Goal: Task Accomplishment & Management: Manage account settings

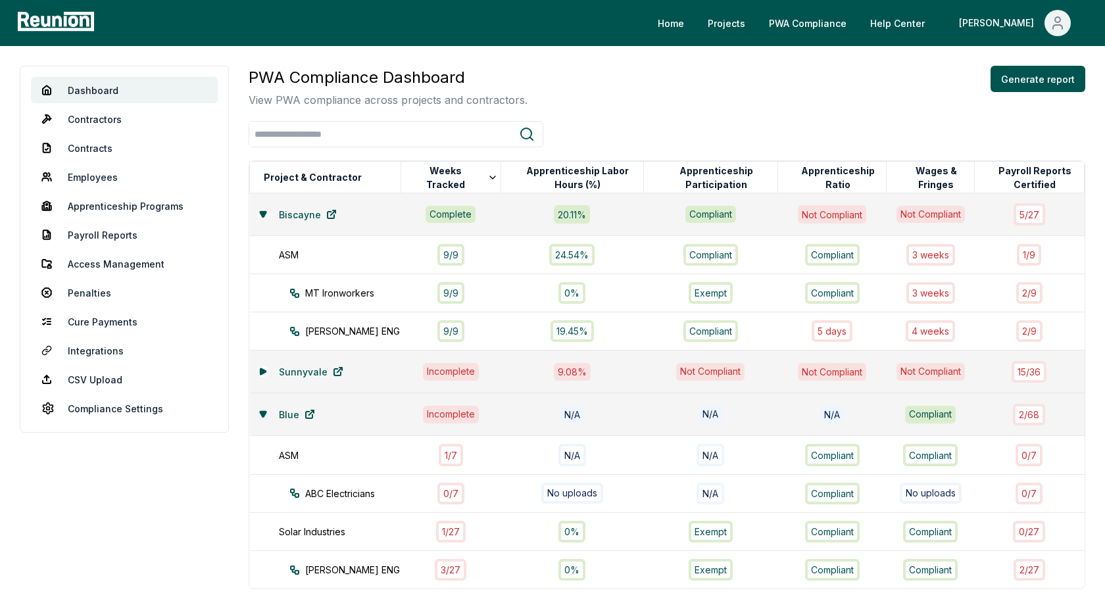
click at [259, 411] on icon at bounding box center [263, 414] width 8 height 8
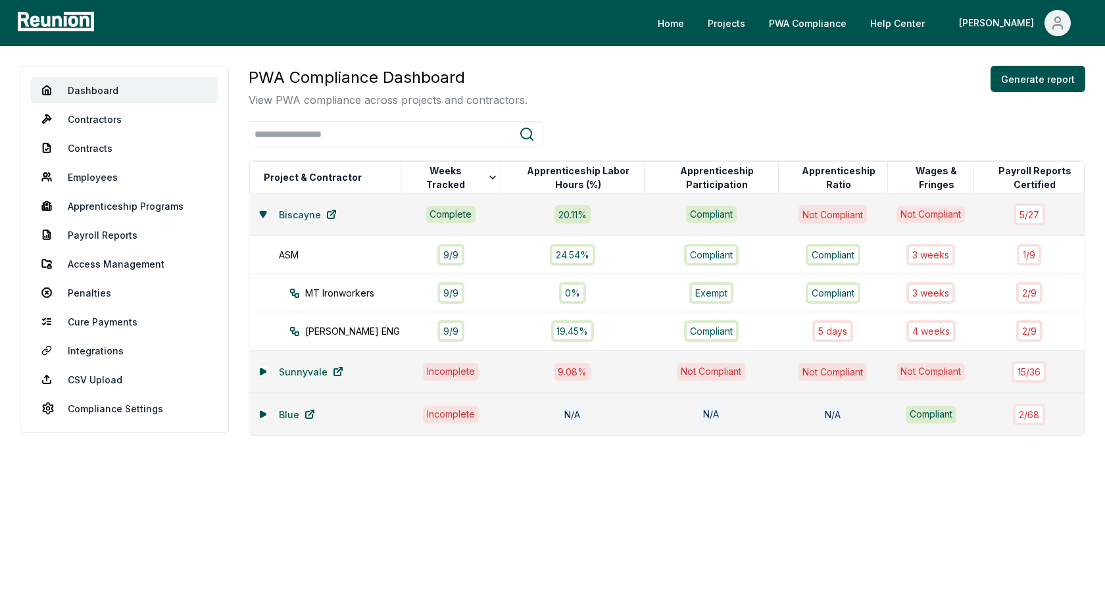
click at [660, 64] on div "Dashboard Contractors Contracts Employees Apprenticeship Programs Payroll Repor…" at bounding box center [552, 303] width 1105 height 515
click at [685, 101] on div "PWA Compliance Dashboard View PWA compliance across projects and contractors. G…" at bounding box center [667, 87] width 836 height 42
click at [865, 76] on div "PWA Compliance Dashboard View PWA compliance across projects and contractors. G…" at bounding box center [667, 87] width 836 height 42
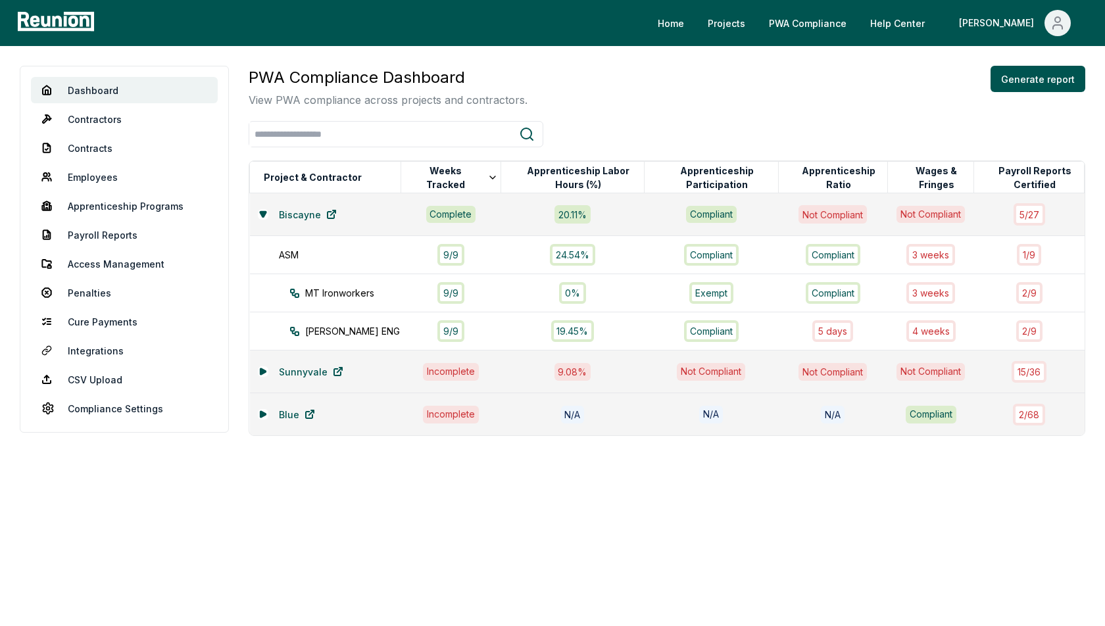
click at [768, 91] on div "PWA Compliance Dashboard View PWA compliance across projects and contractors. G…" at bounding box center [667, 87] width 836 height 42
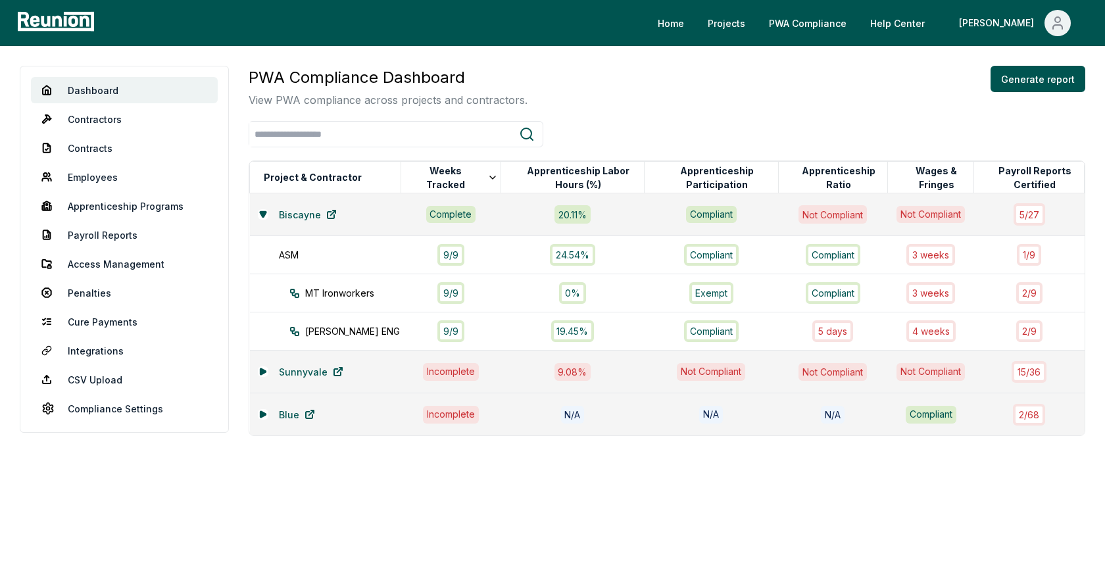
click at [586, 50] on div "Dashboard Contractors Contracts Employees Apprenticeship Programs Payroll Repor…" at bounding box center [552, 303] width 1105 height 515
click at [268, 212] on link "Biscayne" at bounding box center [307, 214] width 79 height 26
click at [262, 214] on icon at bounding box center [263, 213] width 6 height 5
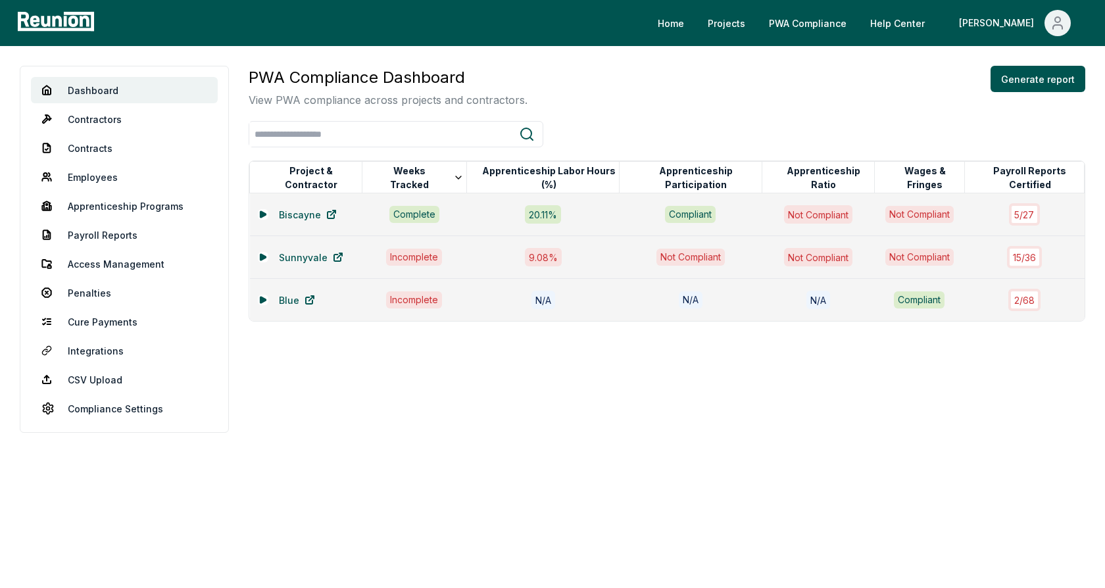
click at [593, 101] on div "PWA Compliance Dashboard View PWA compliance across projects and contractors. G…" at bounding box center [667, 87] width 836 height 42
click at [262, 212] on icon at bounding box center [262, 214] width 5 height 6
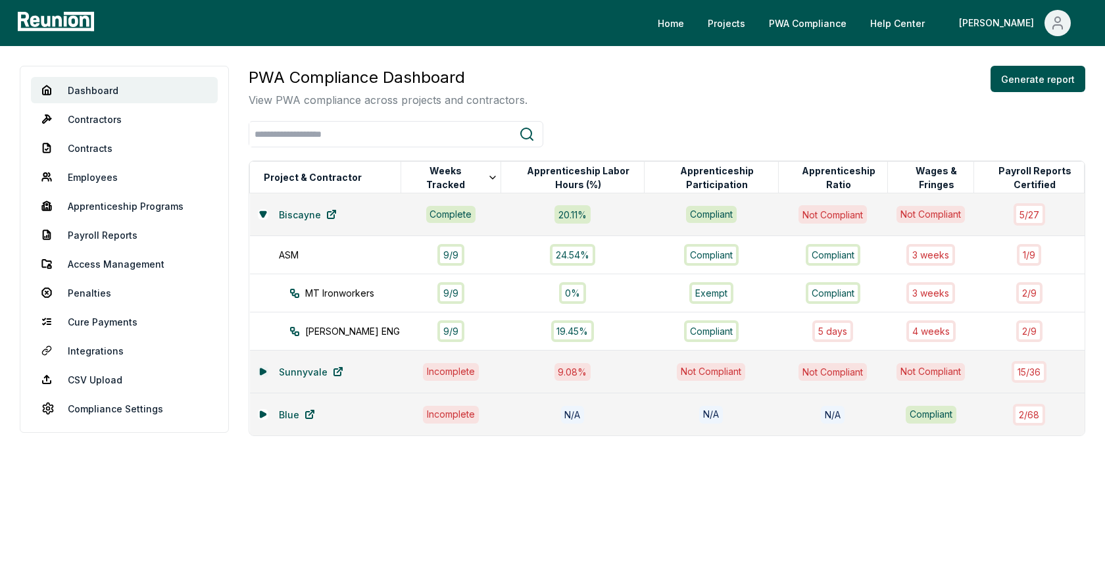
click at [260, 370] on icon at bounding box center [262, 371] width 5 height 6
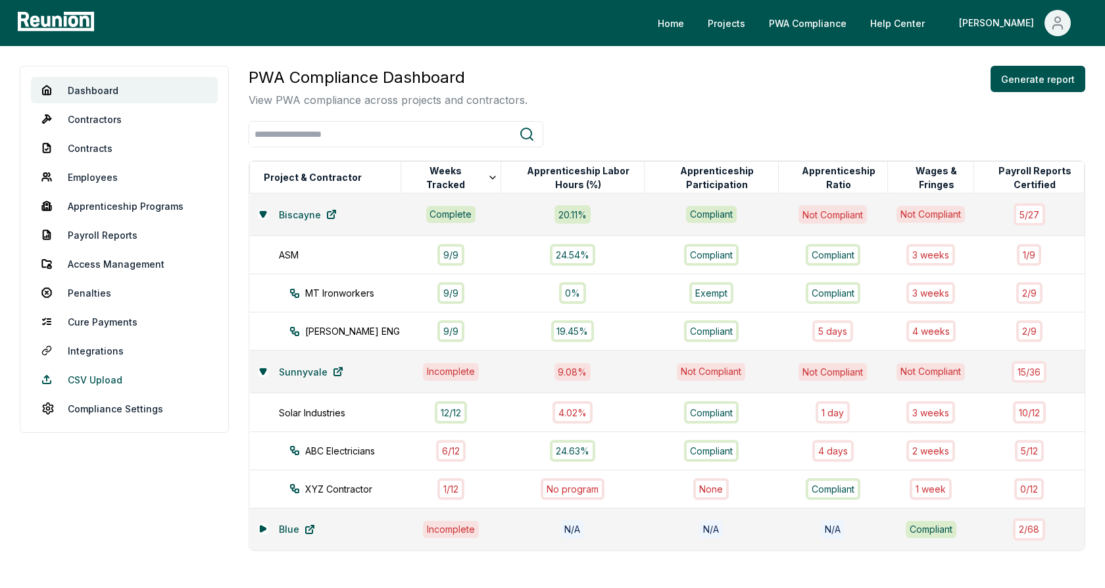
click at [87, 375] on link "CSV Upload" at bounding box center [124, 379] width 187 height 26
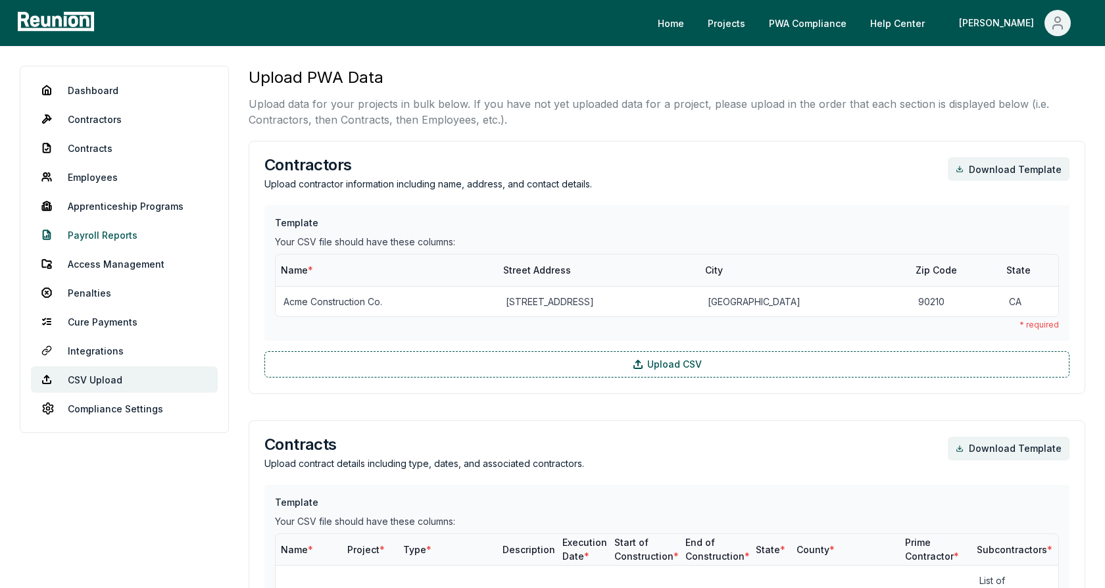
click at [110, 231] on link "Payroll Reports" at bounding box center [124, 235] width 187 height 26
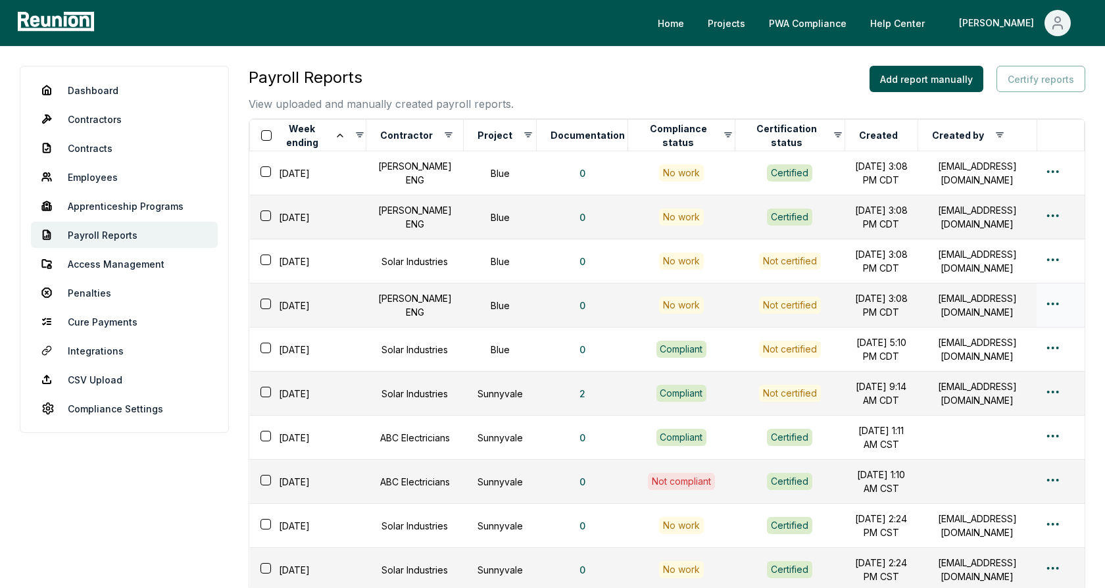
click at [263, 304] on button "button" at bounding box center [265, 303] width 11 height 11
click at [267, 258] on button "button" at bounding box center [265, 259] width 11 height 11
click at [1020, 86] on button "Certify reports (2)" at bounding box center [1033, 79] width 104 height 26
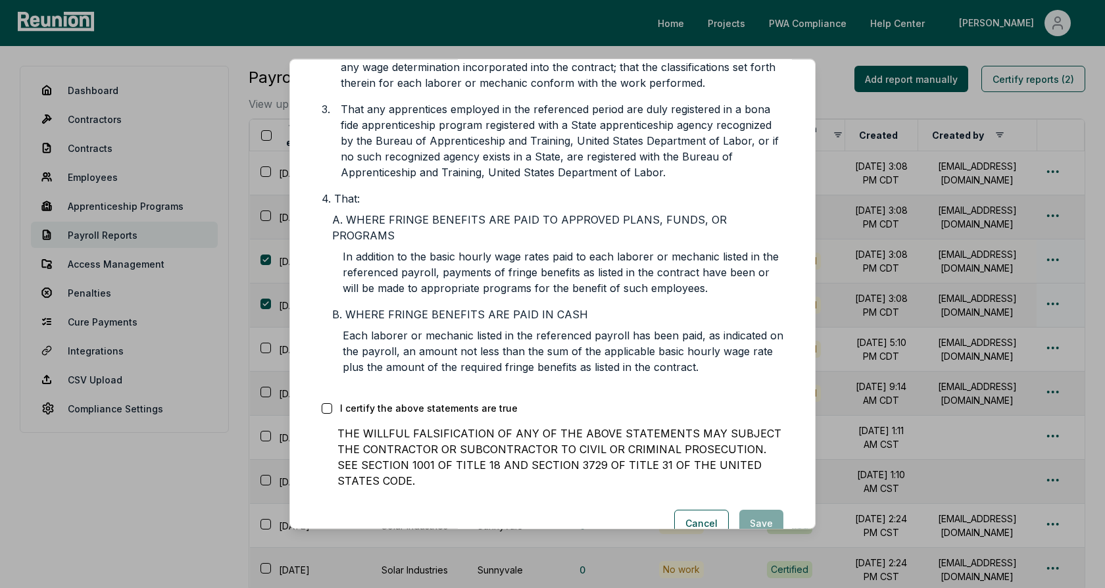
scroll to position [366, 0]
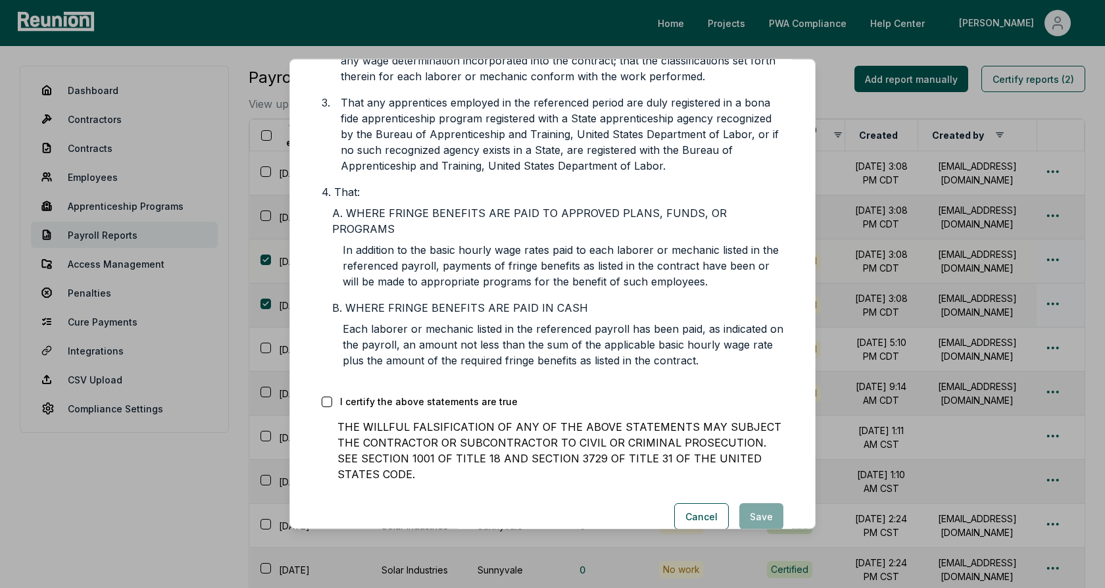
click at [324, 396] on button "button" at bounding box center [326, 401] width 11 height 11
click at [713, 503] on button "Cancel" at bounding box center [701, 516] width 55 height 26
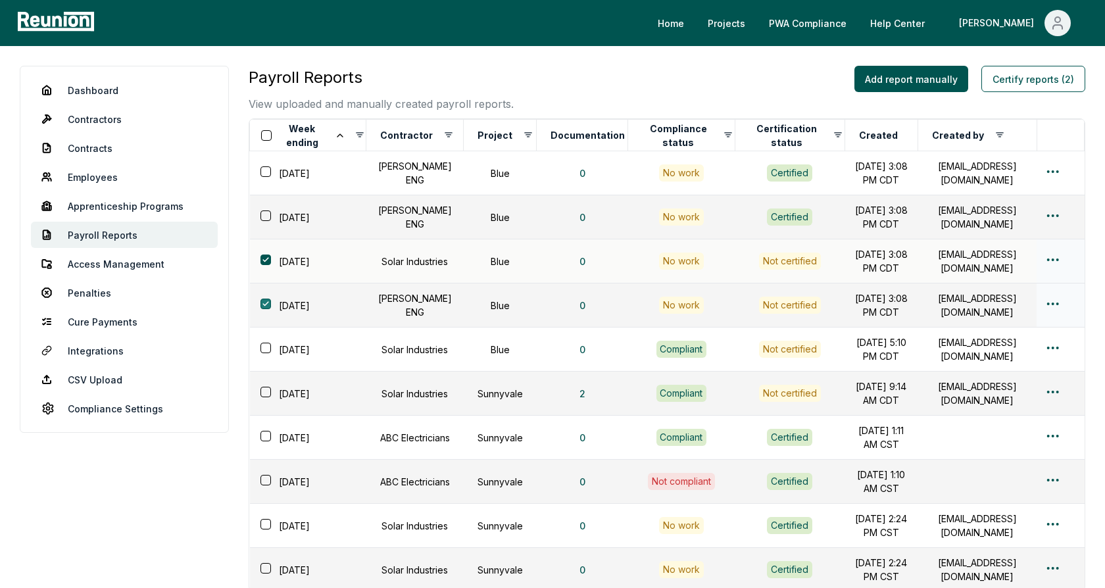
click at [264, 301] on button "button" at bounding box center [265, 303] width 11 height 11
click at [268, 258] on button "button" at bounding box center [265, 259] width 11 height 11
click at [554, 95] on div "Payroll Reports View uploaded and manually created payroll reports. Add report …" at bounding box center [667, 89] width 836 height 46
click at [110, 89] on link "Dashboard" at bounding box center [124, 90] width 187 height 26
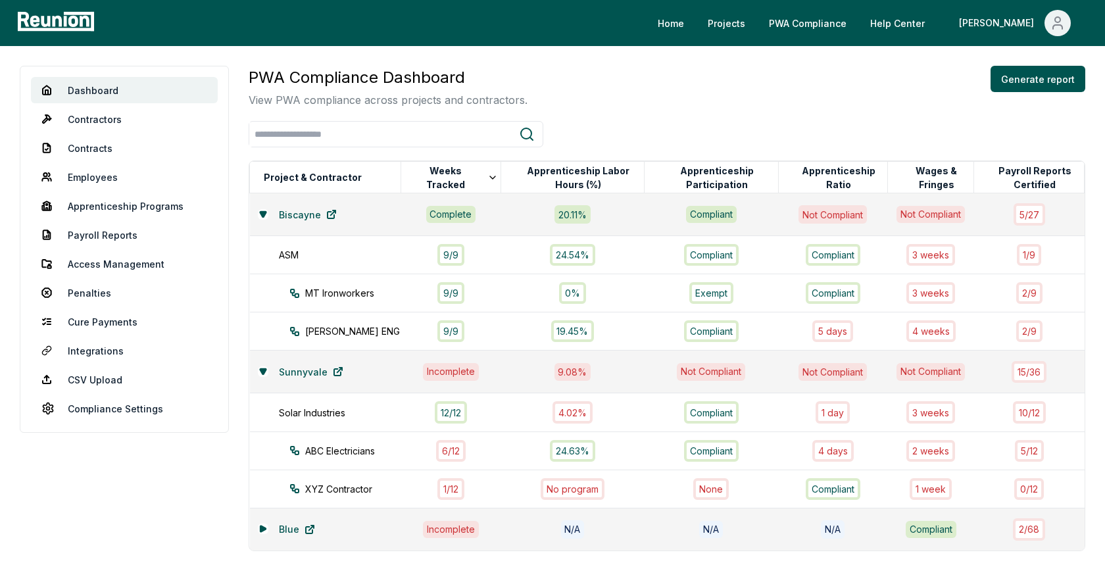
click at [518, 95] on p "View PWA compliance across projects and contractors." at bounding box center [388, 100] width 279 height 16
click at [1026, 79] on button "Generate report" at bounding box center [1037, 79] width 95 height 26
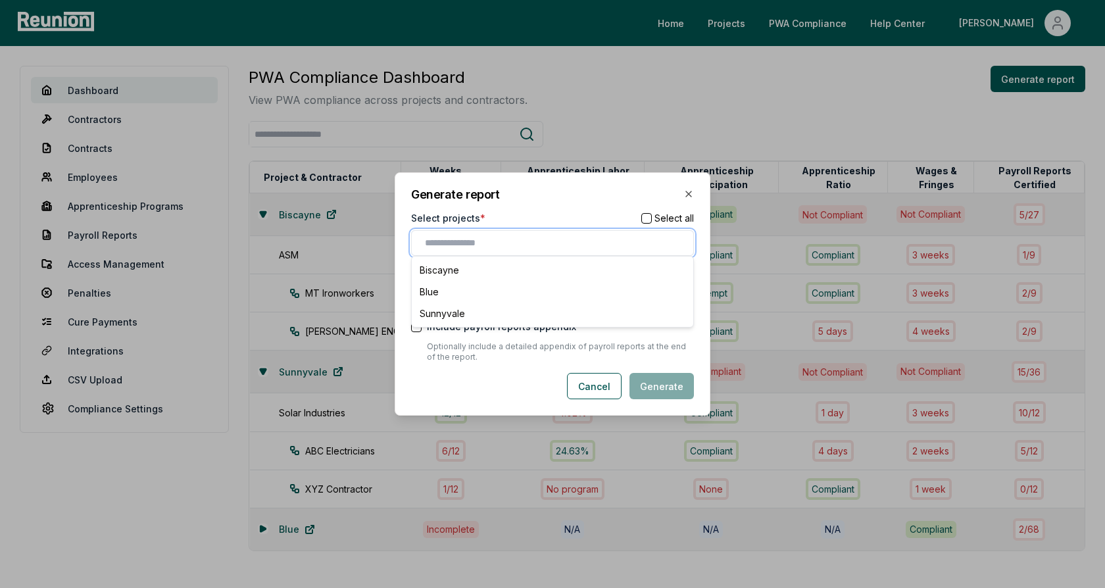
click at [499, 240] on input "text" at bounding box center [555, 243] width 260 height 14
click at [523, 208] on div "Generate report Select projects * Select all Biscayne Blue Sunnyvale Include st…" at bounding box center [552, 293] width 316 height 243
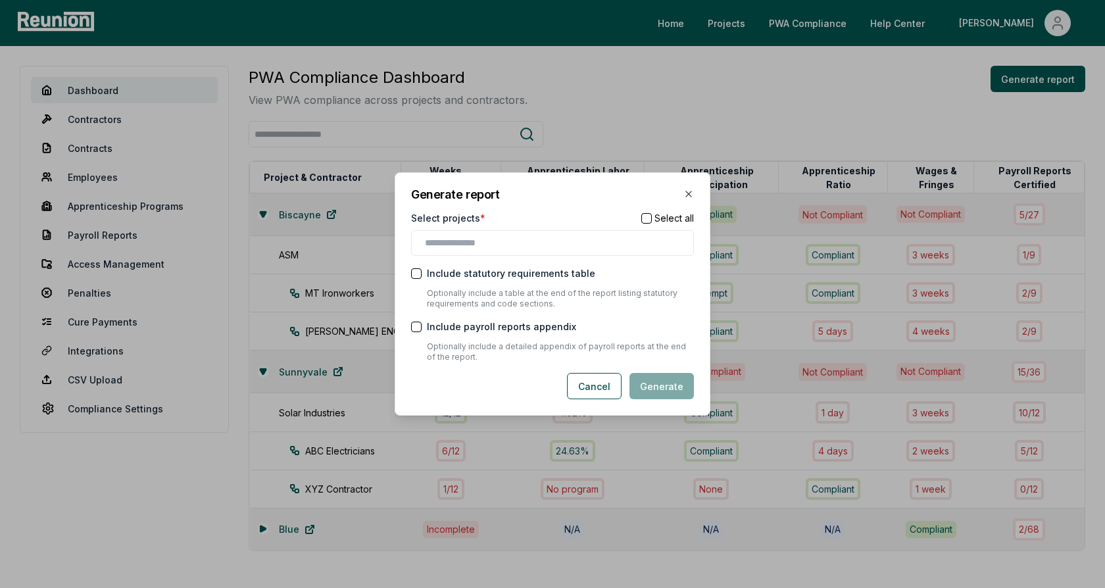
click at [535, 233] on div at bounding box center [552, 243] width 283 height 26
click at [527, 239] on input "text" at bounding box center [555, 243] width 260 height 14
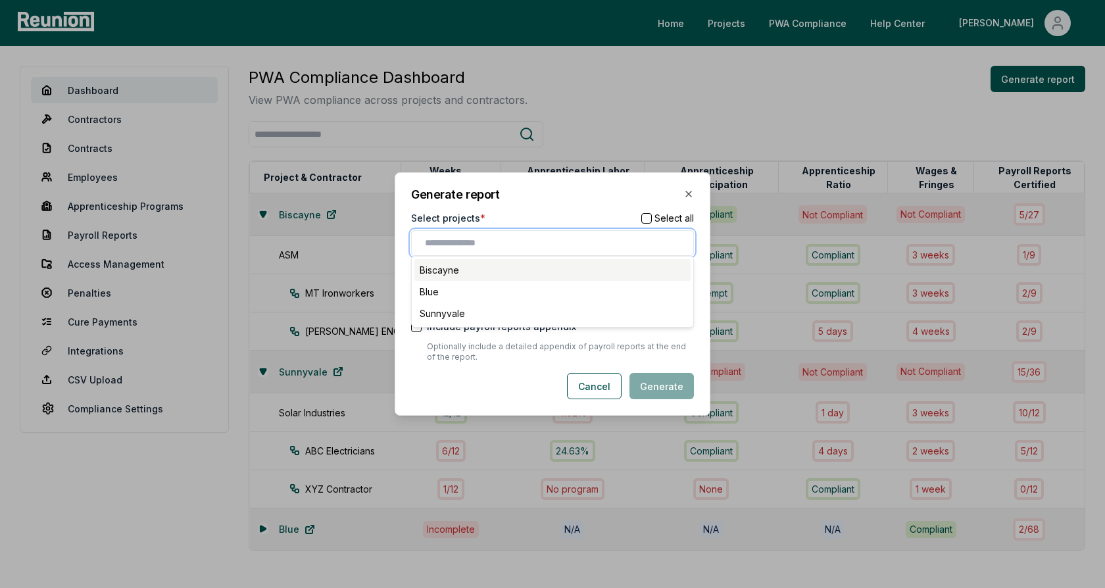
click at [481, 272] on div "Biscayne" at bounding box center [552, 270] width 276 height 22
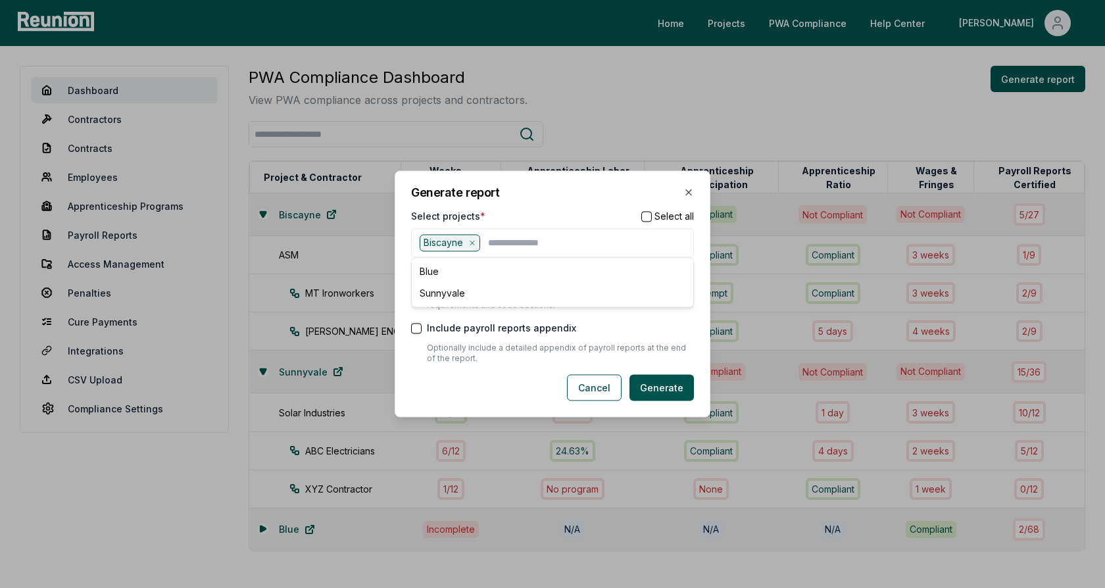
click at [540, 197] on h2 "Generate report" at bounding box center [552, 193] width 283 height 12
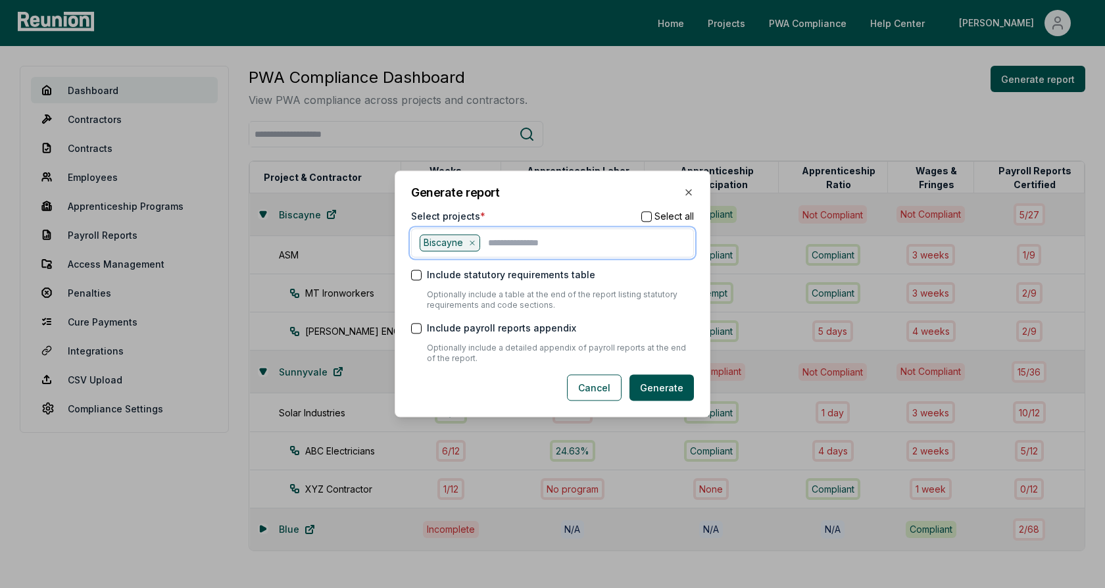
click at [531, 251] on input "text" at bounding box center [586, 242] width 197 height 17
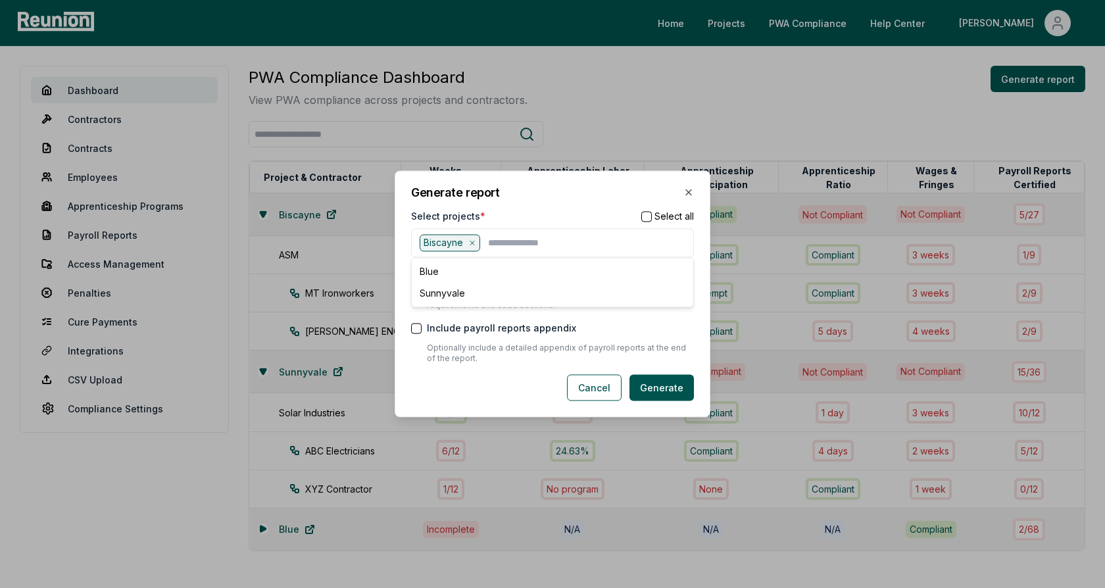
click at [531, 214] on div "Select projects * Select all" at bounding box center [552, 216] width 283 height 14
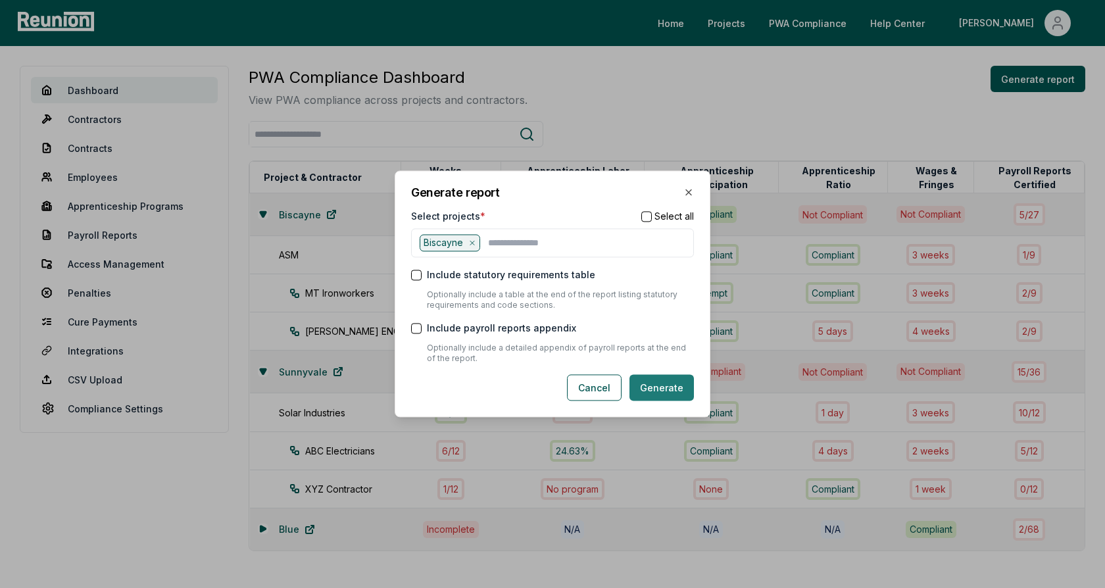
click at [663, 392] on button "Generate" at bounding box center [661, 388] width 64 height 26
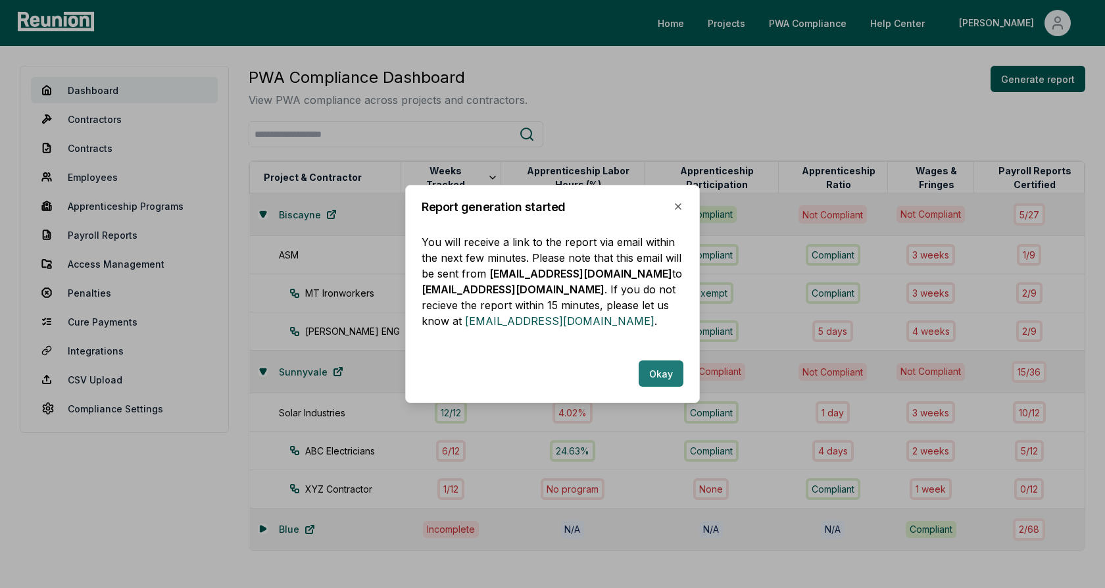
click at [667, 379] on button "Okay" at bounding box center [660, 373] width 45 height 26
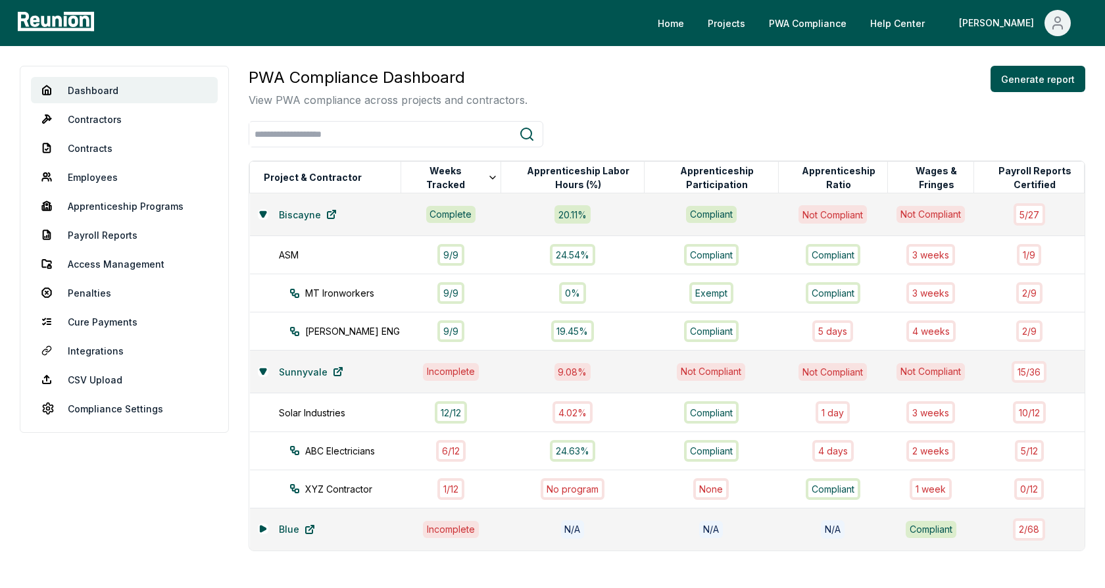
click at [533, 90] on div "PWA Compliance Dashboard View PWA compliance across projects and contractors. G…" at bounding box center [667, 87] width 836 height 42
click at [98, 239] on link "Payroll Reports" at bounding box center [124, 235] width 187 height 26
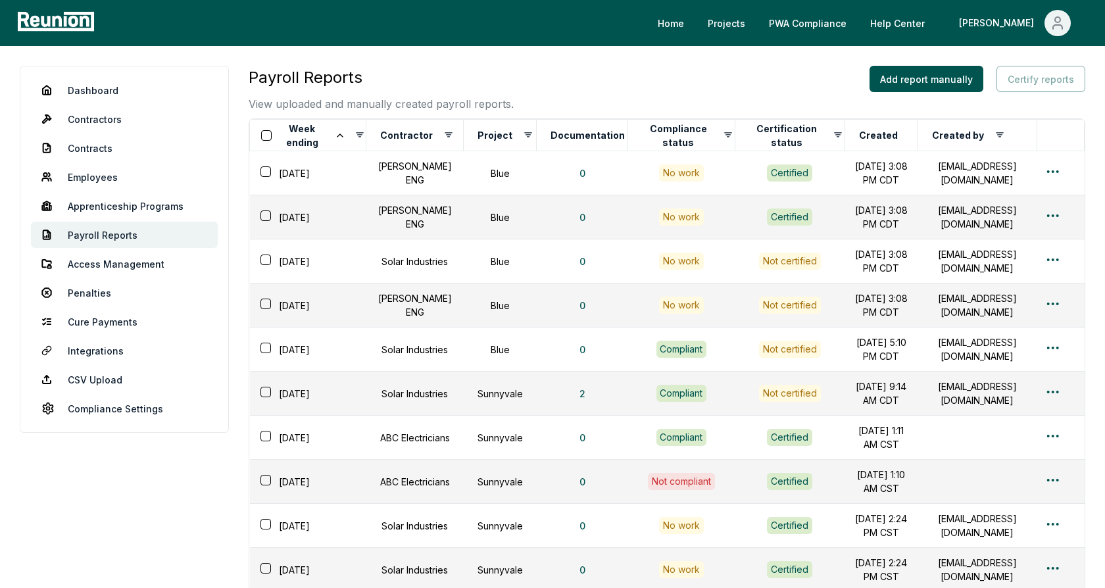
click at [590, 76] on div "Payroll Reports View uploaded and manually created payroll reports. Add report …" at bounding box center [667, 89] width 836 height 46
click at [268, 137] on button "button" at bounding box center [266, 135] width 11 height 11
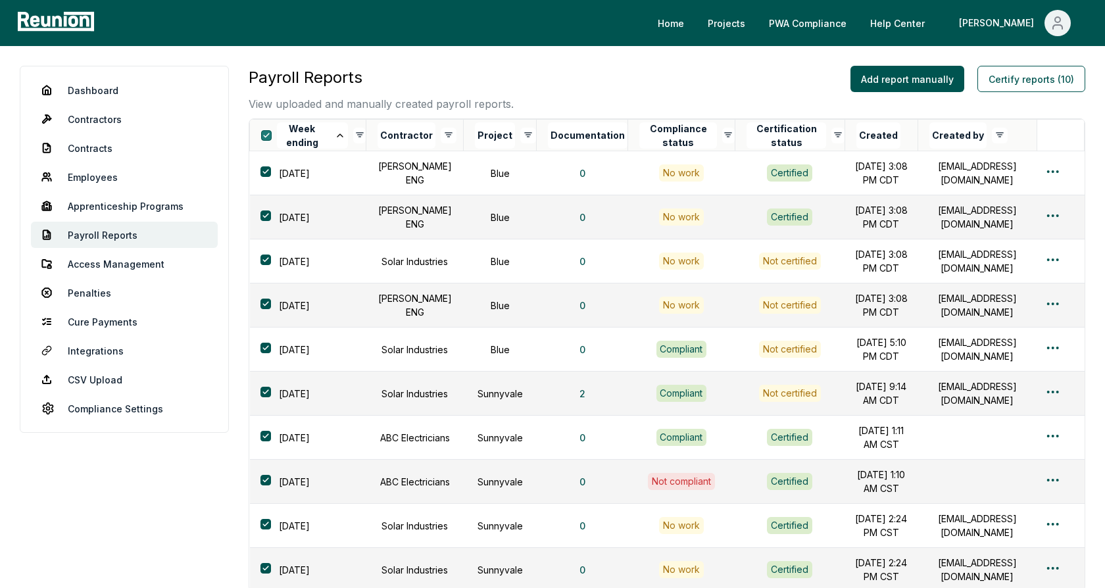
click at [263, 136] on button "button" at bounding box center [266, 135] width 11 height 11
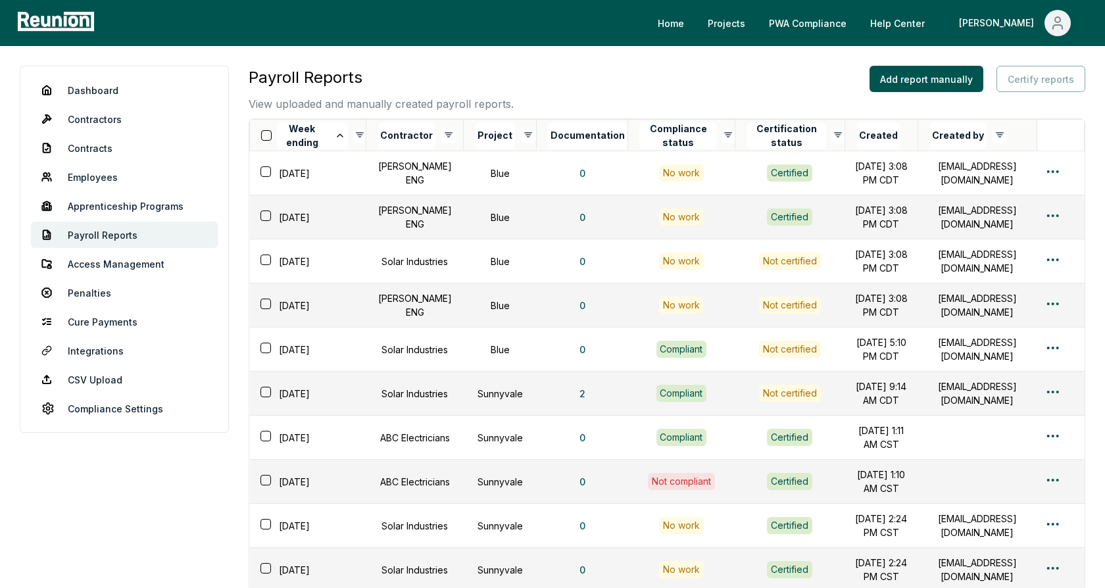
click at [558, 53] on div "Dashboard Contractors Contracts Employees Apprenticeship Programs Payroll Repor…" at bounding box center [552, 401] width 1105 height 710
click at [89, 371] on link "CSV Upload" at bounding box center [124, 379] width 187 height 26
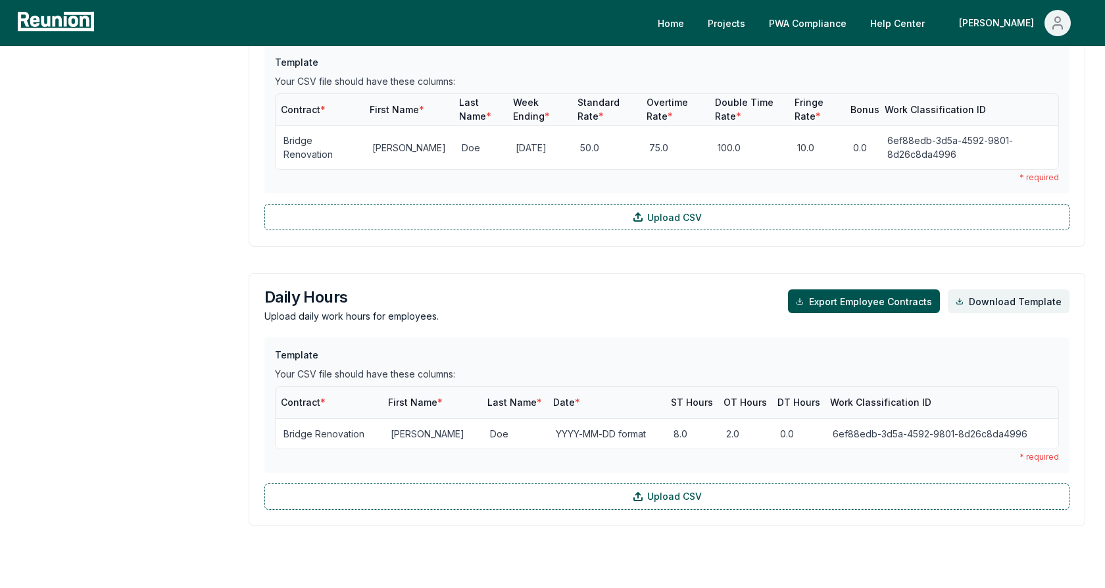
scroll to position [1116, 0]
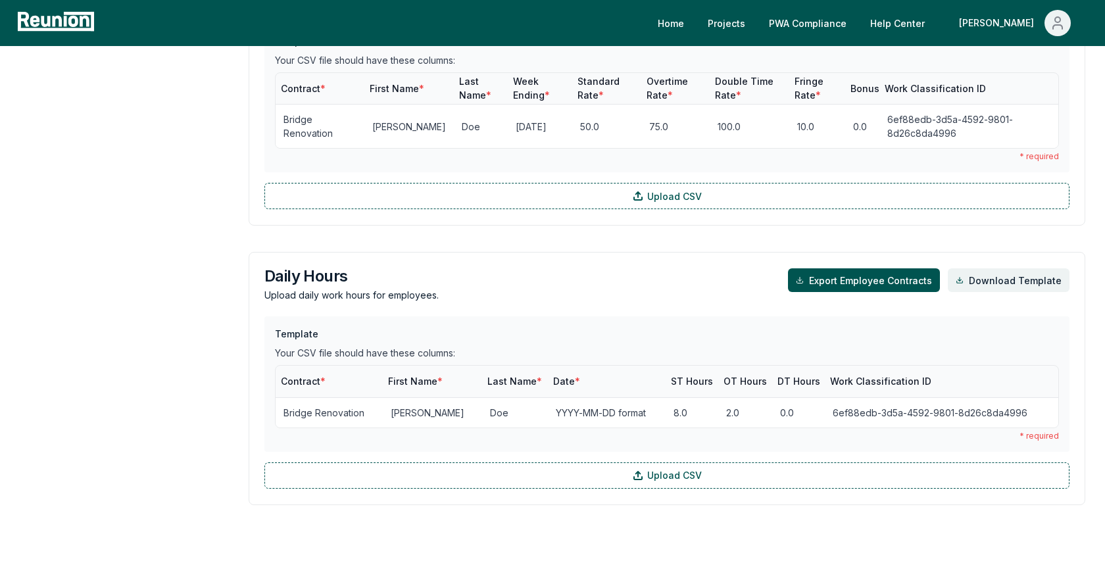
click at [316, 268] on h3 "Daily Hours" at bounding box center [351, 276] width 174 height 16
click at [300, 268] on h3 "Daily Hours" at bounding box center [351, 276] width 174 height 16
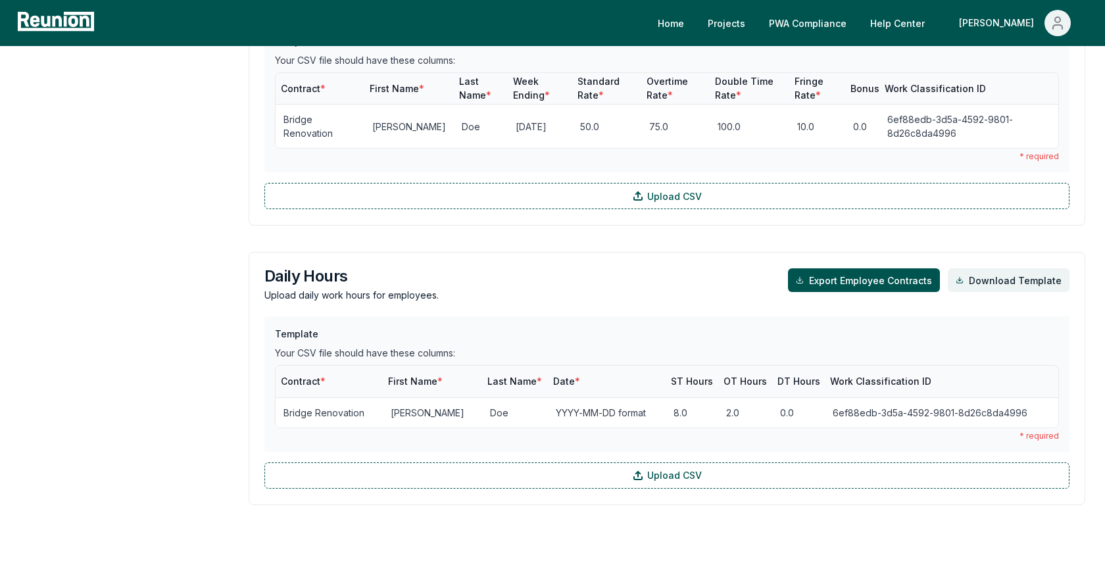
click at [300, 268] on h3 "Daily Hours" at bounding box center [351, 276] width 174 height 16
click at [413, 268] on h3 "Daily Hours" at bounding box center [351, 276] width 174 height 16
drag, startPoint x: 630, startPoint y: 380, endPoint x: 526, endPoint y: 375, distance: 104.0
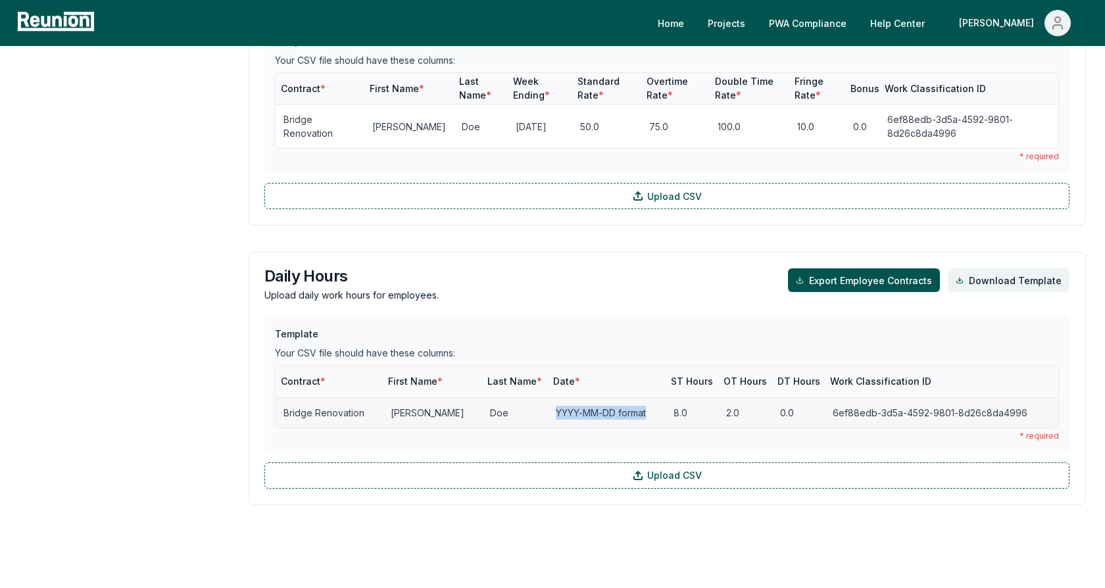
click at [548, 397] on td "YYYY-MM-DD format" at bounding box center [606, 412] width 117 height 30
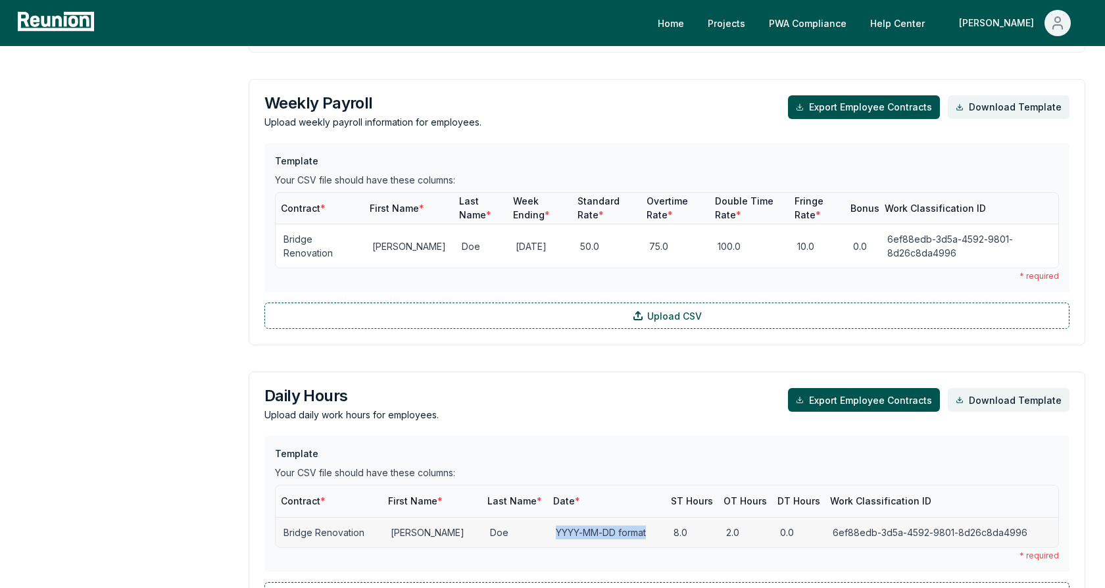
scroll to position [989, 0]
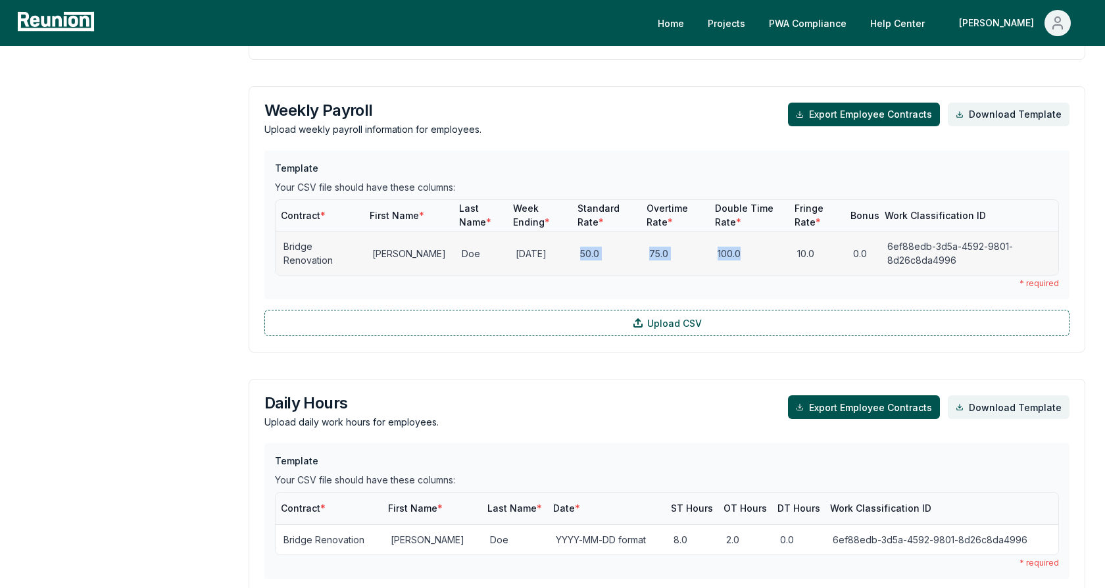
drag, startPoint x: 552, startPoint y: 216, endPoint x: 732, endPoint y: 219, distance: 180.8
click at [732, 231] on tr "Bridge Renovation Jane Doe 2025-03-07 50.0 75.0 100.0 10.0 0.0 6ef88edb-3d5a-45…" at bounding box center [666, 253] width 782 height 44
click at [732, 114] on div "Weekly Payroll Upload weekly payroll information for employees. Export Employee…" at bounding box center [667, 219] width 836 height 267
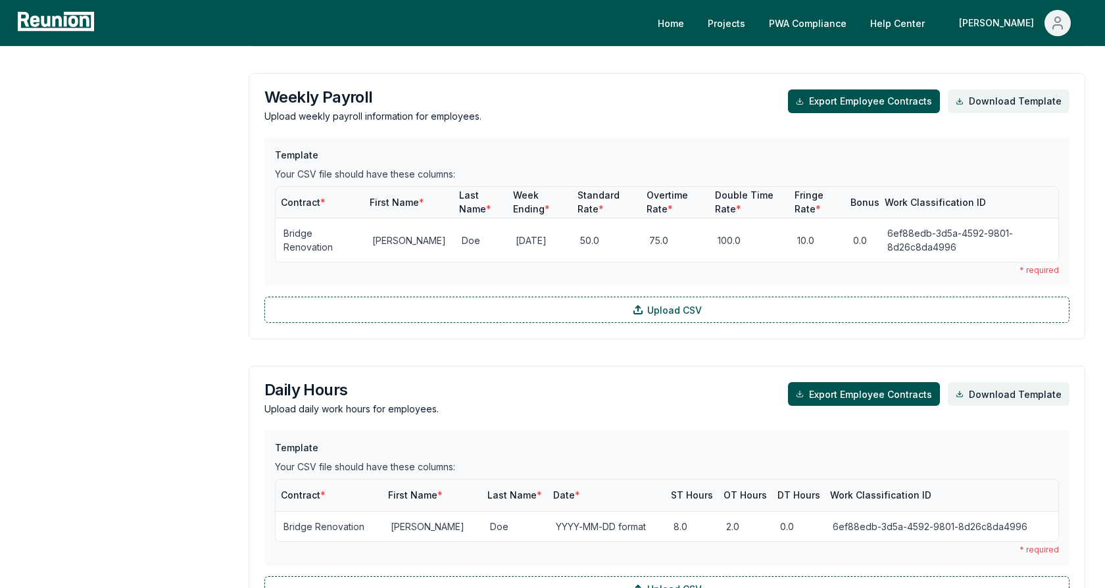
scroll to position [1003, 0]
click at [621, 381] on div "Daily Hours Upload daily work hours for employees. Export Employee Contracts Do…" at bounding box center [666, 398] width 805 height 34
click at [317, 510] on td "Bridge Renovation" at bounding box center [328, 525] width 107 height 30
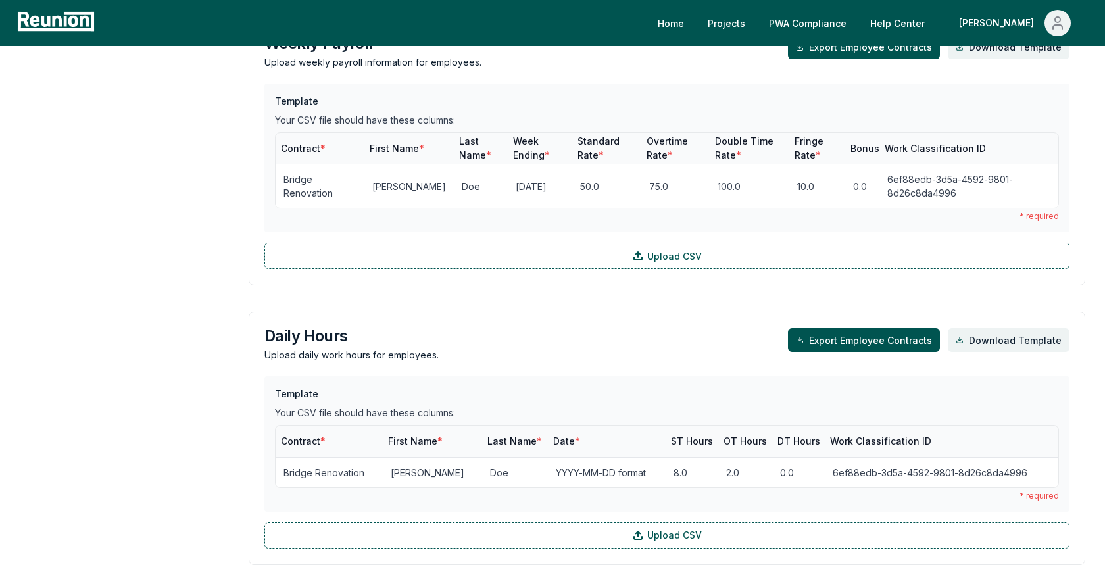
scroll to position [1065, 0]
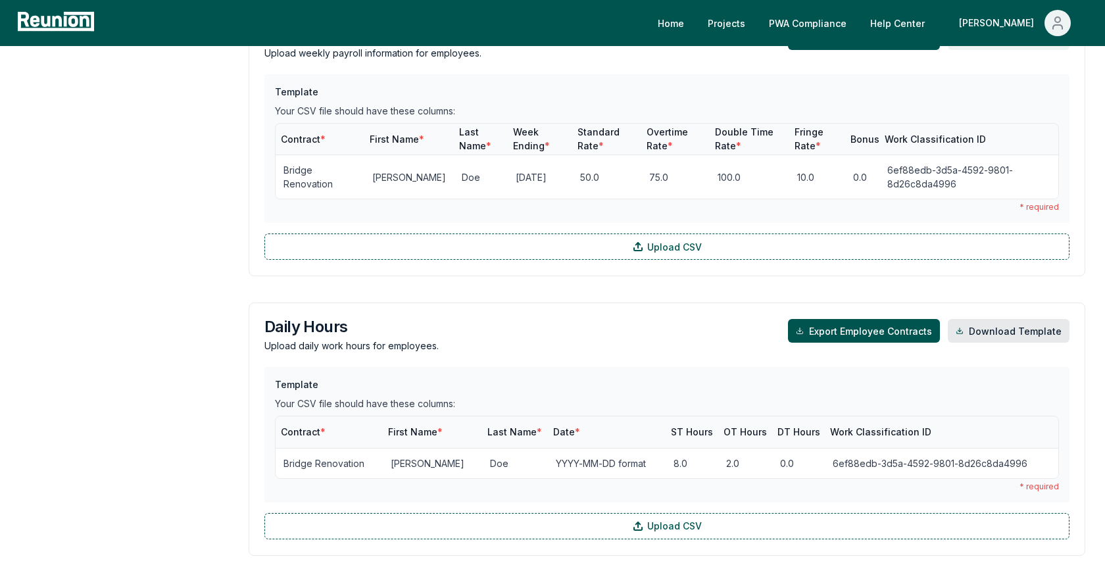
click at [986, 319] on link "Download Template" at bounding box center [1008, 331] width 122 height 24
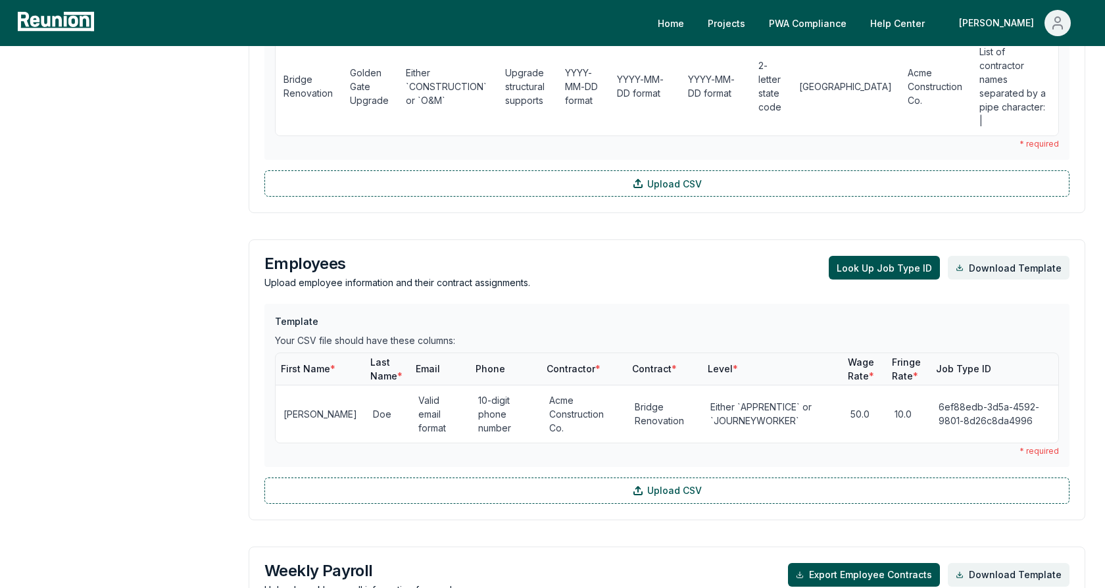
scroll to position [531, 0]
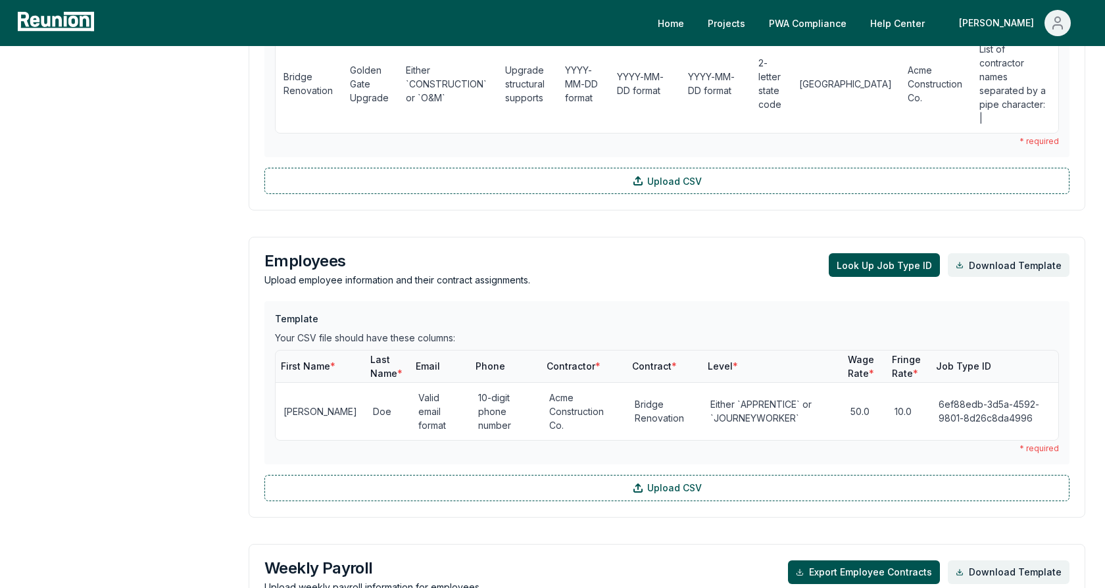
click at [300, 253] on h3 "Employees" at bounding box center [397, 261] width 266 height 16
click at [547, 262] on div "Employees Upload employee information and their contract assignments. Look Up J…" at bounding box center [667, 377] width 836 height 281
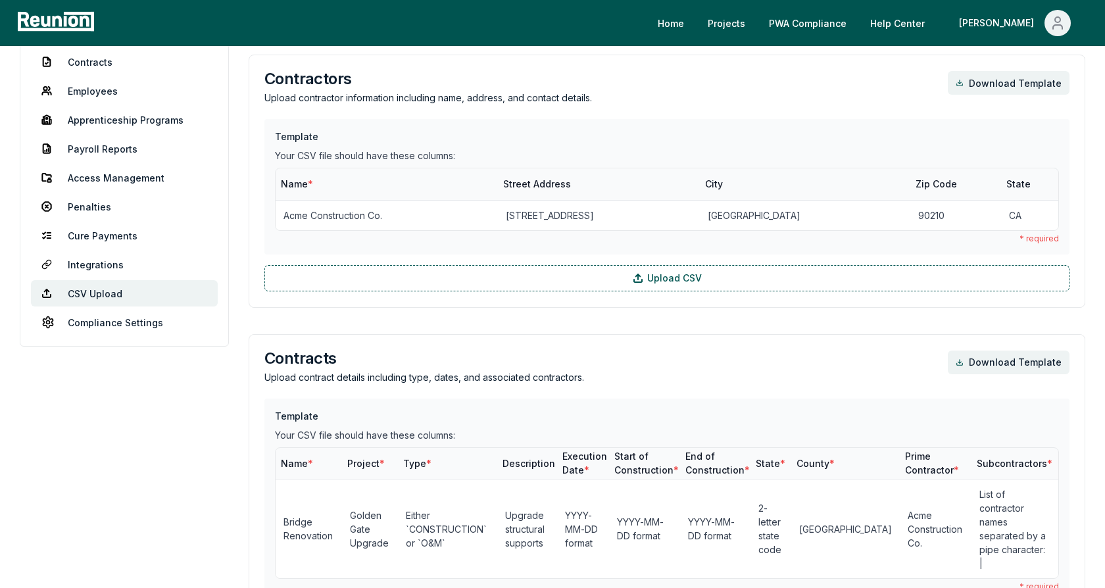
scroll to position [0, 0]
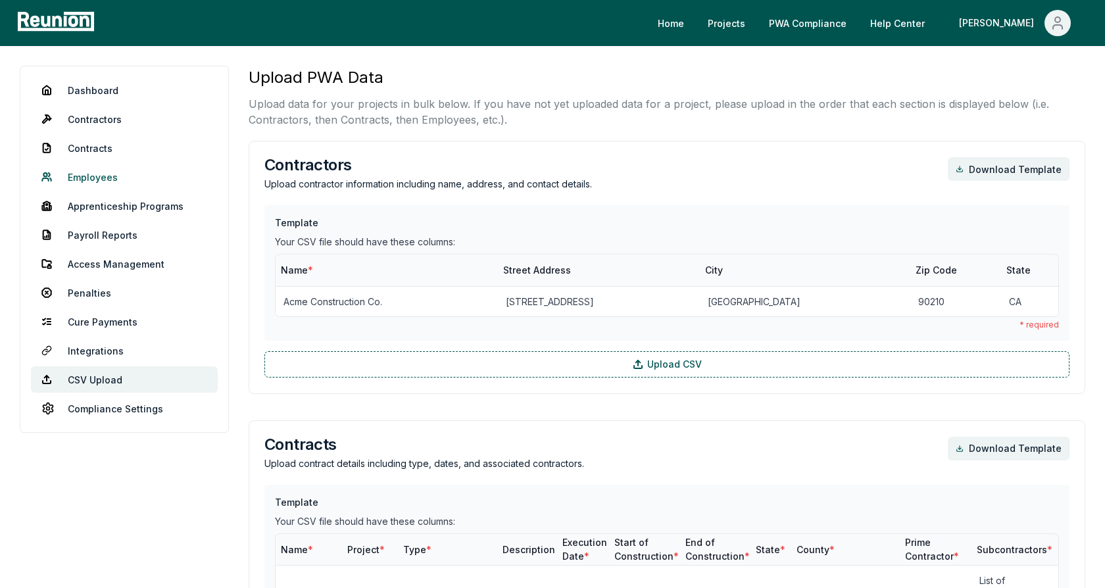
click at [95, 176] on link "Employees" at bounding box center [124, 177] width 187 height 26
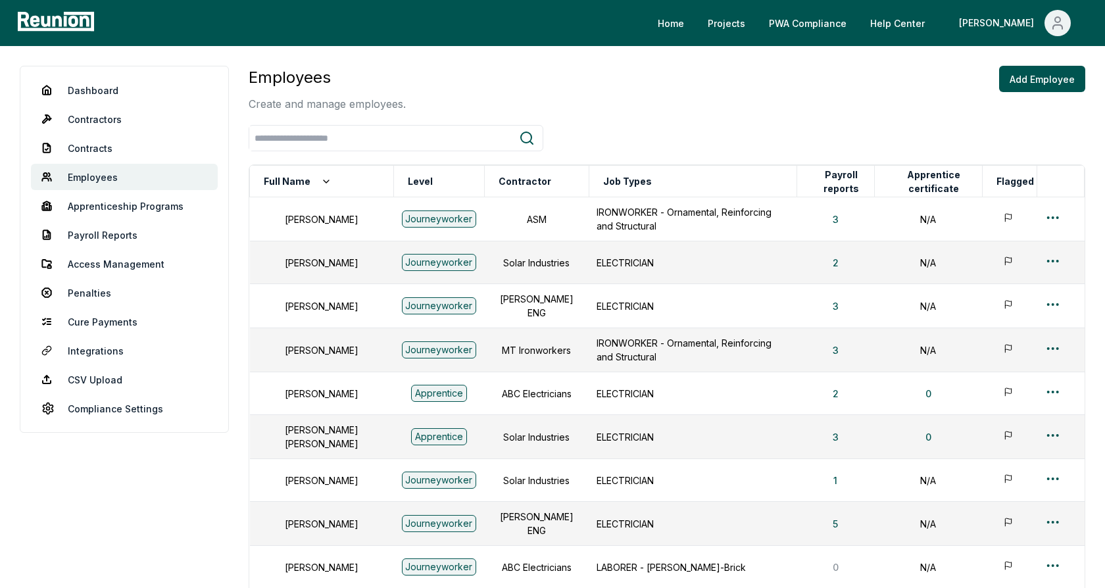
click at [732, 87] on div "Employees Create and manage employees. Add Employee" at bounding box center [667, 89] width 836 height 46
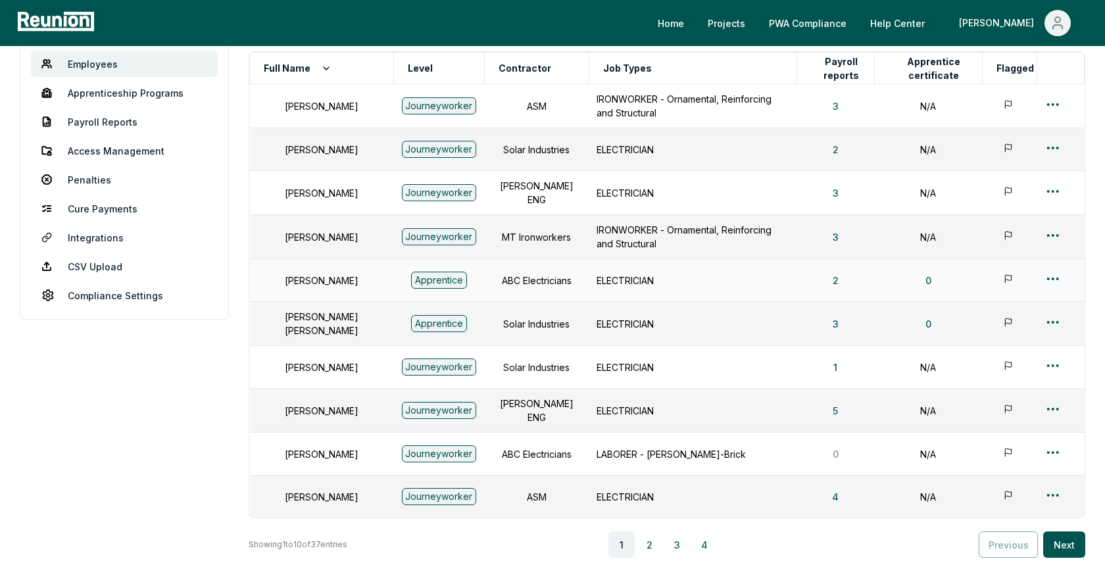
scroll to position [125, 0]
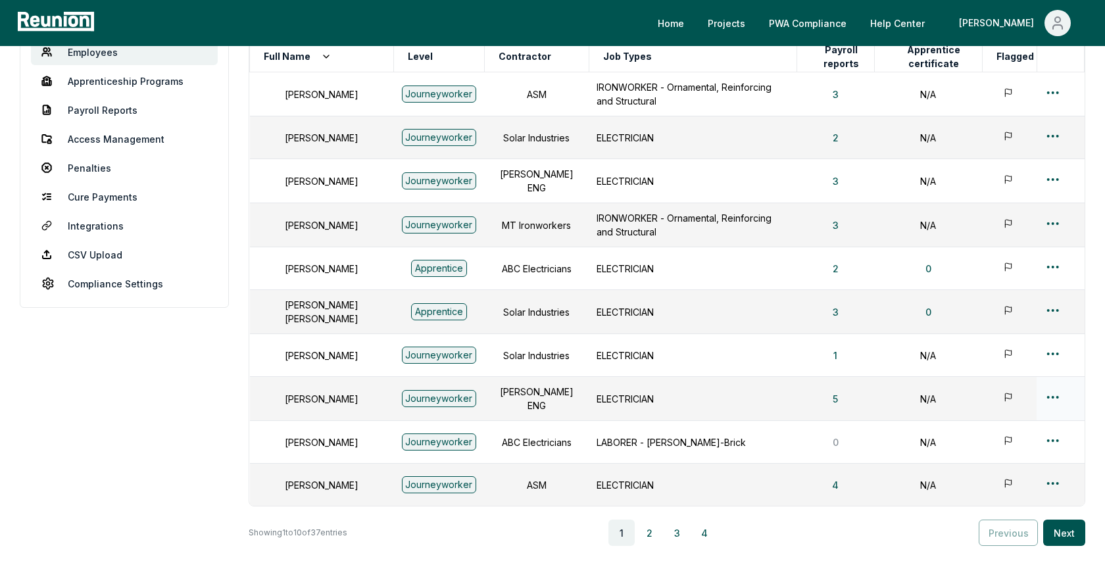
click at [1055, 386] on html "Please visit us on your desktop We're working on making our marketplace mobile-…" at bounding box center [552, 273] width 1105 height 796
click at [982, 436] on div "Edit" at bounding box center [1030, 440] width 125 height 22
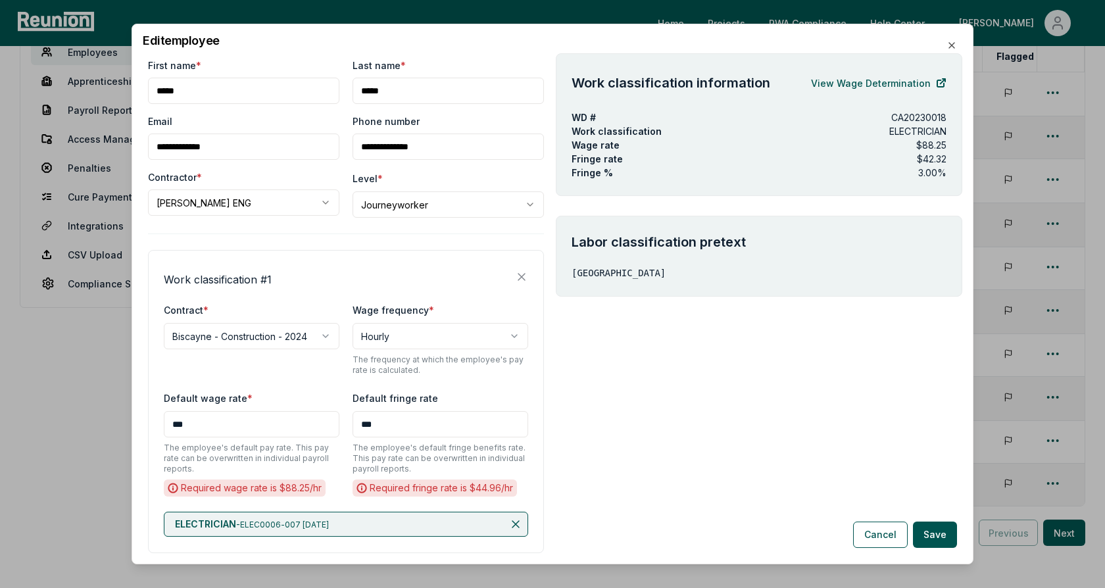
click at [337, 234] on div "**********" at bounding box center [346, 324] width 396 height 531
click at [215, 194] on body "Please visit us on your desktop We're working on making our marketplace mobile-…" at bounding box center [552, 273] width 1105 height 796
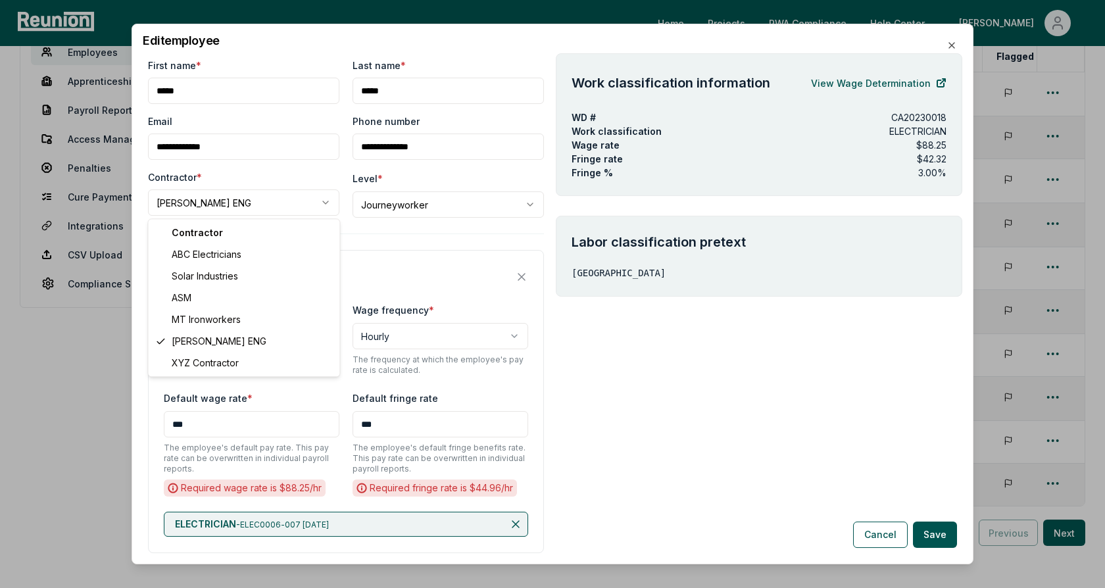
click at [247, 183] on body "Please visit us on your desktop We're working on making our marketplace mobile-…" at bounding box center [552, 273] width 1105 height 796
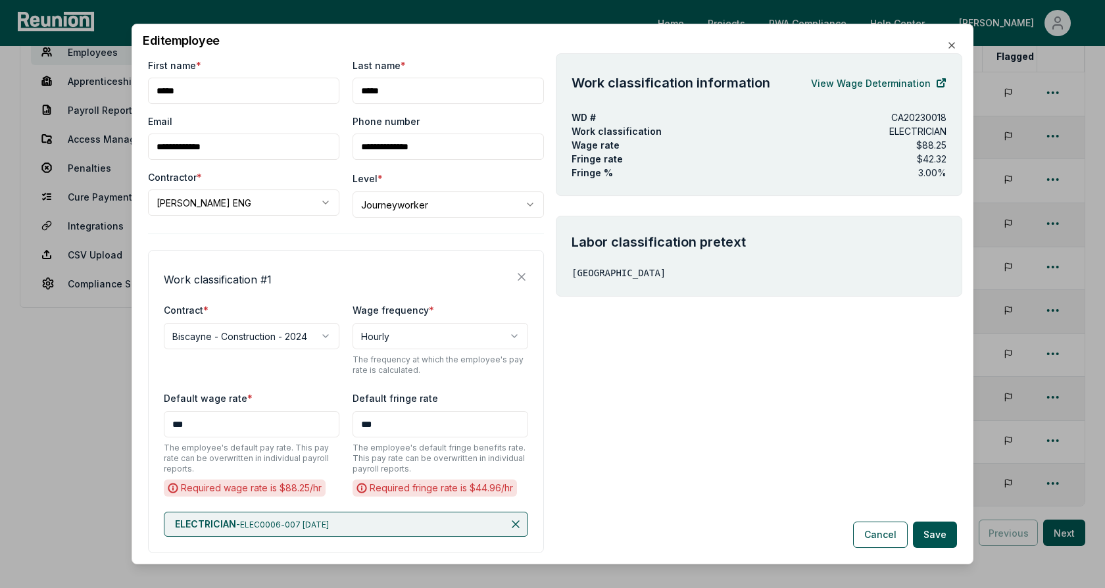
click at [413, 204] on body "Please visit us on your desktop We're working on making our marketplace mobile-…" at bounding box center [552, 273] width 1105 height 796
click at [306, 240] on body "Please visit us on your desktop We're working on making our marketplace mobile-…" at bounding box center [552, 273] width 1105 height 796
click at [306, 240] on div "**********" at bounding box center [346, 324] width 396 height 531
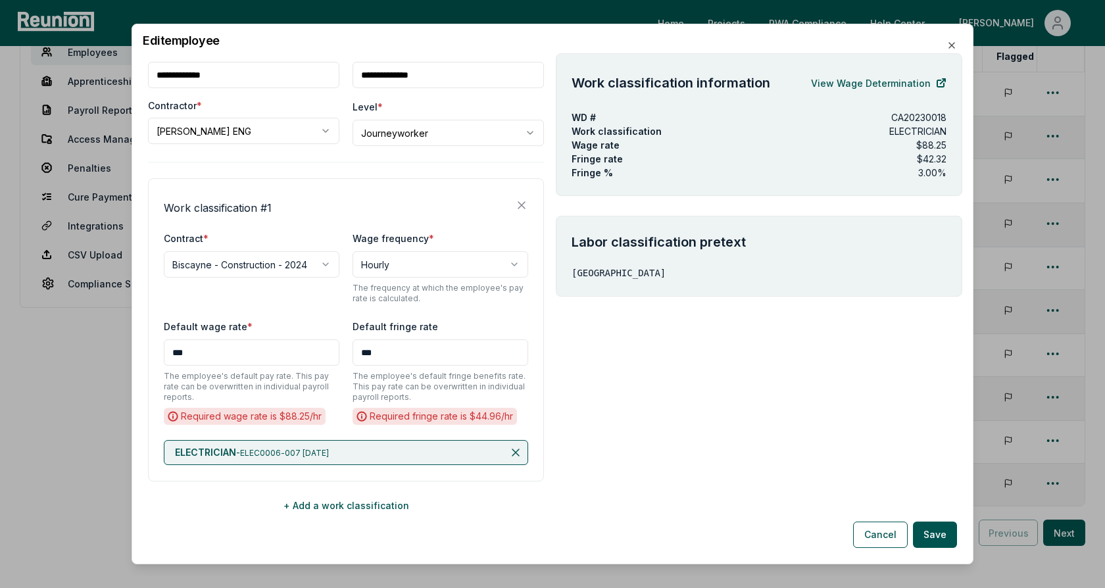
click at [283, 233] on div "**********" at bounding box center [252, 253] width 176 height 47
click at [911, 119] on p "CA20230018" at bounding box center [918, 117] width 55 height 14
drag, startPoint x: 947, startPoint y: 160, endPoint x: 559, endPoint y: 145, distance: 388.2
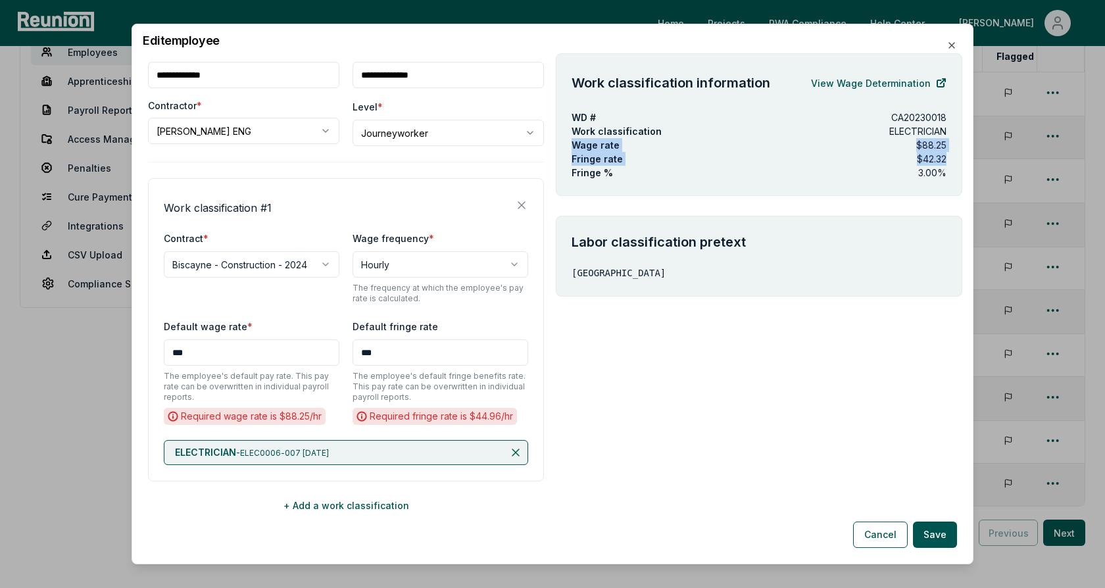
click at [559, 145] on div "Work classification information View Wage Determination WD # CA20230018 Work cl…" at bounding box center [759, 124] width 406 height 143
click at [599, 146] on p "Wage rate" at bounding box center [595, 145] width 48 height 14
click at [940, 164] on p "$42.32" at bounding box center [931, 159] width 30 height 14
drag, startPoint x: 947, startPoint y: 157, endPoint x: 563, endPoint y: 147, distance: 384.8
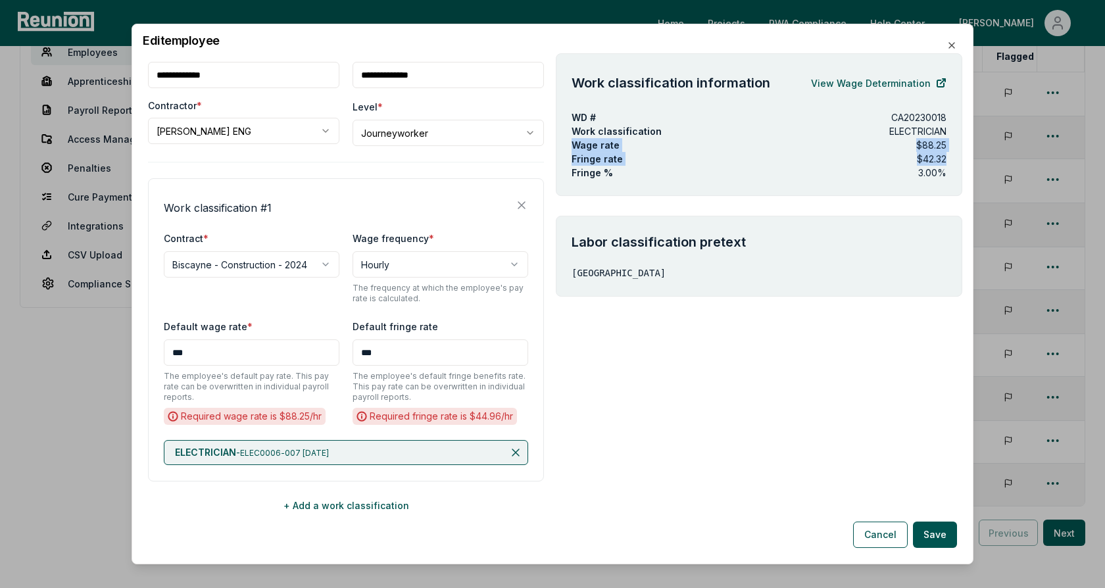
click at [563, 147] on div "Work classification information View Wage Determination WD # CA20230018 Work cl…" at bounding box center [759, 124] width 406 height 143
click at [599, 144] on p "Wage rate" at bounding box center [595, 145] width 48 height 14
click at [657, 150] on div "Wage rate $88.25" at bounding box center [758, 145] width 375 height 14
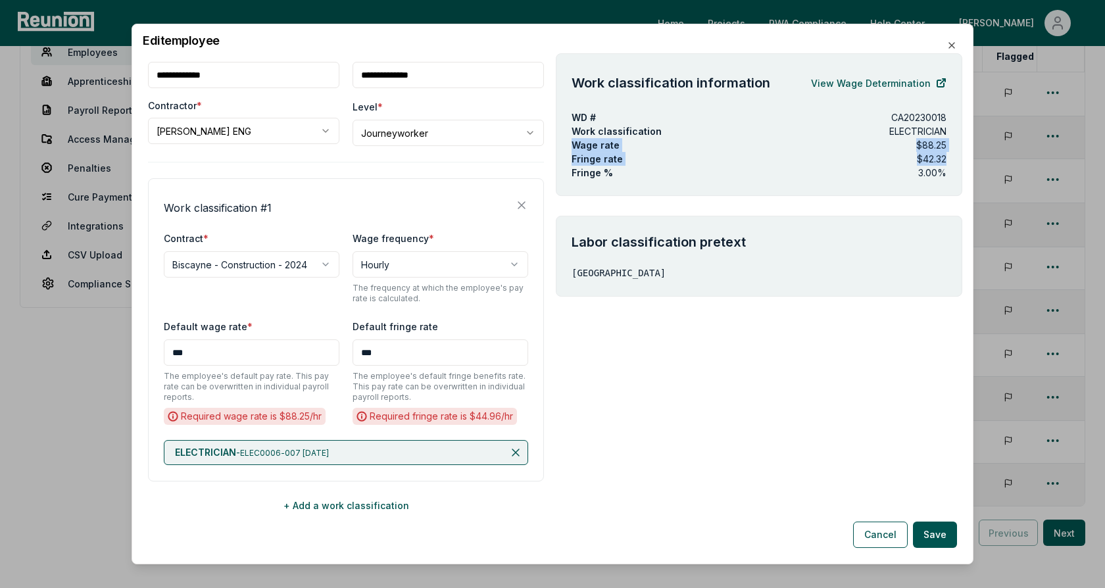
drag, startPoint x: 949, startPoint y: 154, endPoint x: 564, endPoint y: 149, distance: 384.6
click at [564, 149] on div "Work classification information View Wage Determination WD # CA20230018 Work cl…" at bounding box center [759, 124] width 406 height 143
click at [659, 141] on div "Wage rate $88.25" at bounding box center [758, 145] width 375 height 14
click at [347, 508] on button "+ Add a work classification" at bounding box center [346, 505] width 396 height 26
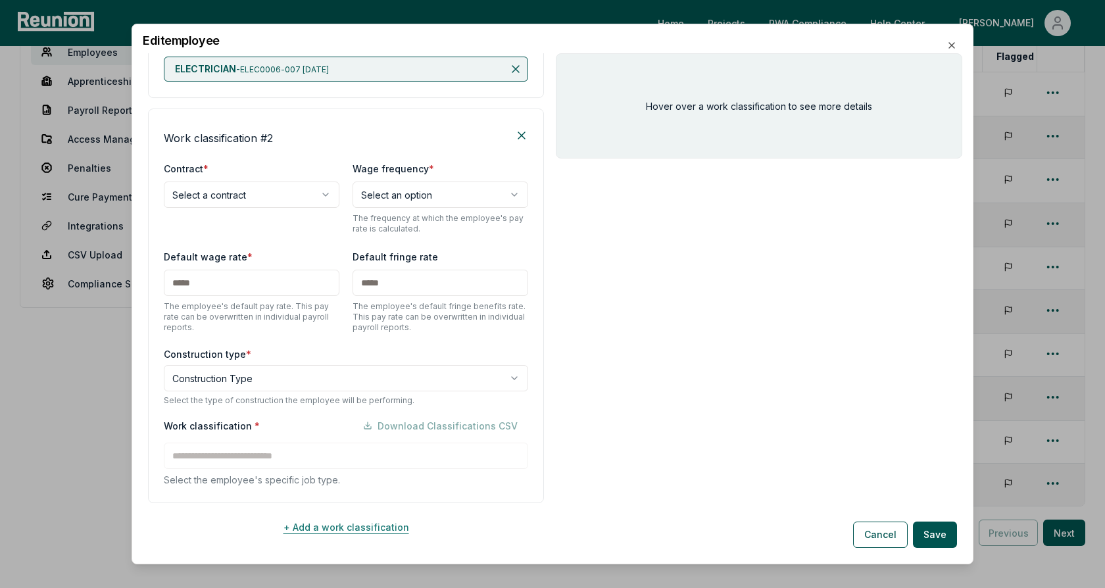
scroll to position [476, 0]
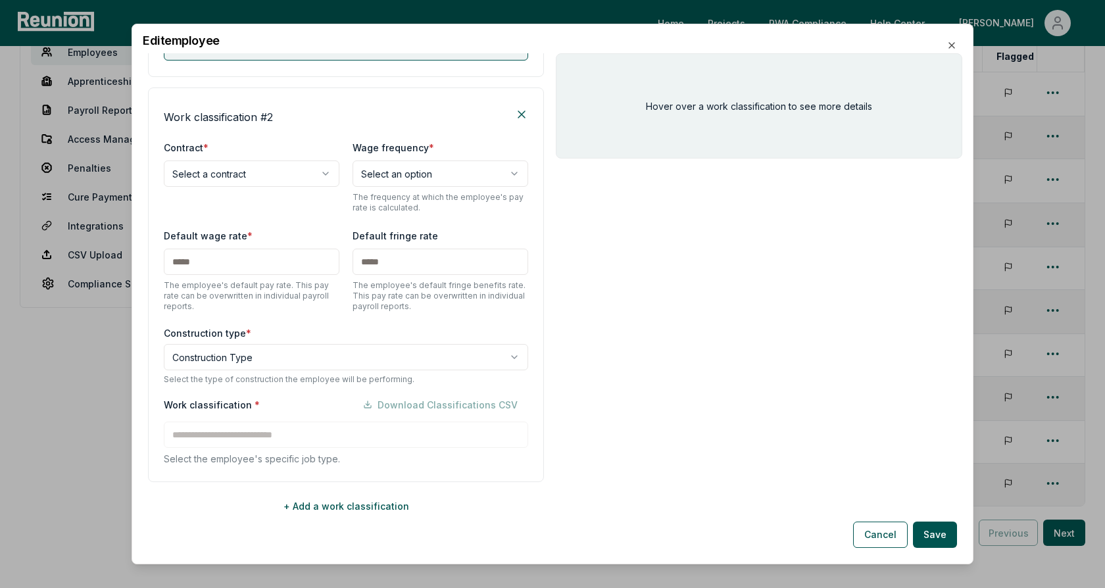
click at [268, 173] on body "Please visit us on your desktop We're working on making our marketplace mobile-…" at bounding box center [552, 273] width 1105 height 796
select select "**********"
click at [230, 201] on div "**********" at bounding box center [346, 176] width 364 height 74
click at [241, 353] on body "Please visit us on your desktop We're working on making our marketplace mobile-…" at bounding box center [552, 273] width 1105 height 796
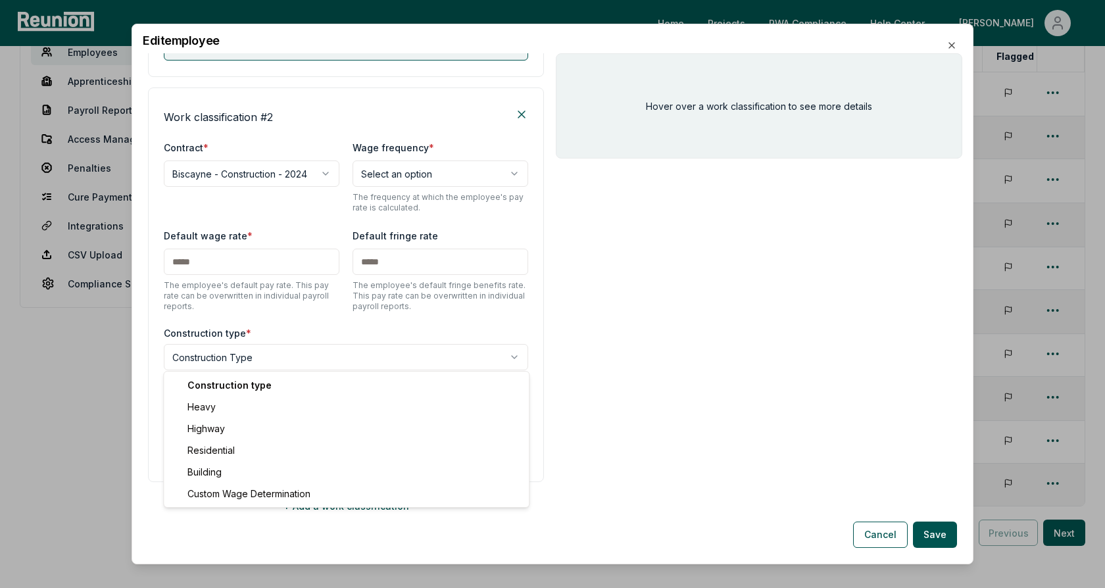
select select "*****"
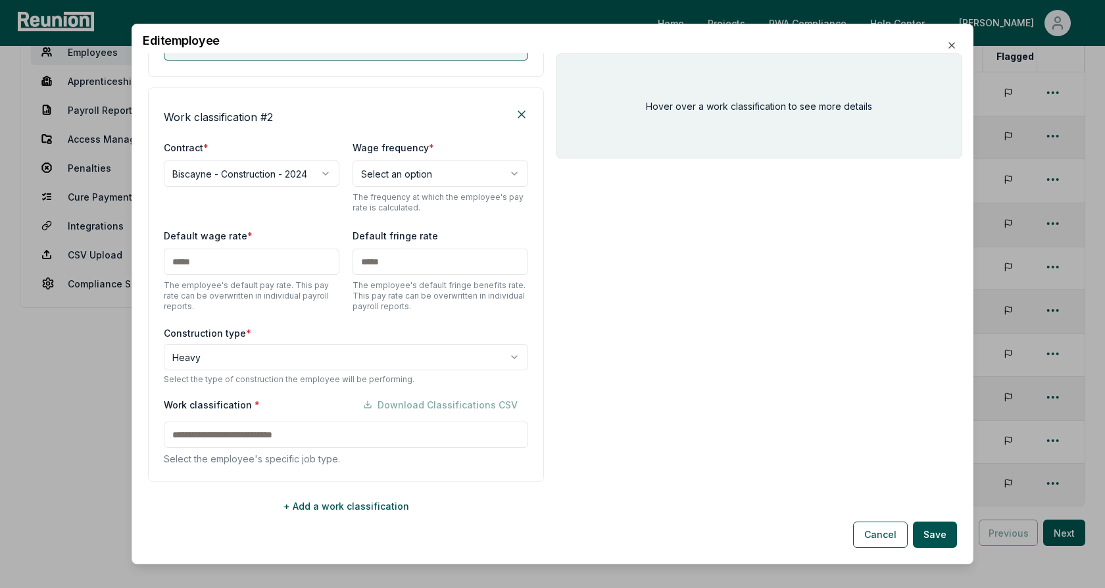
click at [236, 430] on input at bounding box center [346, 434] width 364 height 26
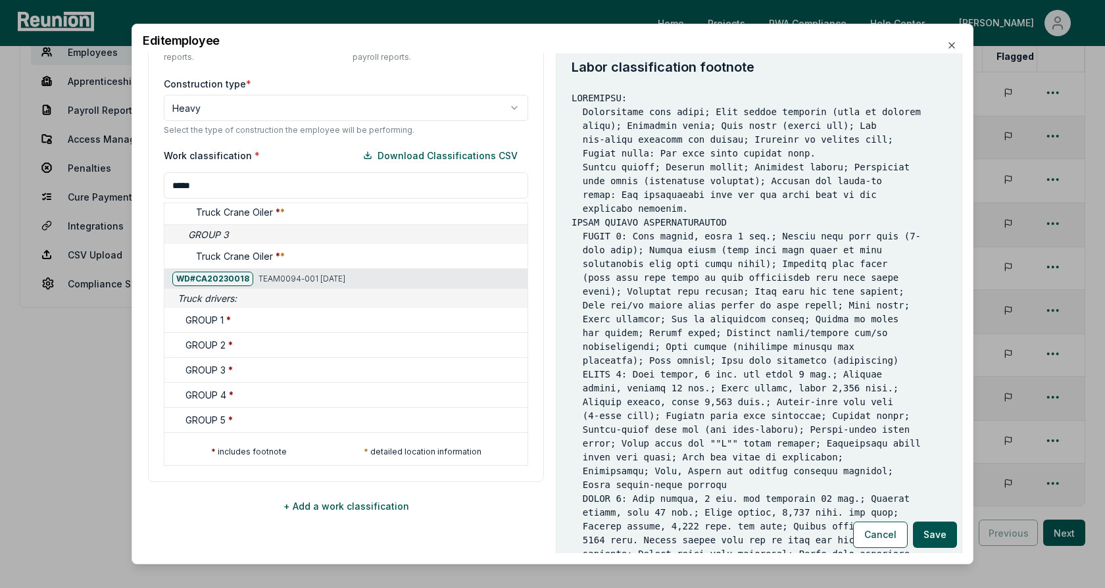
scroll to position [165, 0]
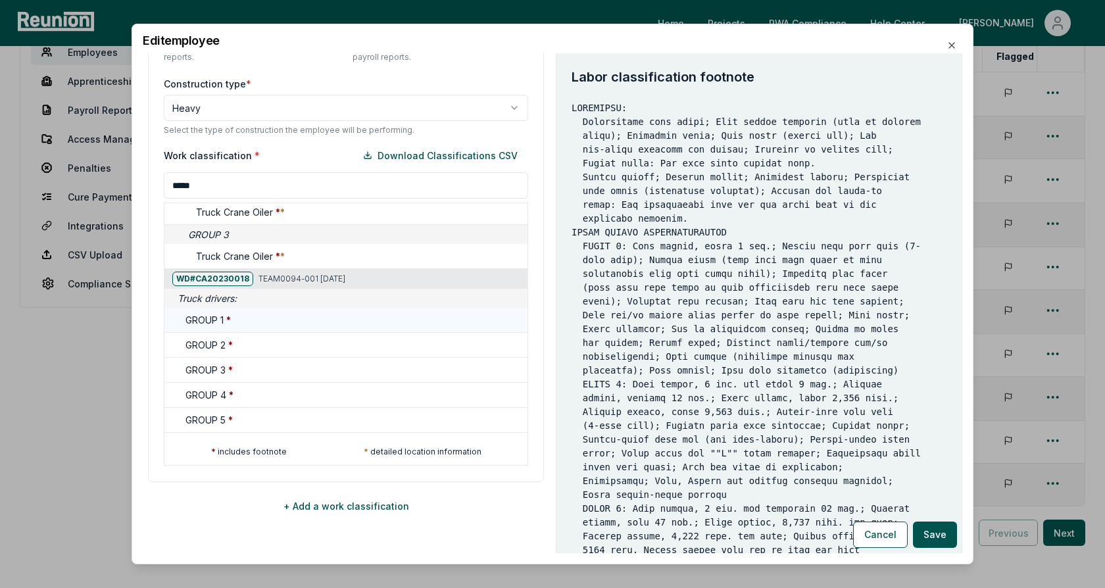
type input "*****"
click at [343, 316] on div "GROUP 1 *" at bounding box center [353, 320] width 337 height 14
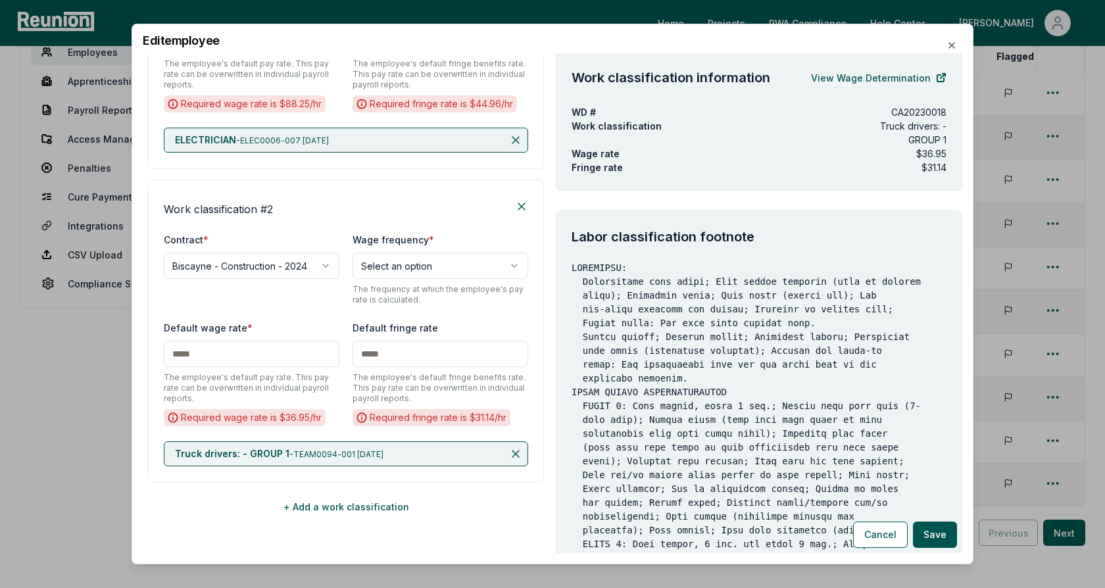
scroll to position [0, 0]
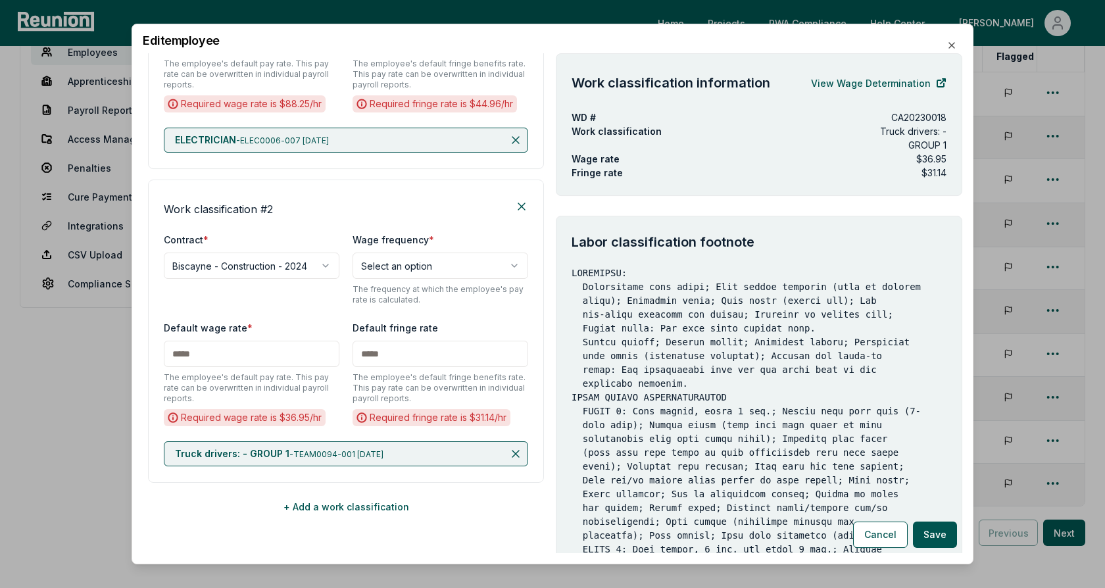
click at [257, 350] on input "text" at bounding box center [252, 354] width 176 height 26
click at [752, 202] on div "Work classification information View Wage Determination WD # CA20230018 Work cl…" at bounding box center [759, 547] width 406 height 989
click at [283, 362] on input "text" at bounding box center [252, 354] width 176 height 26
type input "***"
click at [329, 321] on div "Default wage rate * *** The employee's default pay rate. This pay rate can be o…" at bounding box center [252, 362] width 176 height 84
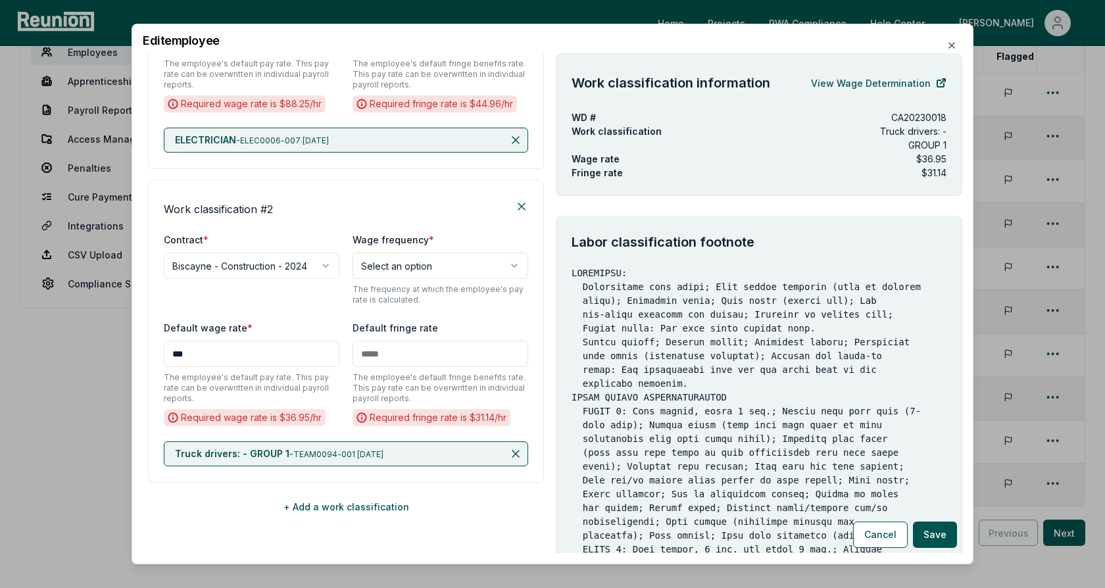
click at [377, 351] on input "text" at bounding box center [440, 354] width 176 height 26
type input "**"
click at [499, 321] on div "Default fringe rate ** The employee's default fringe benefits rate. This pay ra…" at bounding box center [440, 362] width 176 height 84
click at [489, 268] on body "Please visit us on your desktop We're working on making our marketplace mobile-…" at bounding box center [552, 273] width 1105 height 796
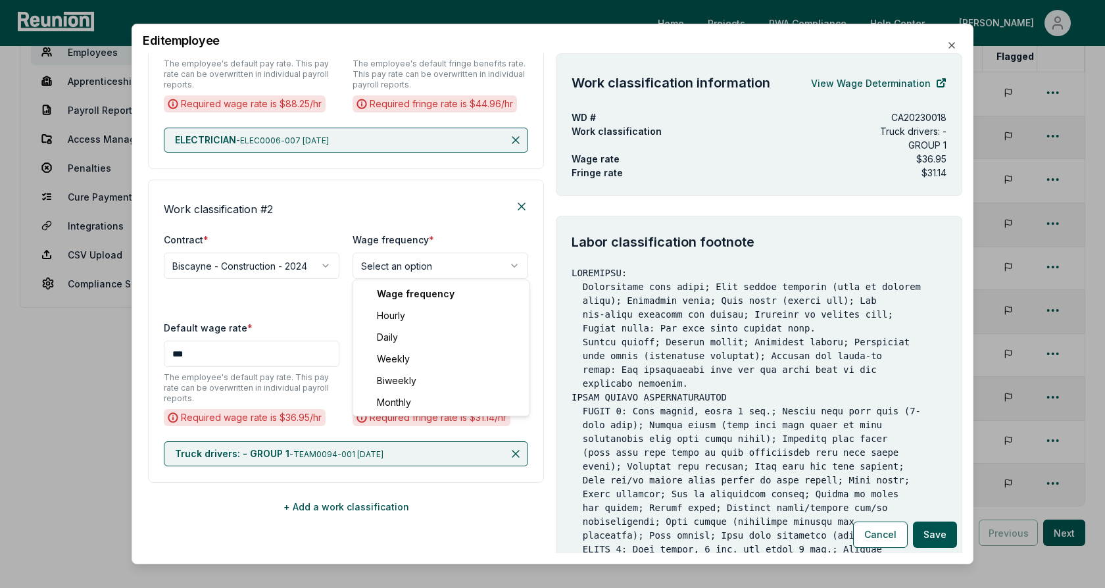
select select "******"
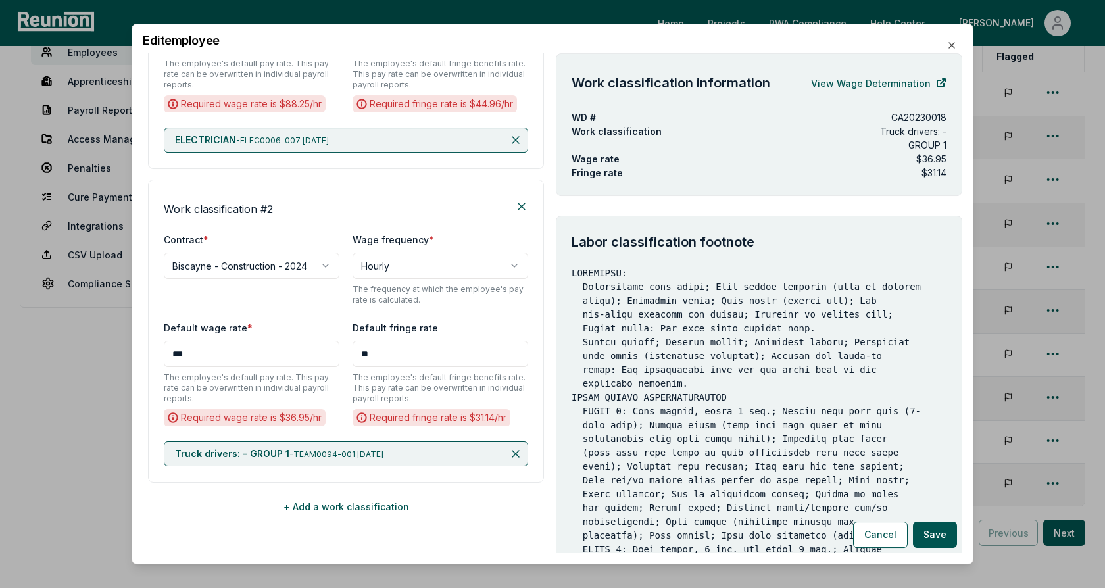
click at [470, 316] on div "**********" at bounding box center [346, 330] width 396 height 303
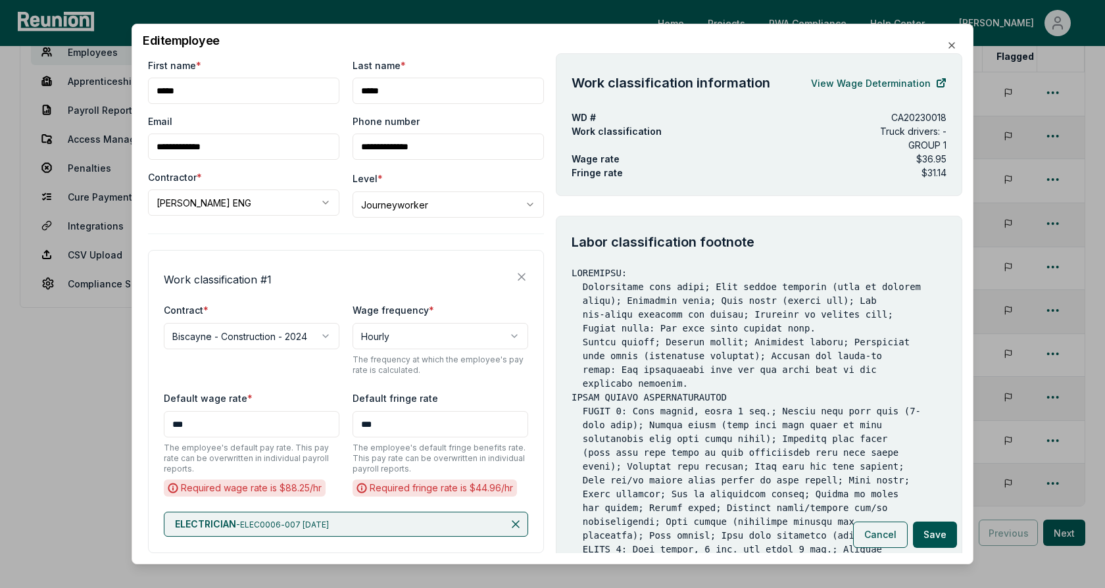
click at [874, 538] on button "Cancel" at bounding box center [880, 534] width 55 height 26
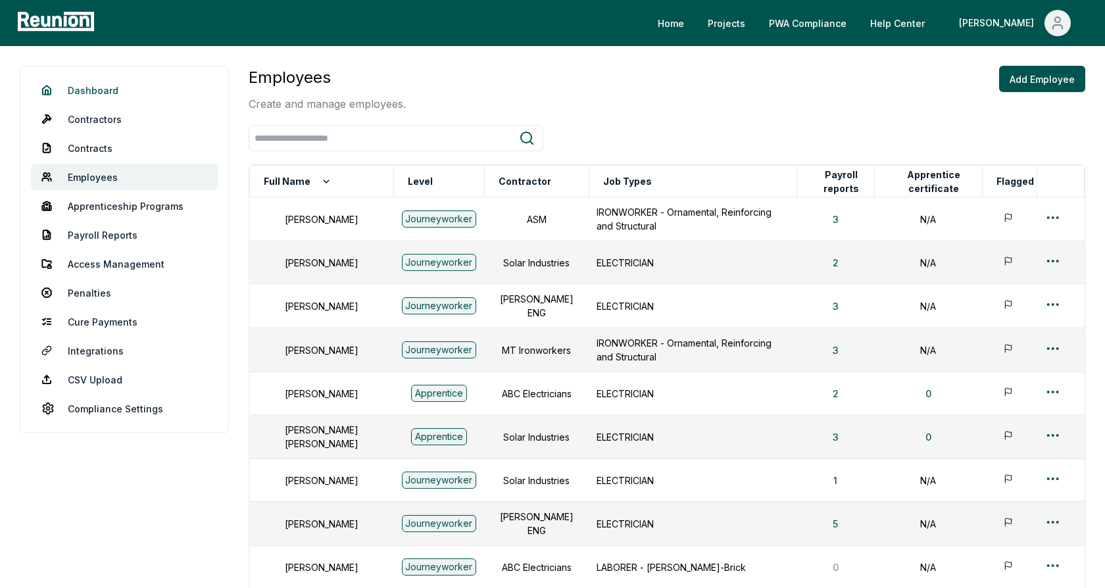
click at [108, 88] on link "Dashboard" at bounding box center [124, 90] width 187 height 26
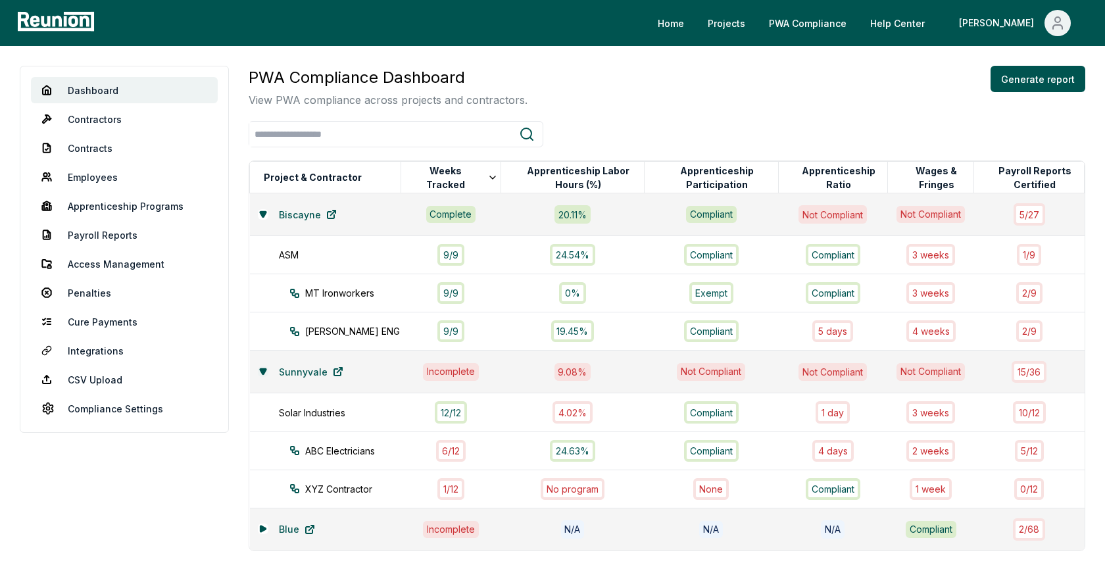
click at [262, 372] on button at bounding box center [263, 371] width 11 height 11
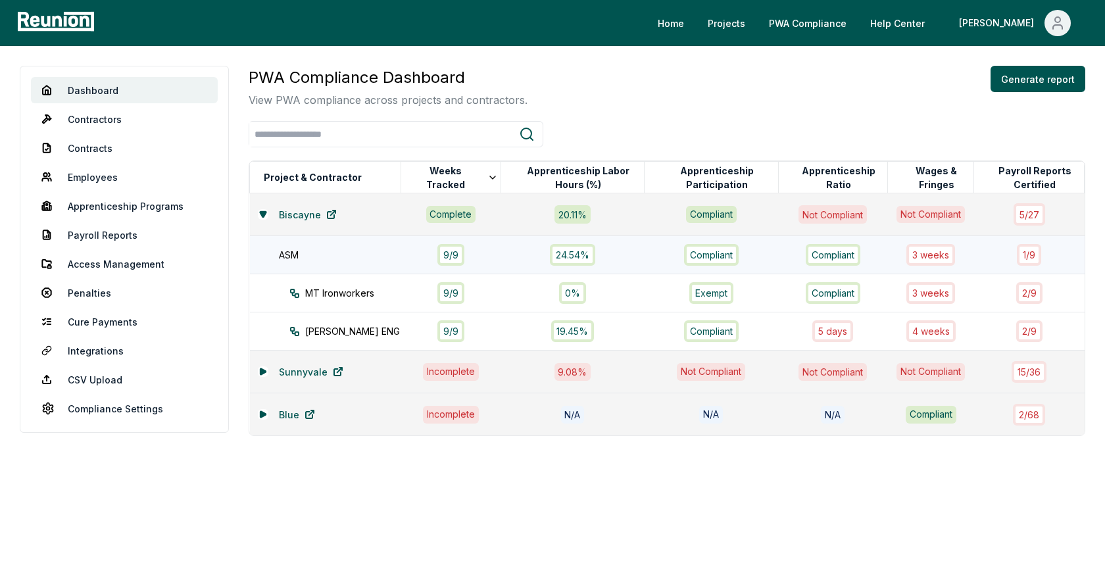
click at [350, 257] on div "ASM" at bounding box center [346, 255] width 135 height 14
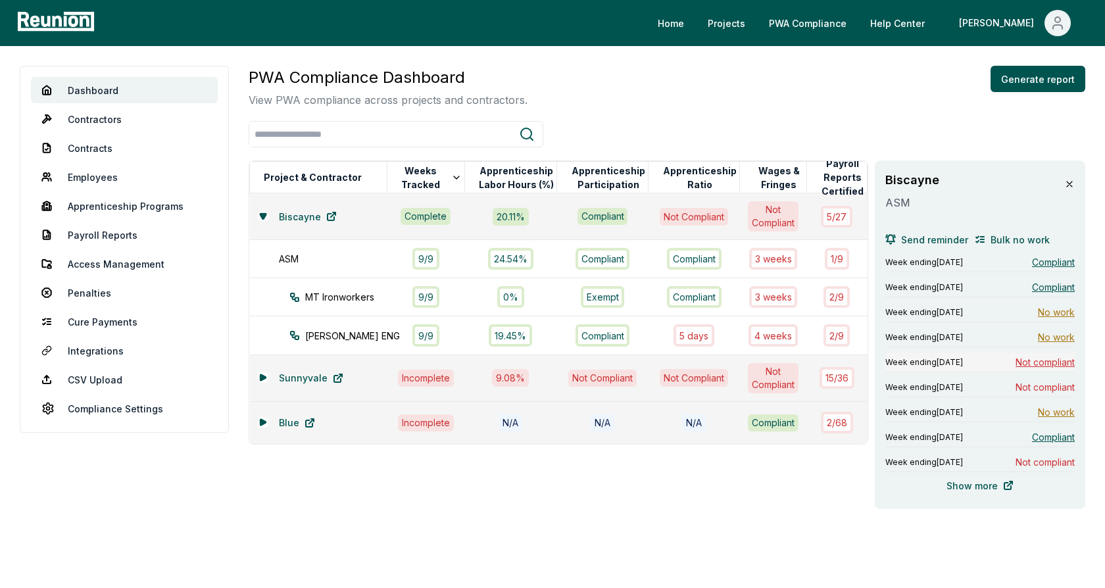
click at [1035, 362] on span "Not compliant" at bounding box center [1044, 362] width 59 height 14
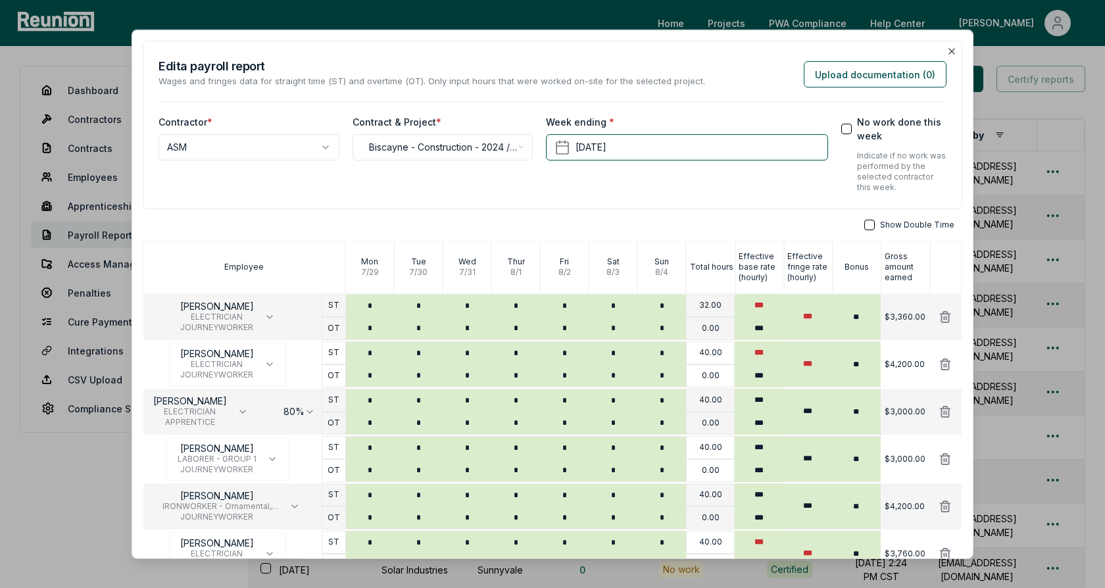
click at [642, 72] on h2 "Edit a payroll report" at bounding box center [431, 66] width 546 height 18
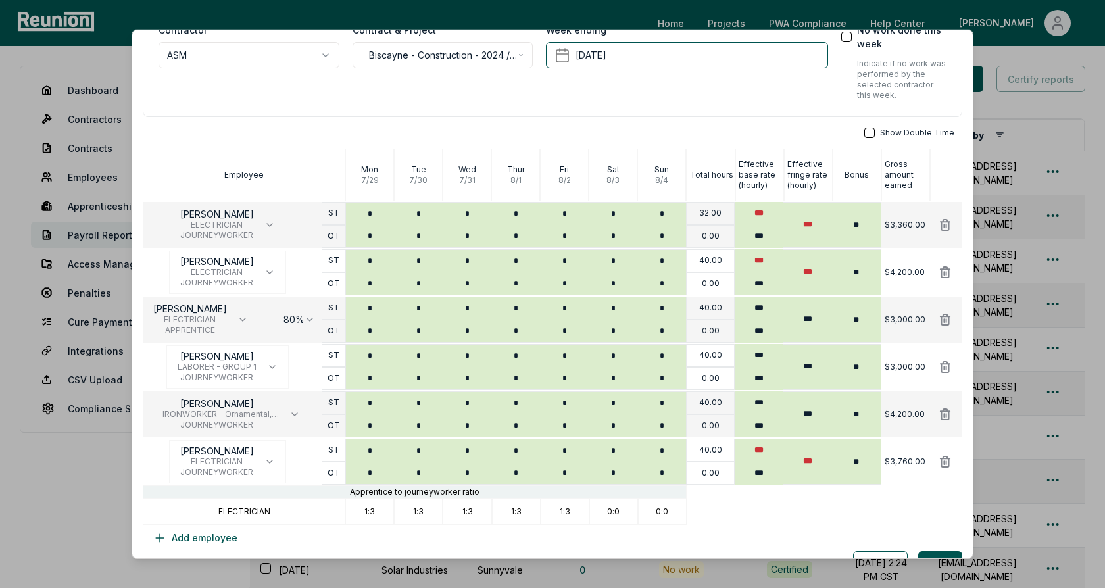
scroll to position [94, 0]
click at [243, 504] on p "ELECTRICIAN" at bounding box center [244, 509] width 52 height 11
click at [259, 508] on p "ELECTRICIAN" at bounding box center [244, 509] width 52 height 11
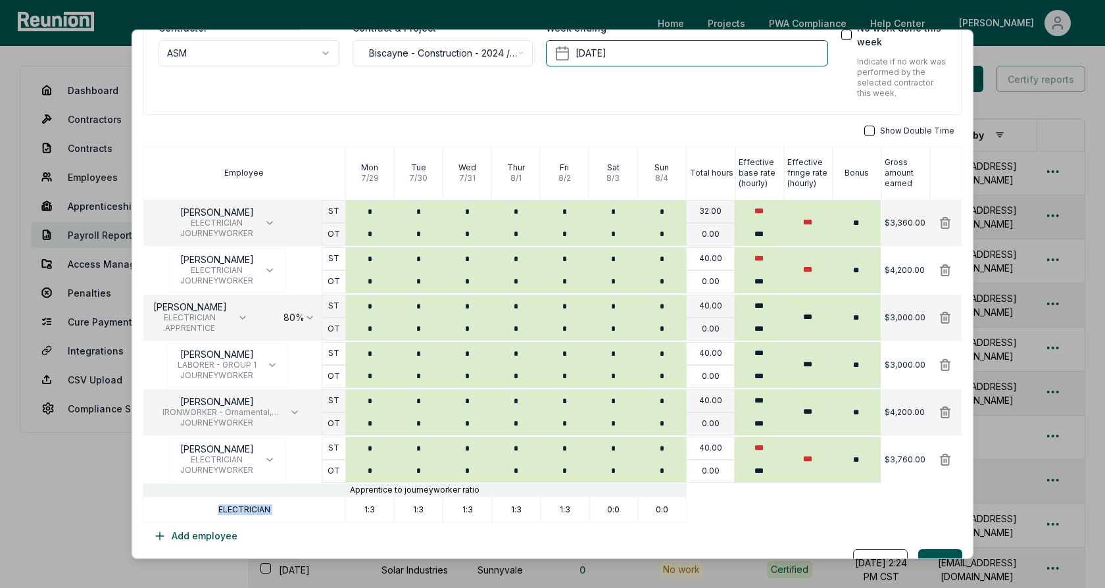
click at [259, 508] on p "ELECTRICIAN" at bounding box center [244, 509] width 52 height 11
click at [342, 508] on div "ELECTRICIAN" at bounding box center [244, 509] width 202 height 26
drag, startPoint x: 365, startPoint y: 508, endPoint x: 386, endPoint y: 508, distance: 21.0
click at [386, 508] on div "1:3" at bounding box center [369, 509] width 49 height 26
drag, startPoint x: 414, startPoint y: 505, endPoint x: 439, endPoint y: 505, distance: 25.6
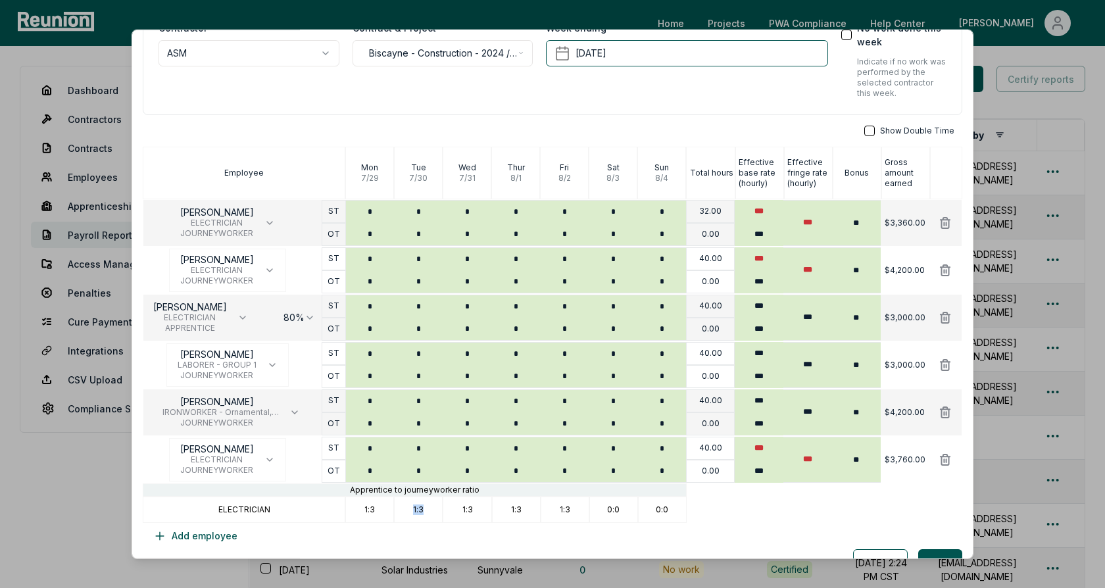
click at [440, 505] on div "1:3" at bounding box center [418, 509] width 49 height 26
click at [432, 505] on div "1:3" at bounding box center [418, 509] width 49 height 26
drag, startPoint x: 362, startPoint y: 508, endPoint x: 377, endPoint y: 508, distance: 15.1
click at [377, 508] on div "1:3" at bounding box center [369, 509] width 49 height 26
click at [379, 508] on div "1:3" at bounding box center [369, 509] width 49 height 26
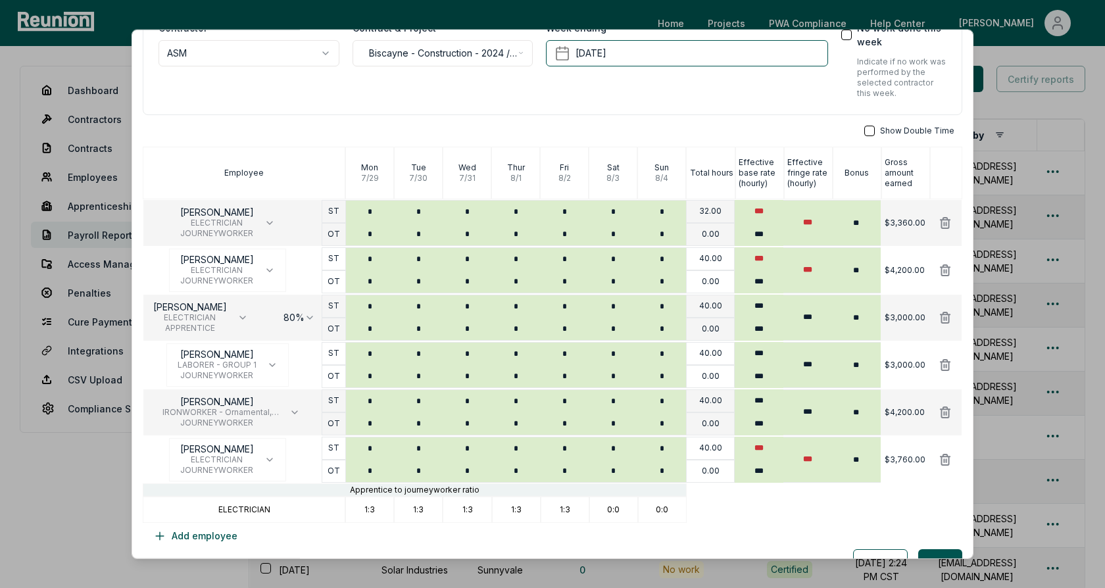
click at [721, 118] on div "**********" at bounding box center [552, 248] width 819 height 602
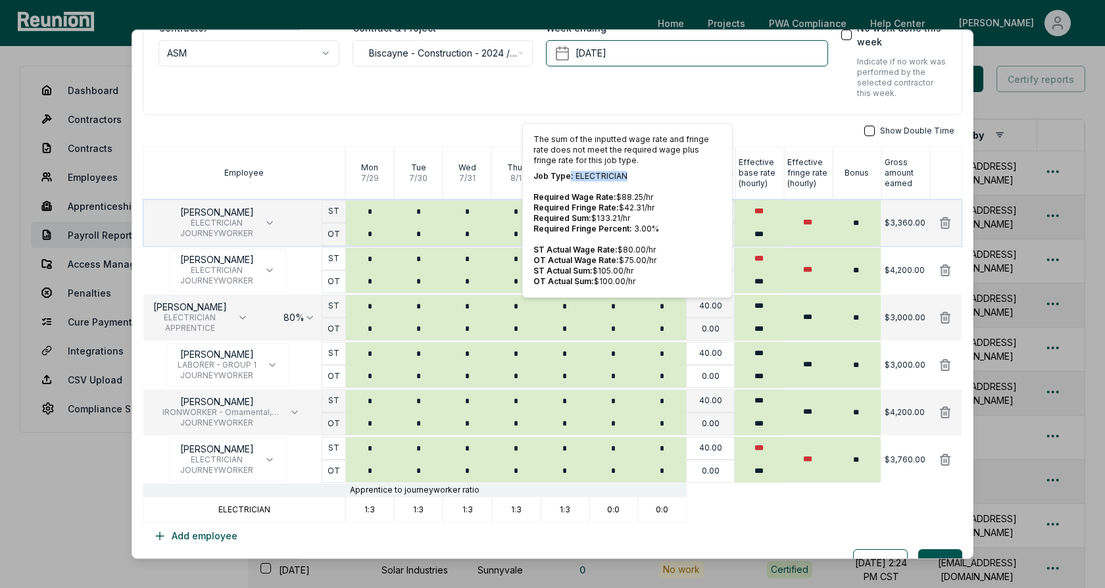
drag, startPoint x: 628, startPoint y: 174, endPoint x: 567, endPoint y: 174, distance: 61.1
click at [567, 174] on p "Job Type: ELECTRICIAN" at bounding box center [627, 176] width 188 height 11
click at [594, 174] on p "Job Type: ELECTRICIAN" at bounding box center [627, 176] width 188 height 11
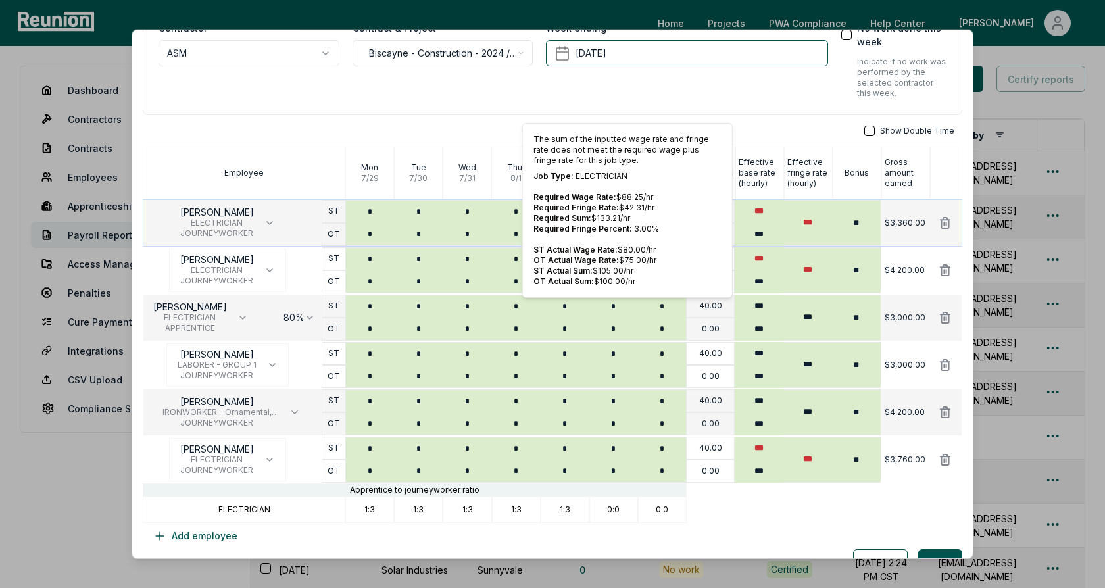
click at [625, 174] on p "Job Type: ELECTRICIAN" at bounding box center [627, 176] width 188 height 11
drag, startPoint x: 629, startPoint y: 216, endPoint x: 530, endPoint y: 213, distance: 98.7
click at [530, 213] on div "The sum of the inputted wage rate and fringe rate does not meet the required wa…" at bounding box center [627, 210] width 210 height 175
click at [644, 217] on p "Required Sum: $ 133.21 /hr" at bounding box center [627, 218] width 188 height 11
drag, startPoint x: 633, startPoint y: 270, endPoint x: 530, endPoint y: 271, distance: 103.2
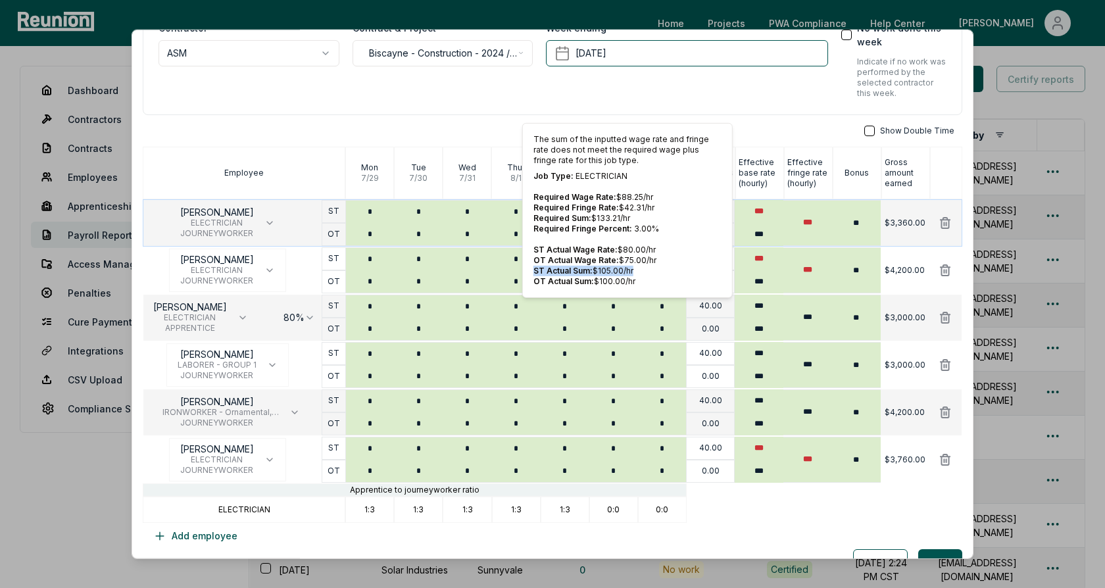
click at [530, 271] on div "The sum of the inputted wage rate and fringe rate does not meet the required wa…" at bounding box center [627, 210] width 210 height 175
click at [613, 270] on p "ST Actual Sum: $ 105.00 /hr" at bounding box center [627, 271] width 188 height 11
drag, startPoint x: 633, startPoint y: 216, endPoint x: 551, endPoint y: 215, distance: 82.2
click at [551, 215] on p "Required Sum: $ 133.21 /hr" at bounding box center [627, 218] width 188 height 11
click at [551, 215] on span "Required Sum:" at bounding box center [562, 218] width 58 height 10
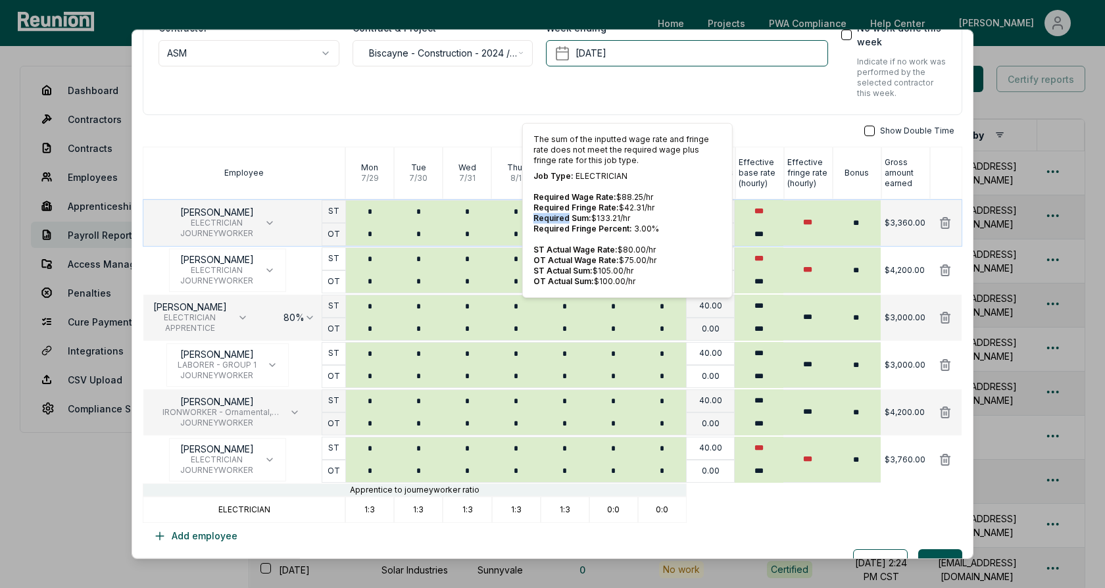
click at [551, 215] on span "Required Sum:" at bounding box center [562, 218] width 58 height 10
click at [631, 216] on p "Required Sum: $ 133.21 /hr" at bounding box center [627, 218] width 188 height 11
drag, startPoint x: 633, startPoint y: 268, endPoint x: 540, endPoint y: 268, distance: 92.7
click at [540, 268] on p "ST Actual Sum: $ 105.00 /hr" at bounding box center [627, 271] width 188 height 11
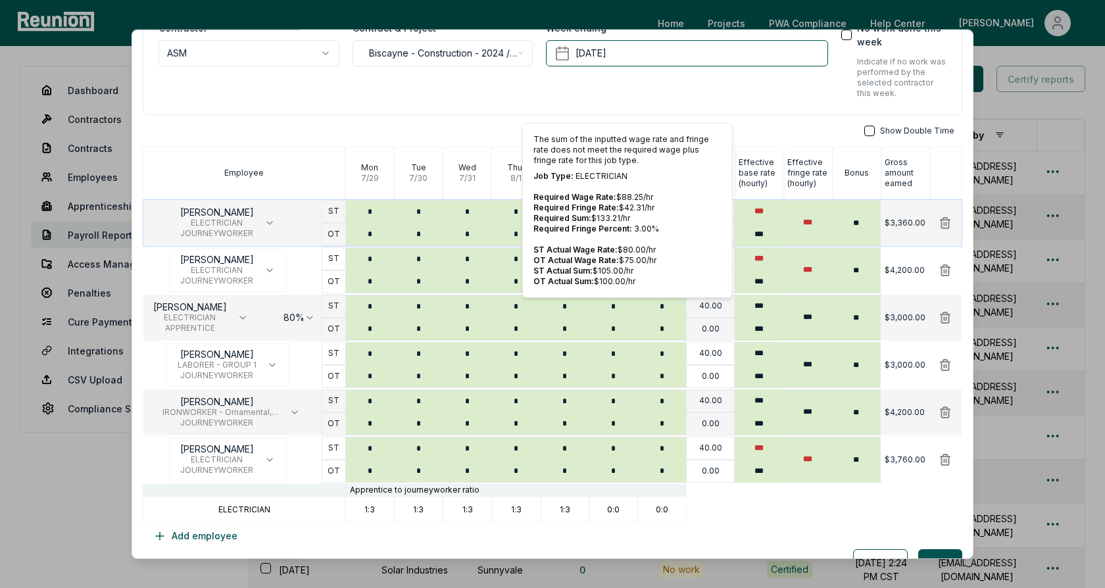
click at [548, 268] on span "ST Actual Sum:" at bounding box center [562, 271] width 59 height 10
click at [654, 216] on p "Required Sum: $ 133.21 /hr" at bounding box center [627, 218] width 188 height 11
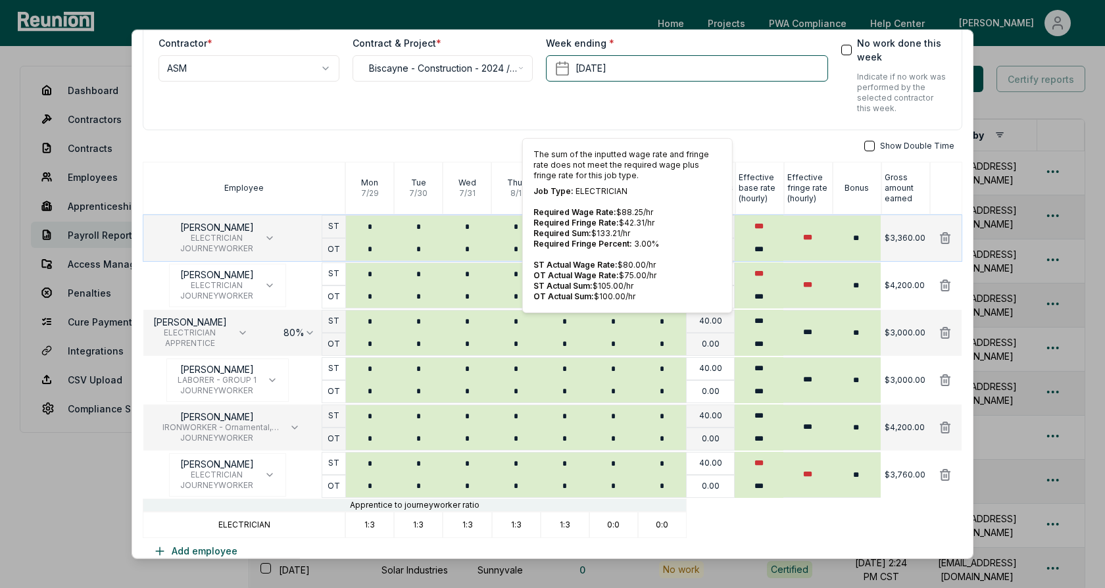
scroll to position [86, 0]
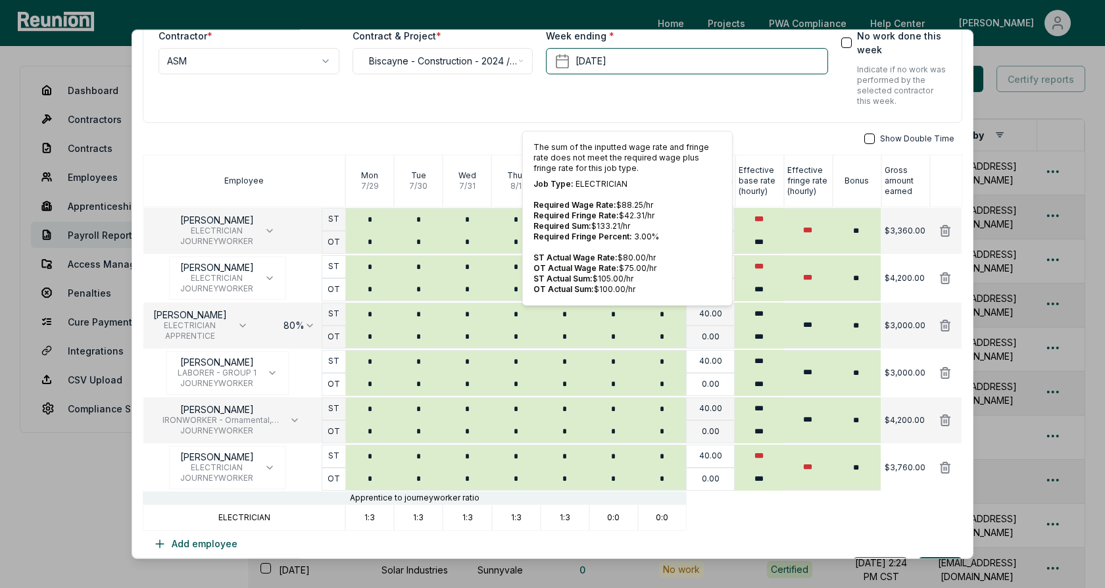
click at [769, 119] on div "**********" at bounding box center [552, 39] width 819 height 168
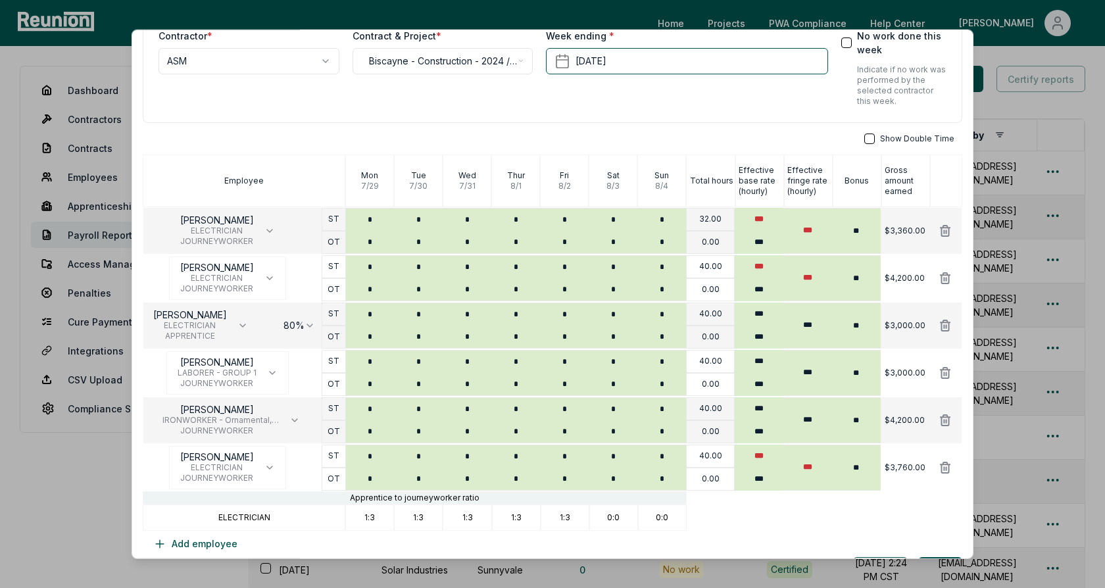
scroll to position [120, 0]
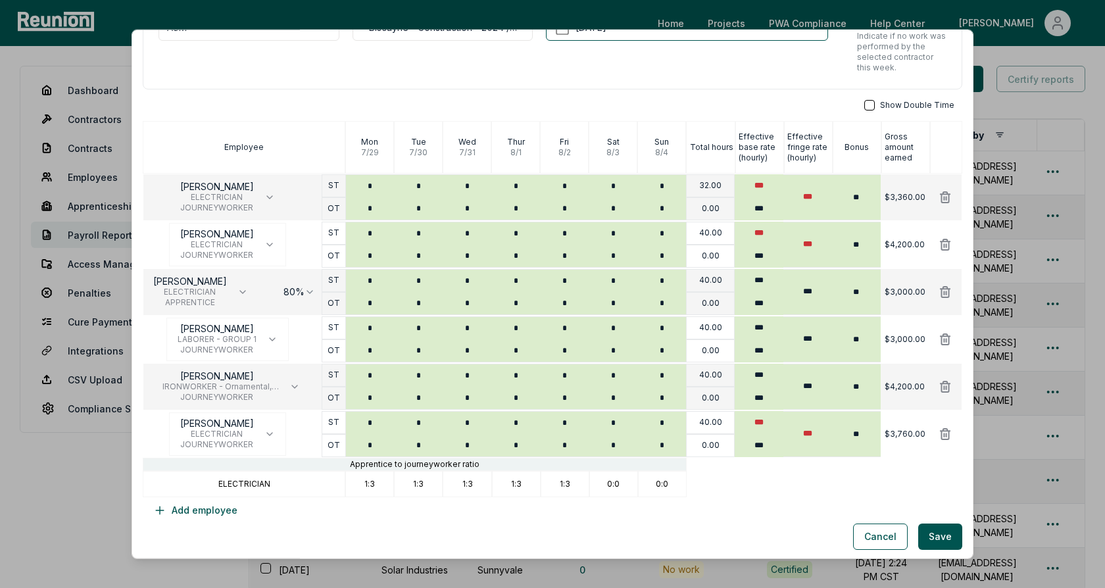
click at [780, 96] on div "**********" at bounding box center [552, 222] width 819 height 602
click at [880, 533] on button "Cancel" at bounding box center [880, 536] width 55 height 26
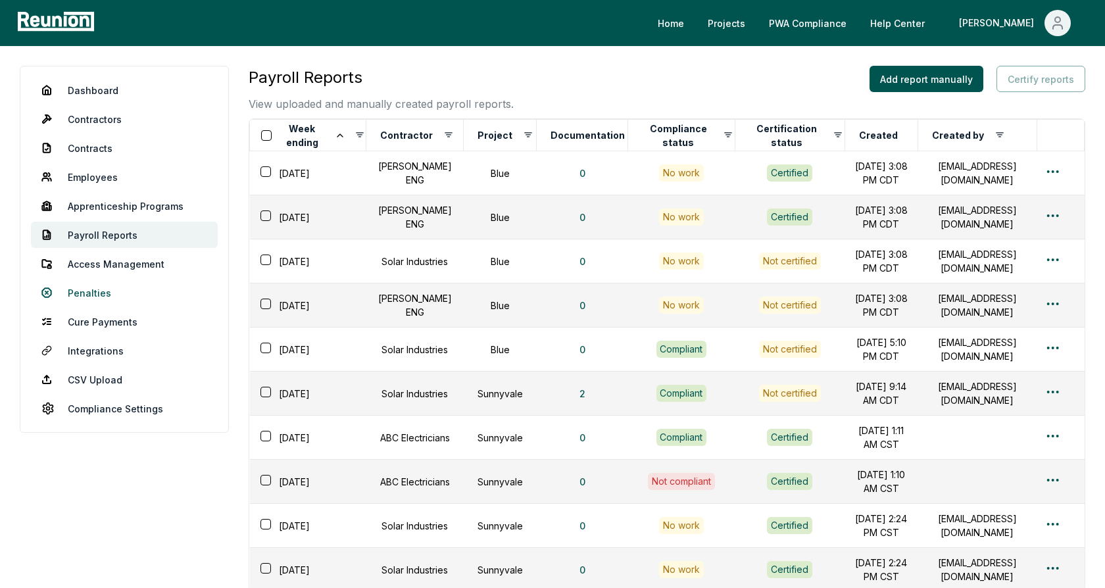
click at [89, 296] on link "Penalties" at bounding box center [124, 292] width 187 height 26
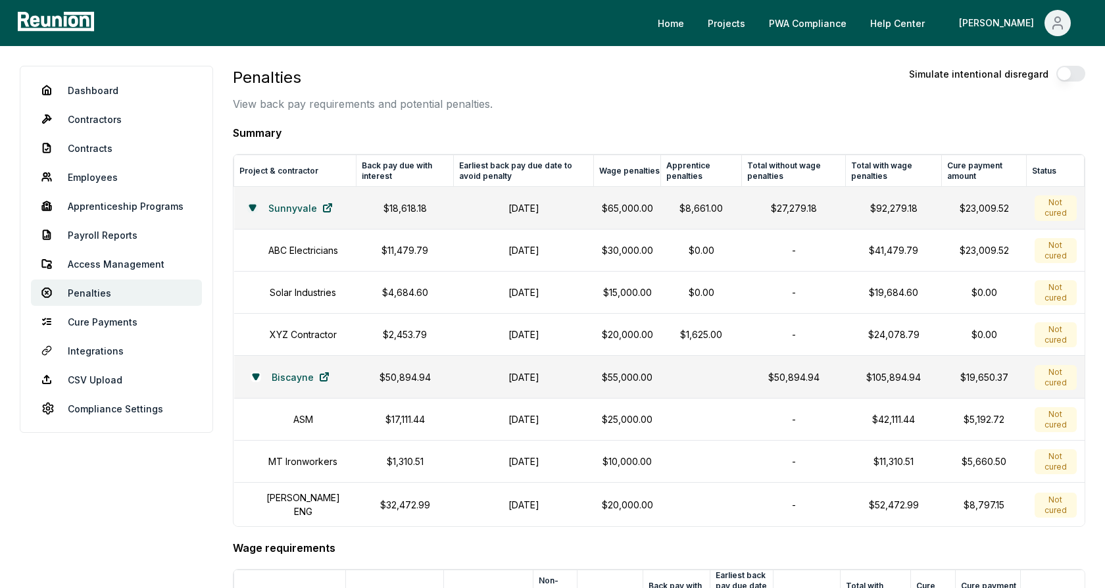
click at [249, 208] on icon at bounding box center [252, 207] width 6 height 5
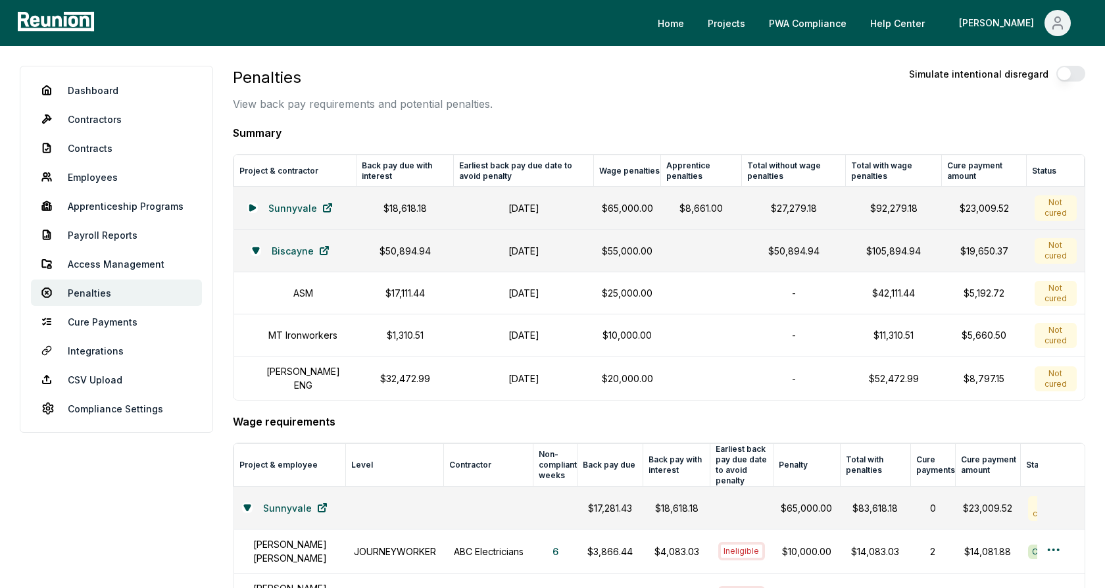
click at [401, 107] on p "View back pay requirements and potential penalties." at bounding box center [363, 104] width 260 height 16
click at [392, 288] on p "$17,111.44" at bounding box center [405, 293] width 82 height 14
click at [371, 299] on td "$17,111.44" at bounding box center [404, 293] width 97 height 42
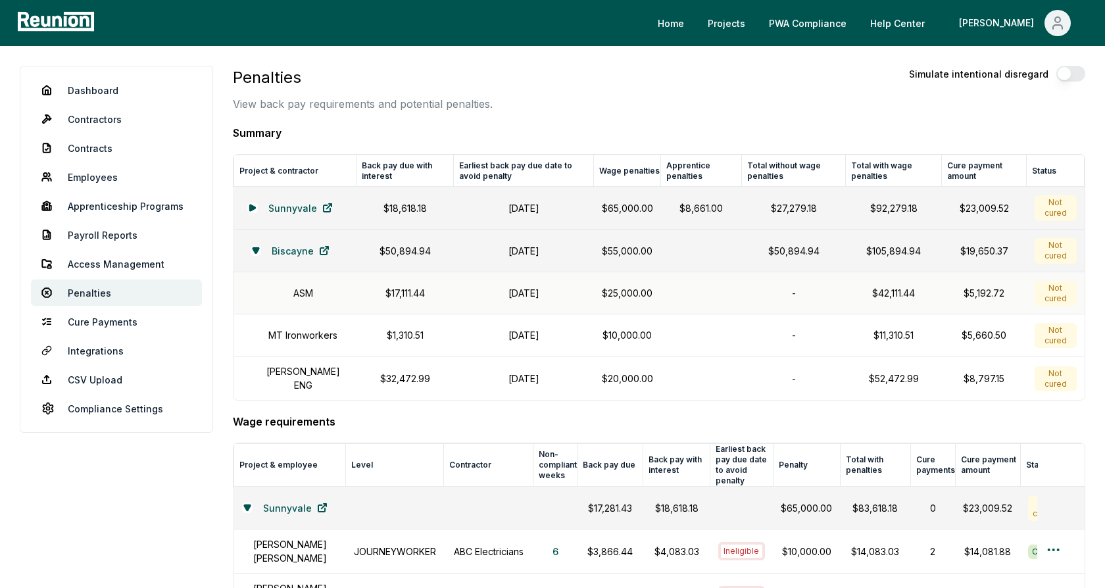
drag, startPoint x: 556, startPoint y: 293, endPoint x: 476, endPoint y: 292, distance: 80.2
click at [476, 292] on h1 "October 31, 2024" at bounding box center [524, 293] width 124 height 14
drag, startPoint x: 648, startPoint y: 293, endPoint x: 600, endPoint y: 290, distance: 48.1
click at [600, 290] on td "$25,000.00" at bounding box center [627, 293] width 67 height 42
click at [615, 290] on p "$25,000.00" at bounding box center [627, 293] width 51 height 14
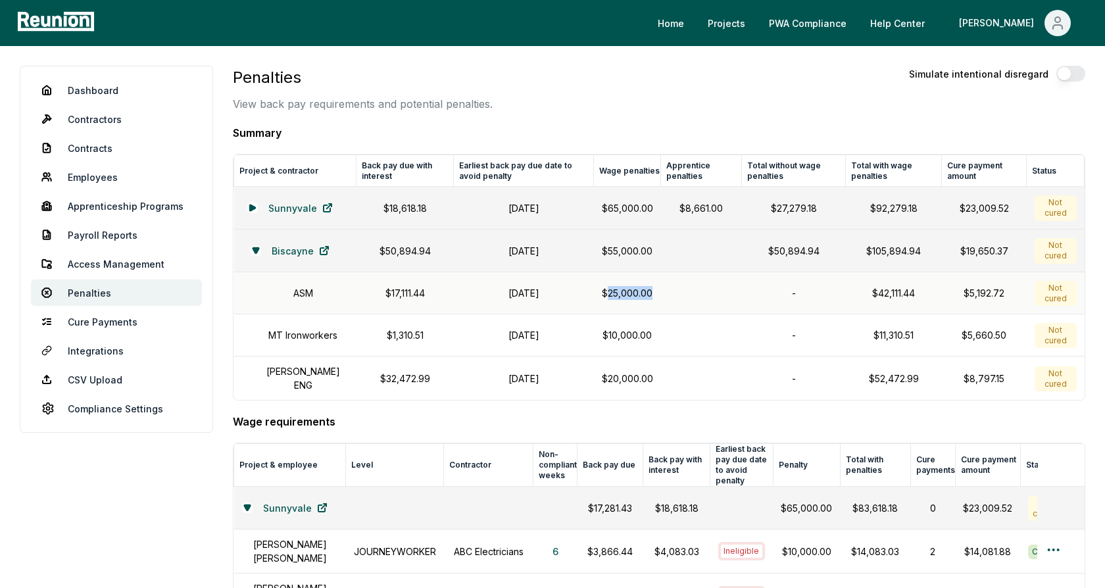
click at [615, 290] on p "$25,000.00" at bounding box center [627, 293] width 51 height 14
click at [652, 295] on td "$25,000.00" at bounding box center [627, 293] width 67 height 42
click at [246, 201] on div "Sunnyvale" at bounding box center [295, 208] width 107 height 26
click at [247, 202] on button at bounding box center [252, 207] width 11 height 11
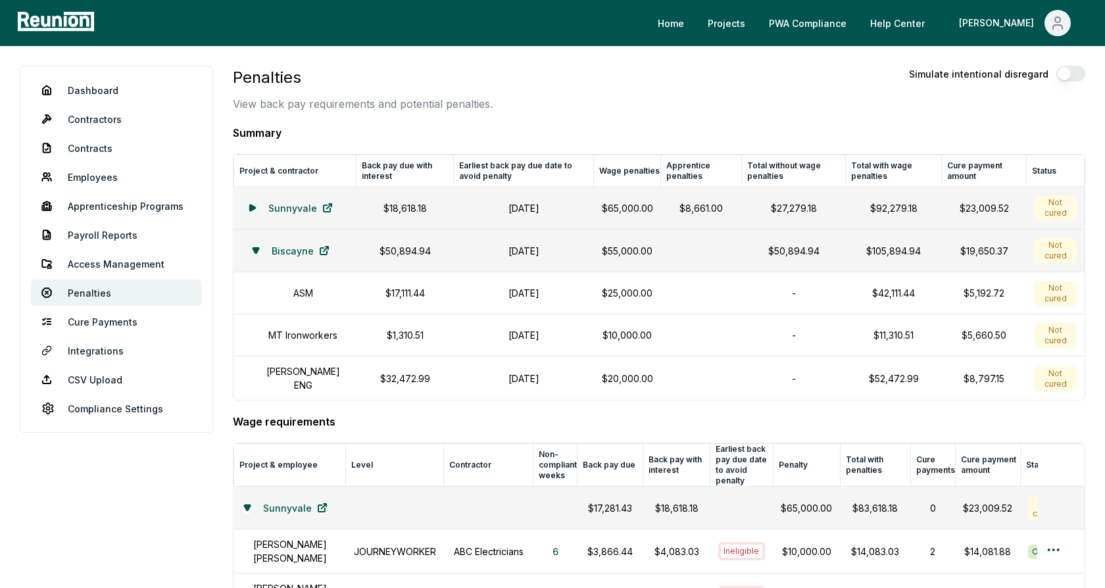
click at [247, 202] on button at bounding box center [252, 207] width 11 height 11
click at [249, 204] on icon at bounding box center [251, 207] width 5 height 6
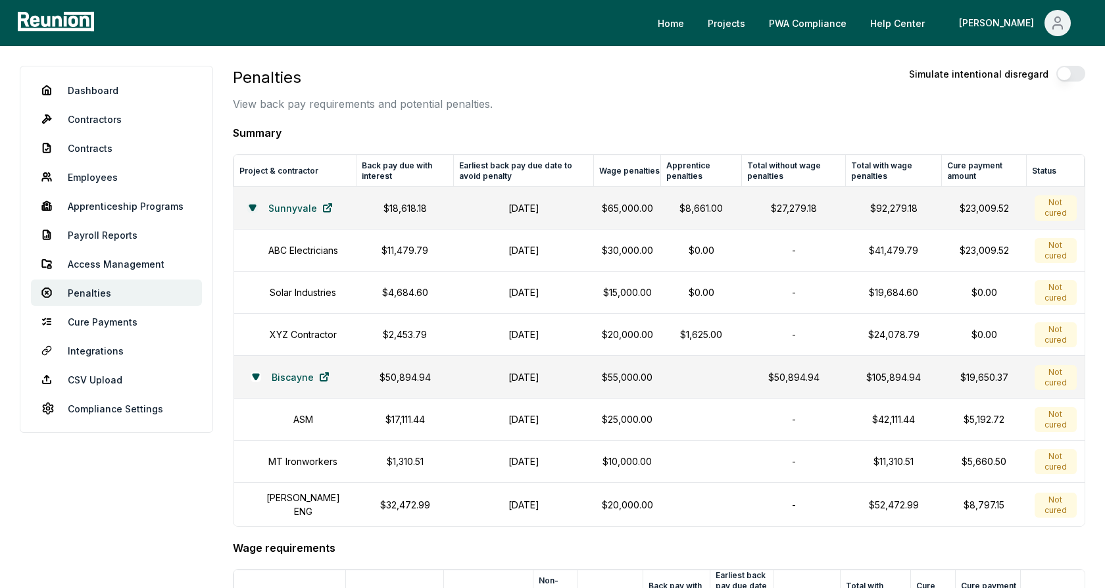
click at [249, 206] on icon at bounding box center [252, 207] width 6 height 5
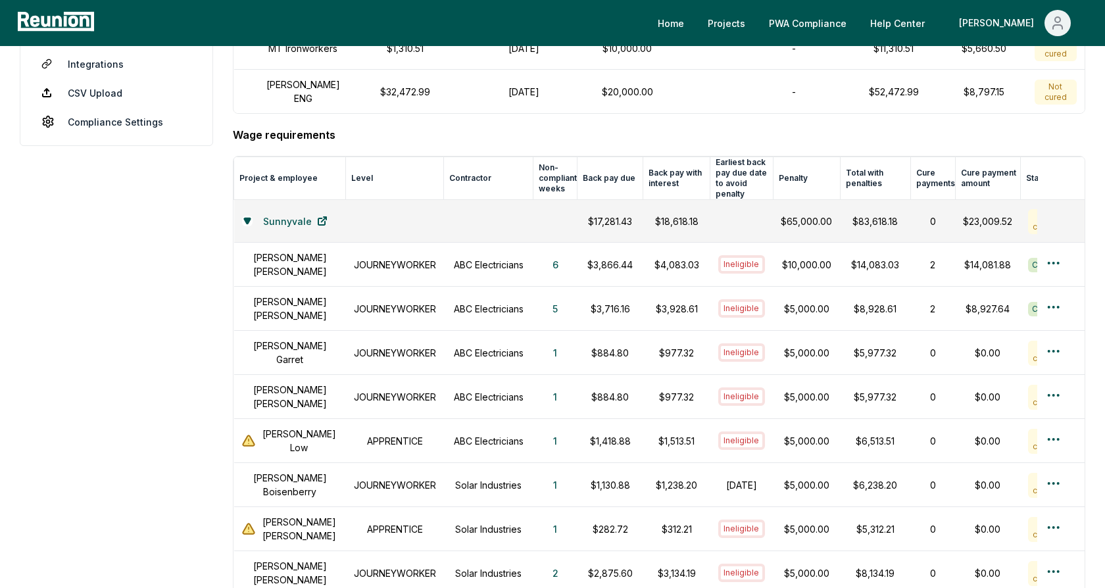
scroll to position [300, 0]
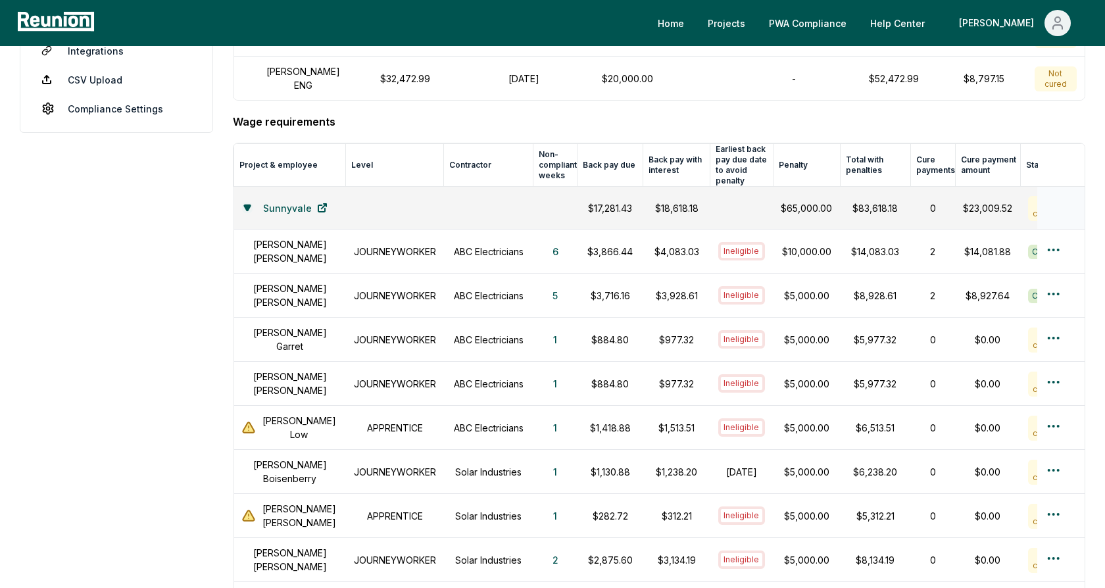
click at [247, 205] on icon at bounding box center [247, 207] width 6 height 5
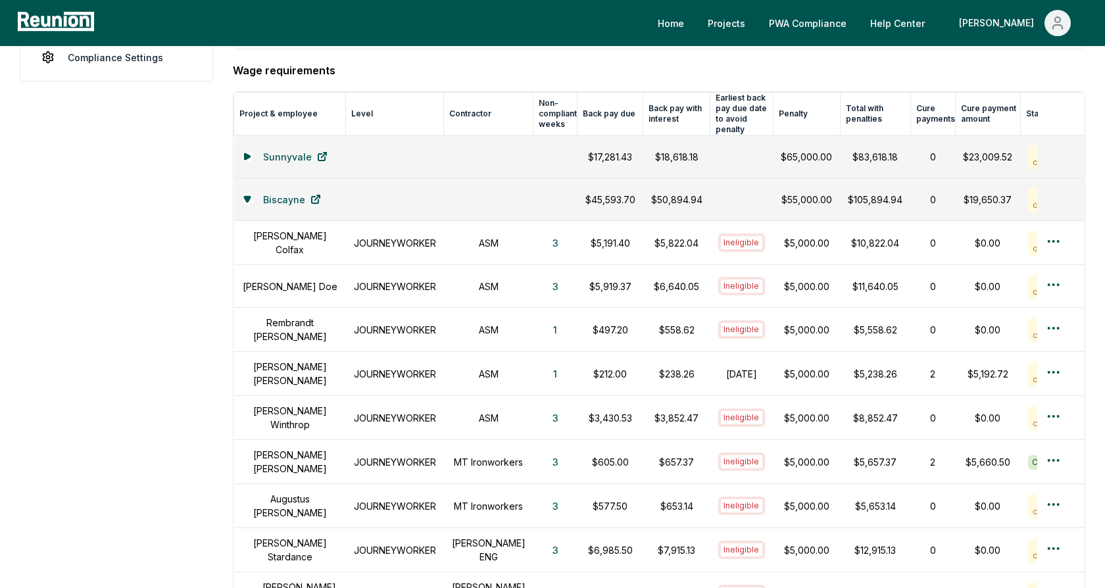
scroll to position [352, 0]
click at [291, 363] on h1 "Alice Smith" at bounding box center [290, 373] width 96 height 28
click at [398, 366] on h1 "JOURNEYWORKER" at bounding box center [395, 373] width 82 height 14
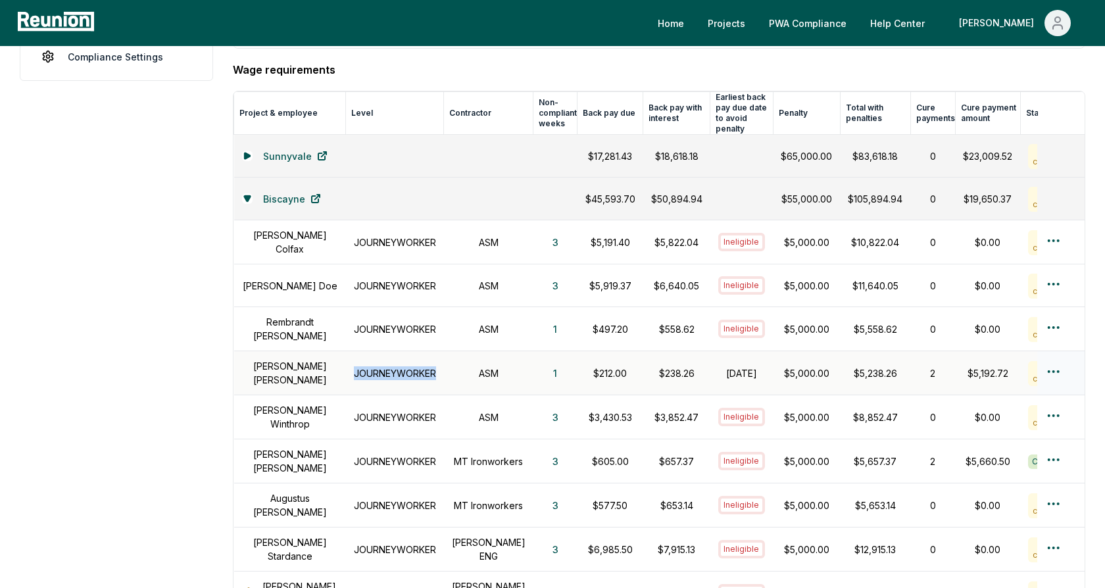
click at [398, 366] on h1 "JOURNEYWORKER" at bounding box center [395, 373] width 82 height 14
click at [479, 366] on h1 "ASM" at bounding box center [489, 373] width 74 height 14
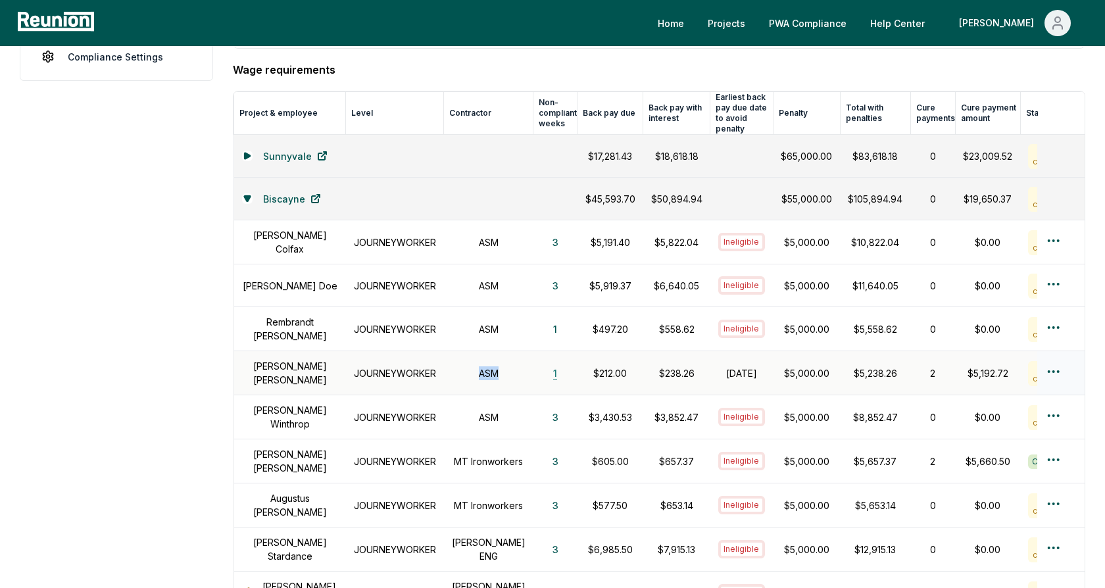
click at [542, 361] on button "1" at bounding box center [554, 373] width 25 height 26
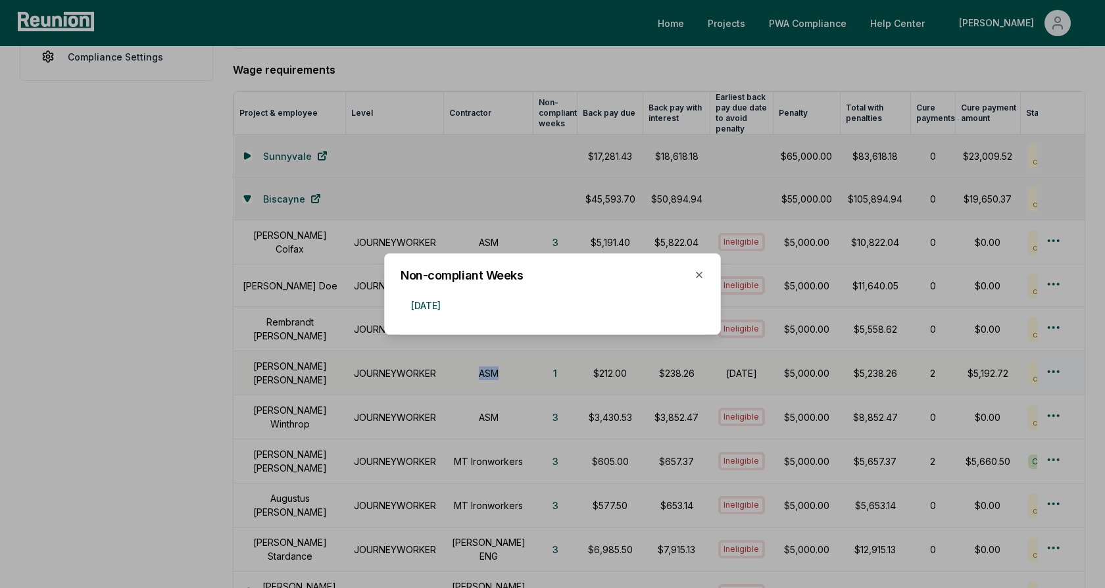
click at [502, 354] on div at bounding box center [552, 294] width 1105 height 588
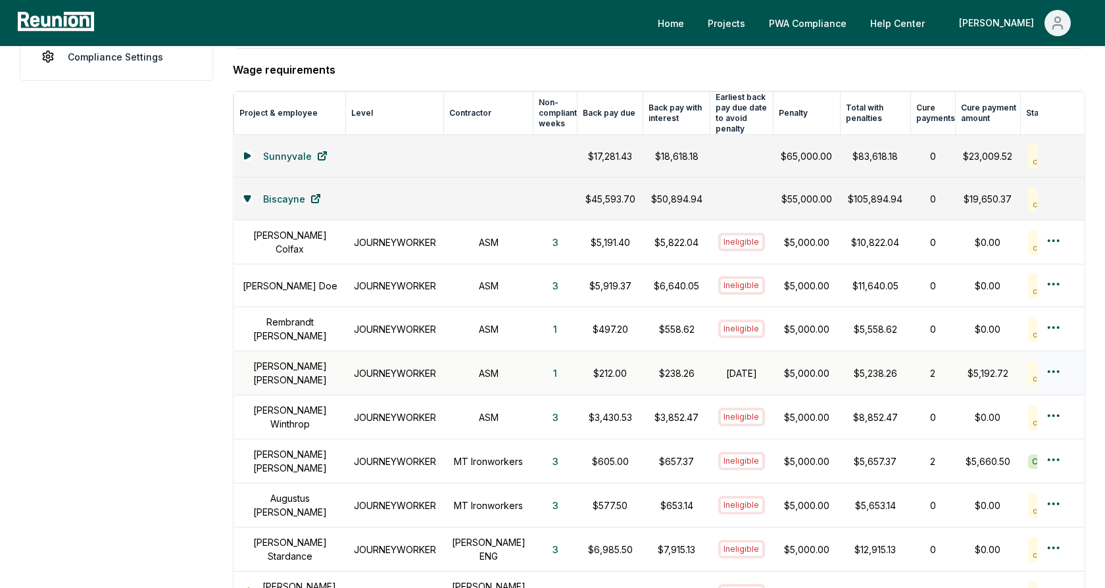
click at [593, 366] on p "$212.00" at bounding box center [610, 373] width 50 height 14
click at [656, 366] on p "$238.26" at bounding box center [676, 373] width 51 height 14
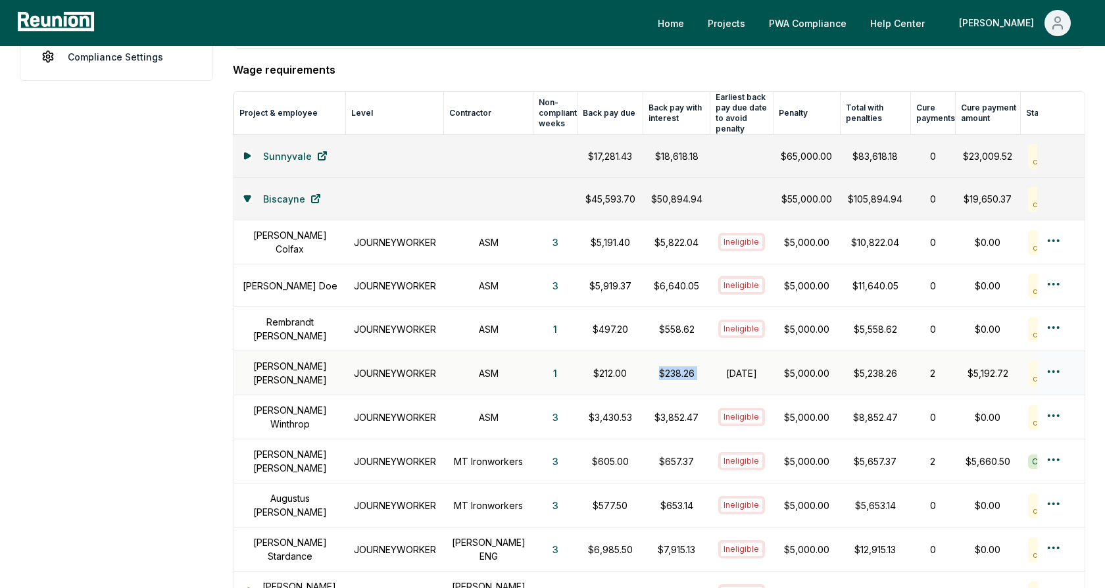
click at [656, 366] on p "$238.26" at bounding box center [676, 373] width 51 height 14
click at [644, 372] on td "$238.26" at bounding box center [676, 373] width 67 height 44
click at [718, 366] on h1 "October 31, 2024" at bounding box center [741, 373] width 47 height 14
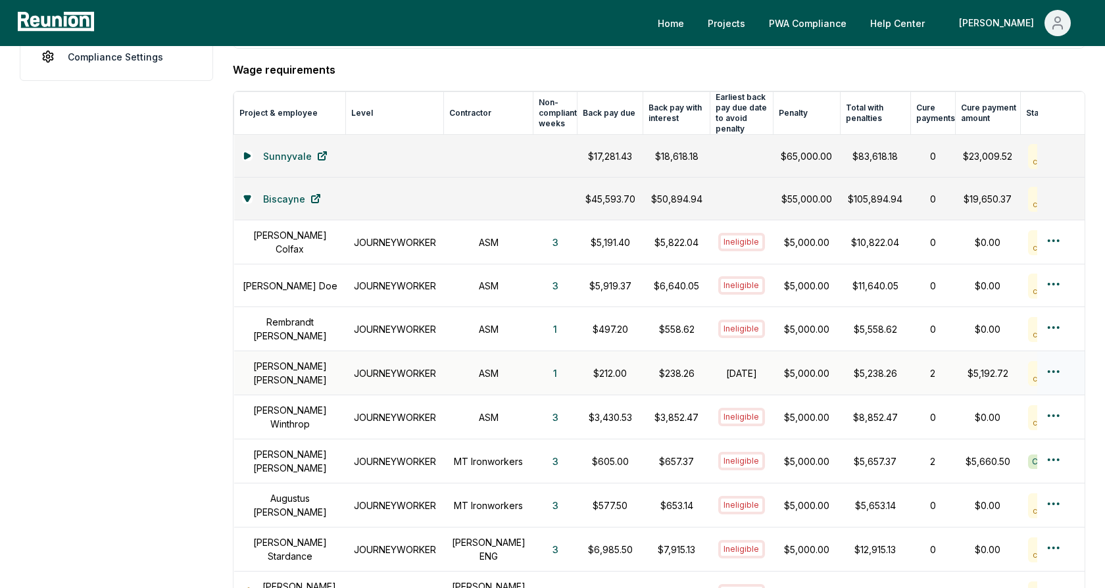
click at [780, 366] on p "$5,000.00" at bounding box center [805, 373] width 51 height 14
click at [786, 374] on td "$5,000.00" at bounding box center [806, 373] width 67 height 44
click at [718, 366] on h1 "October 31, 2024" at bounding box center [741, 373] width 47 height 14
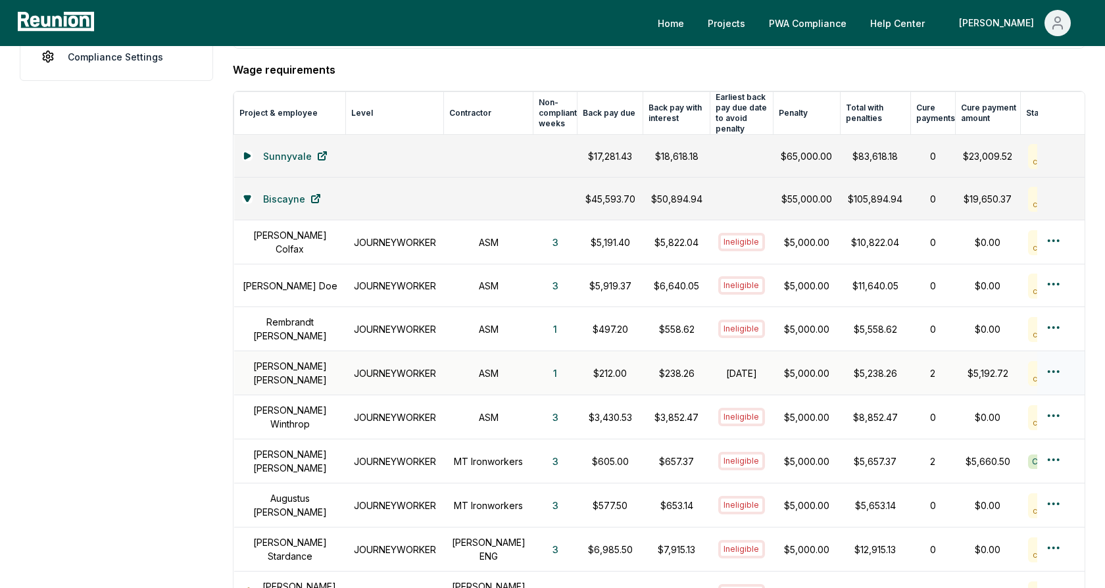
click at [718, 366] on h1 "October 31, 2024" at bounding box center [741, 373] width 47 height 14
click at [651, 366] on p "$238.26" at bounding box center [676, 373] width 51 height 14
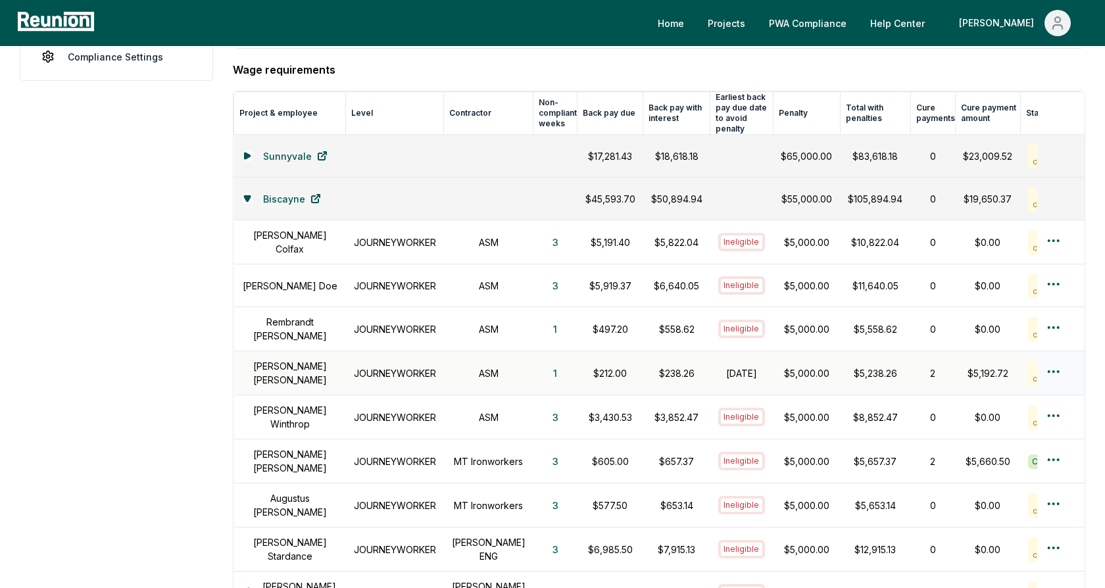
click at [718, 366] on h1 "October 31, 2024" at bounding box center [741, 373] width 47 height 14
click at [732, 366] on h1 "October 31, 2024" at bounding box center [741, 373] width 47 height 14
click at [718, 366] on h1 "October 31, 2024" at bounding box center [741, 373] width 47 height 14
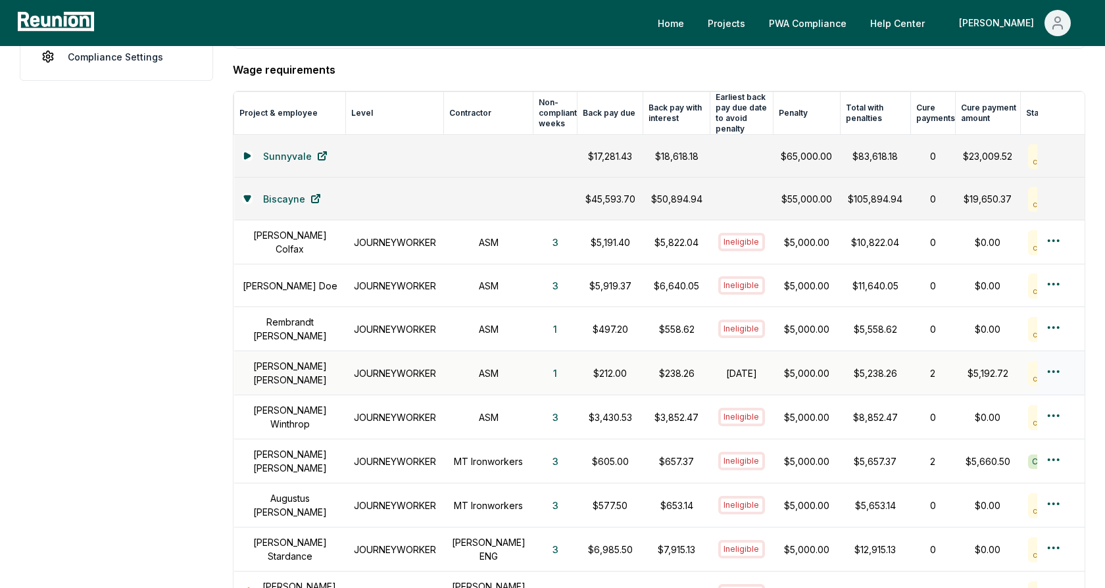
click at [718, 366] on h1 "October 31, 2024" at bounding box center [741, 373] width 47 height 14
click at [739, 358] on td "October 31, 2024" at bounding box center [741, 373] width 63 height 44
click at [718, 366] on h1 "October 31, 2024" at bounding box center [741, 373] width 47 height 14
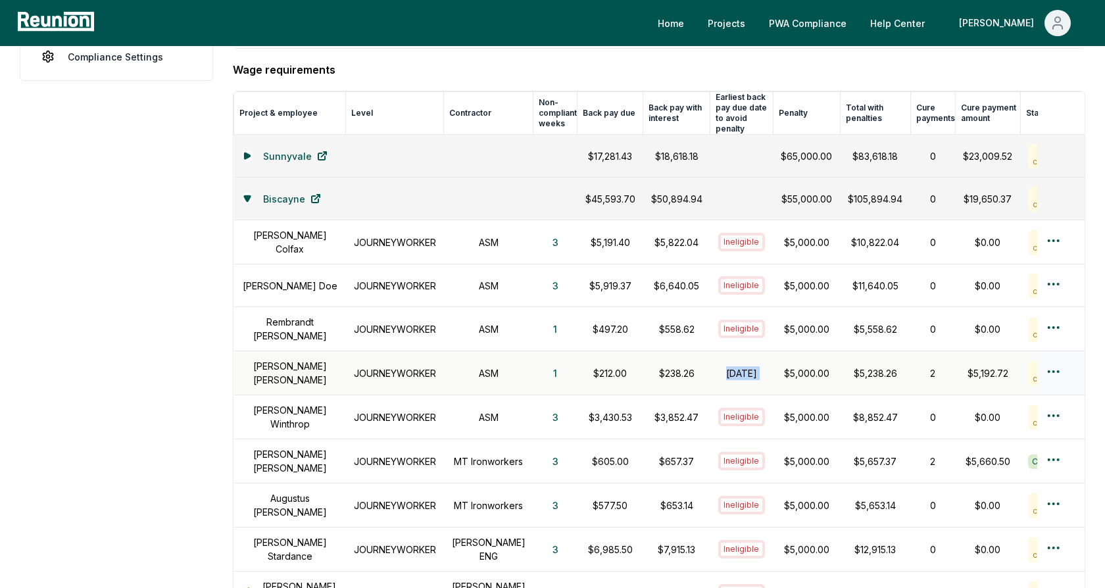
click at [718, 366] on h1 "October 31, 2024" at bounding box center [741, 373] width 47 height 14
click at [723, 366] on h1 "October 31, 2024" at bounding box center [741, 373] width 47 height 14
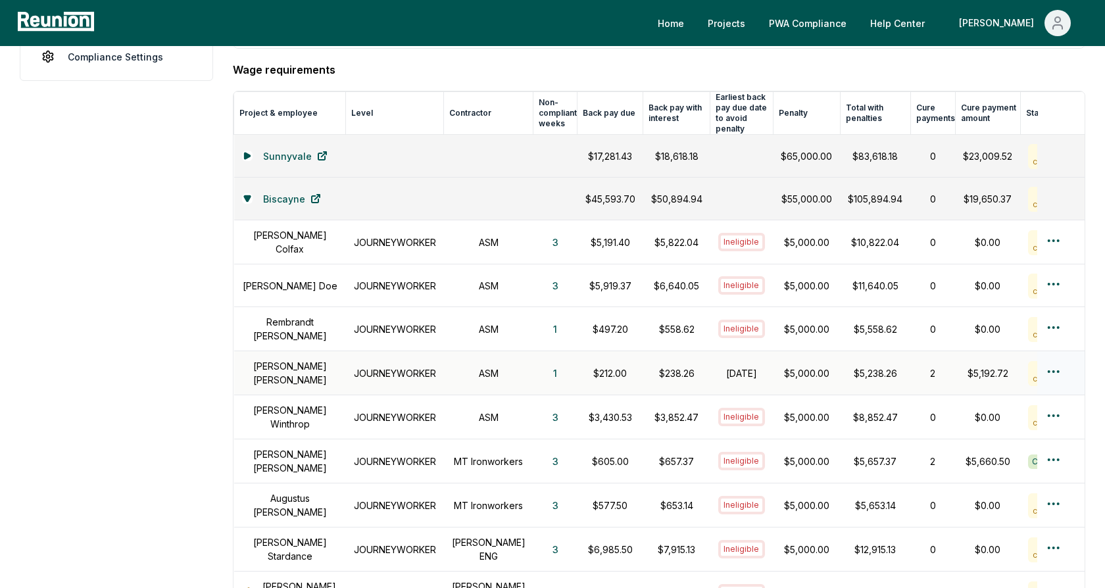
click at [723, 366] on h1 "October 31, 2024" at bounding box center [741, 373] width 47 height 14
click at [869, 366] on p "$5,238.26" at bounding box center [874, 373] width 55 height 14
click at [1058, 360] on html "Please visit us on your desktop We're working on making our marketplace mobile-…" at bounding box center [552, 356] width 1105 height 1416
click at [1007, 418] on div "Create wage cure payment" at bounding box center [1030, 418] width 125 height 36
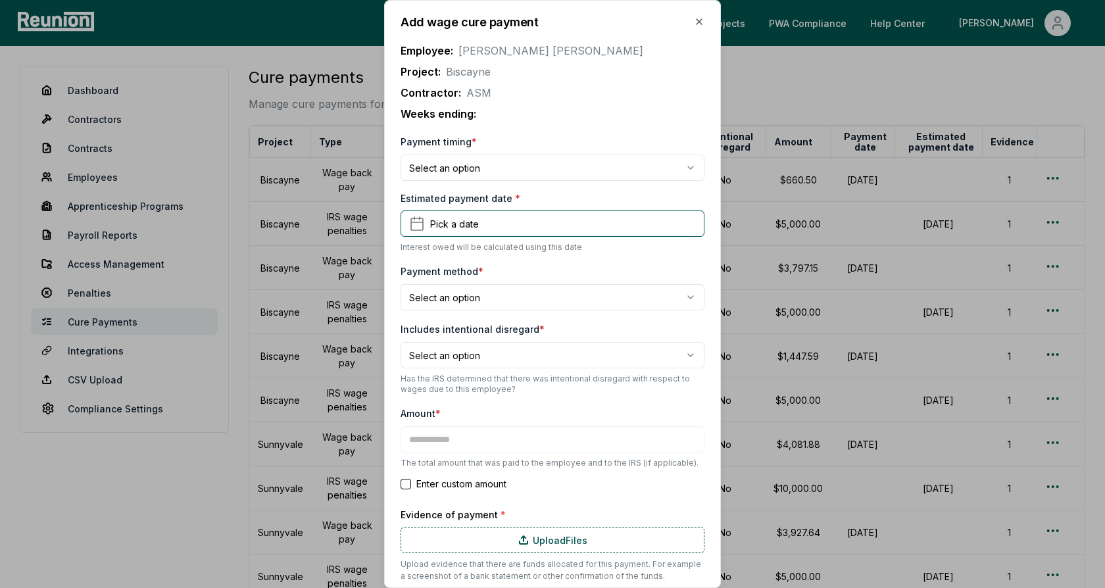
click at [582, 107] on p "Weeks ending:" at bounding box center [552, 114] width 304 height 16
type input "*******"
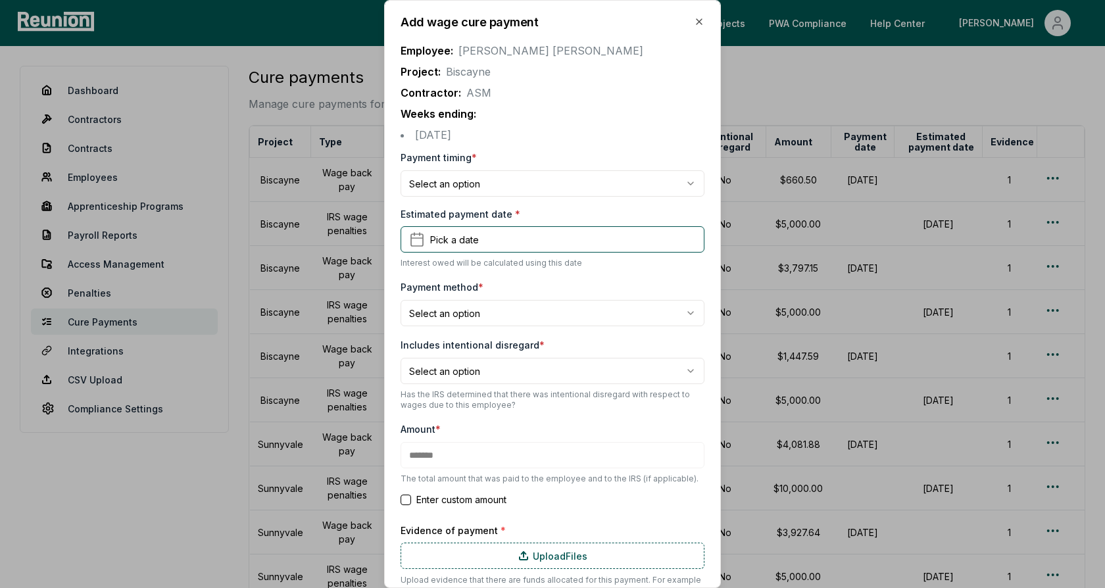
drag, startPoint x: 492, startPoint y: 137, endPoint x: 410, endPoint y: 137, distance: 81.5
click at [410, 137] on li "[DATE]" at bounding box center [552, 135] width 304 height 16
click at [435, 137] on li "[DATE]" at bounding box center [552, 135] width 304 height 16
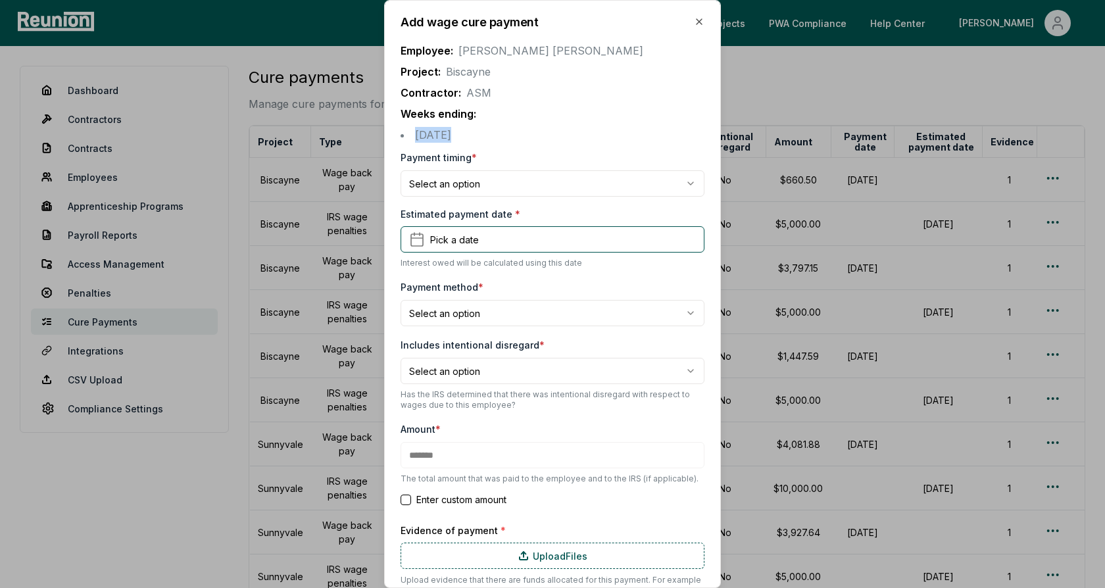
click at [435, 137] on li "August 11, 2024" at bounding box center [552, 135] width 304 height 16
click at [487, 134] on li "[DATE]" at bounding box center [552, 135] width 304 height 16
click at [471, 188] on body "Please visit us on your desktop We're working on making our marketplace mobile-…" at bounding box center [552, 405] width 1105 height 811
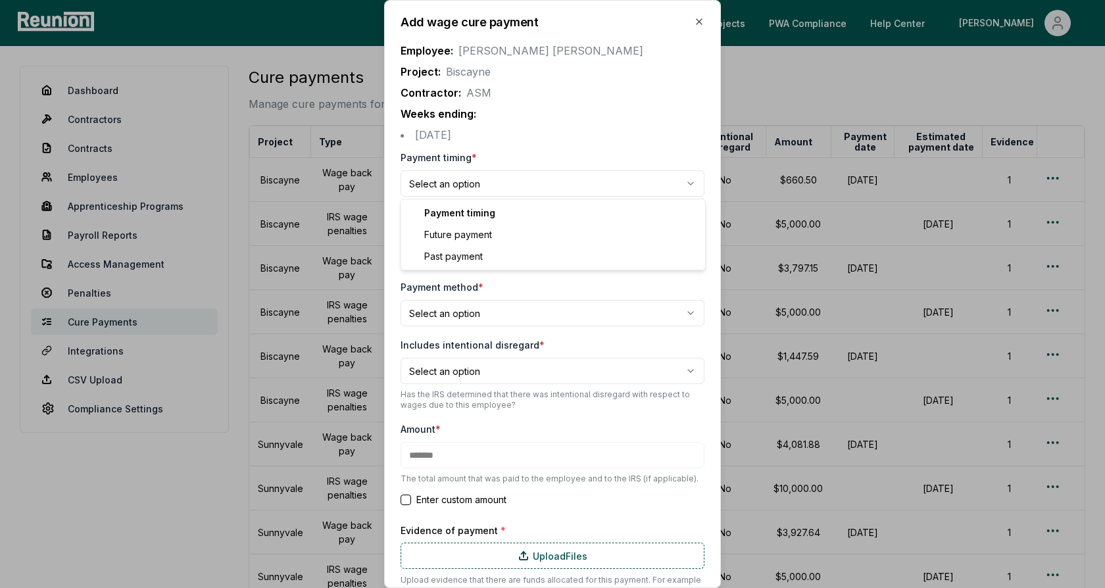
select select "**********"
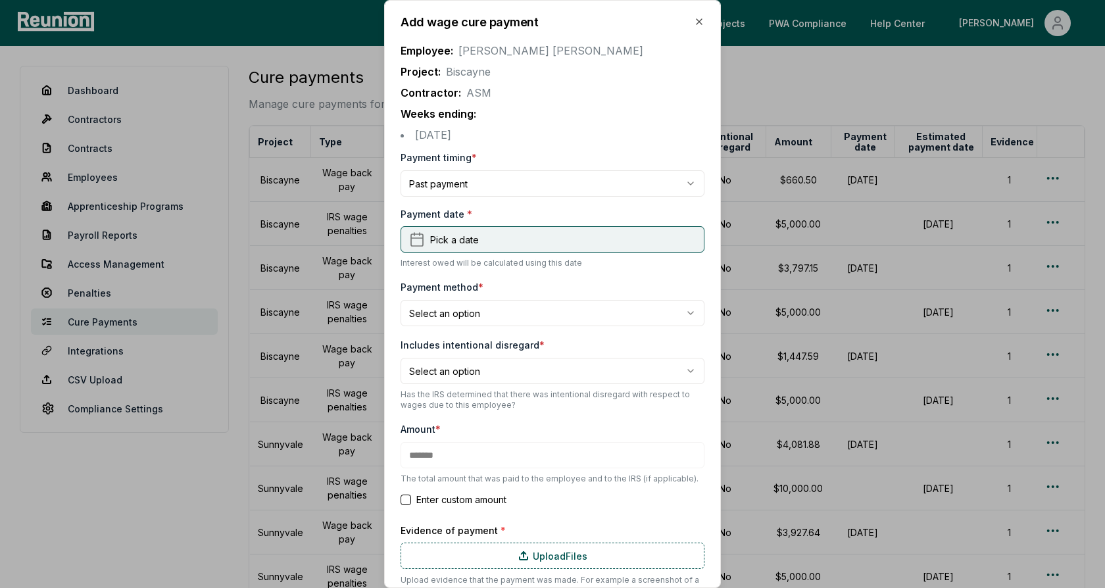
click at [471, 238] on span "Pick a date" at bounding box center [454, 240] width 49 height 14
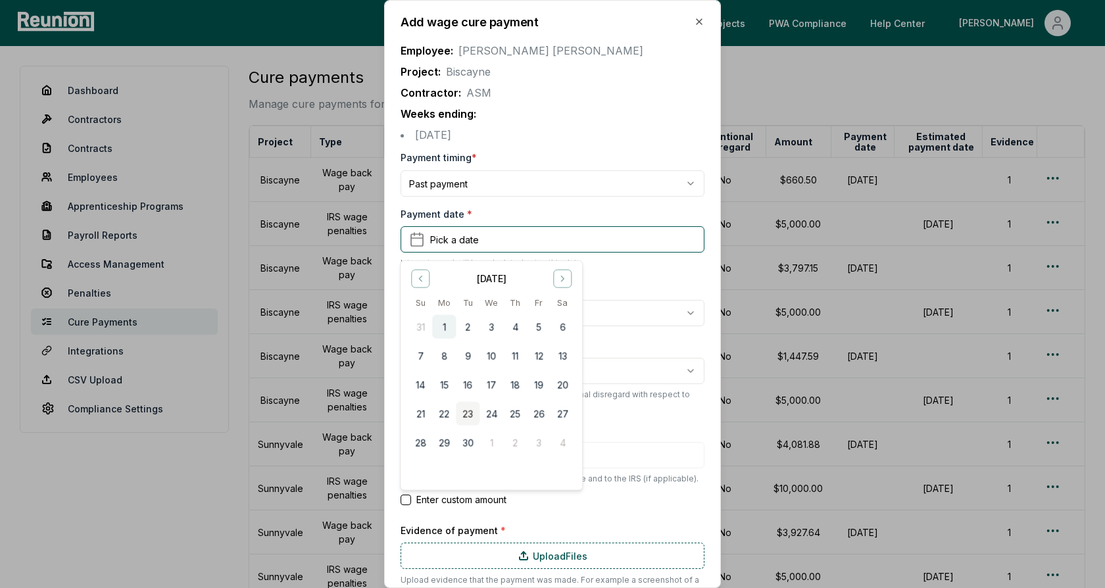
click at [444, 327] on button "1" at bounding box center [444, 327] width 24 height 24
type input "*******"
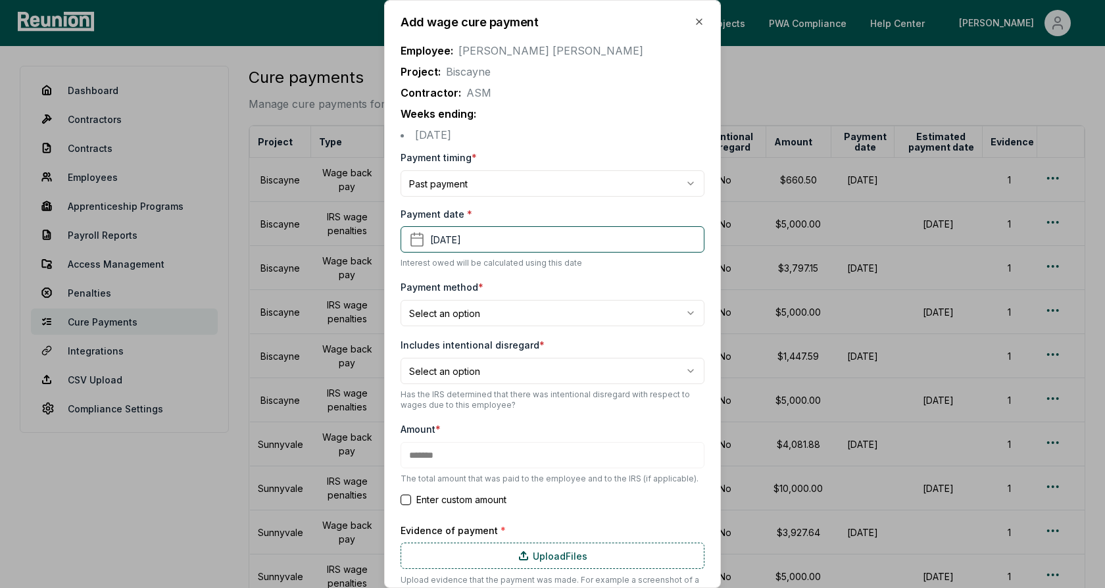
scroll to position [62, 0]
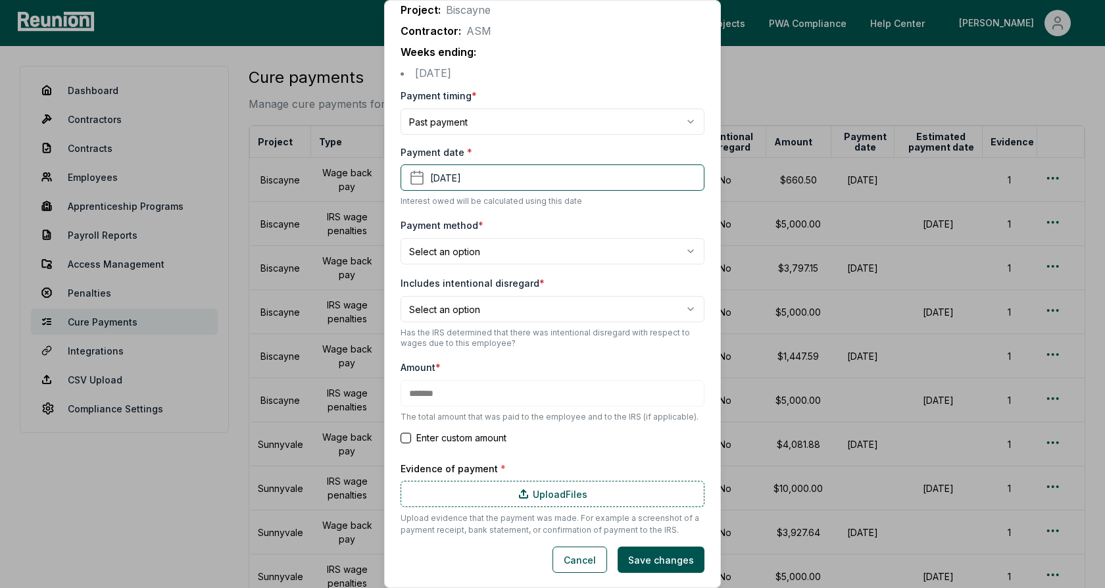
click at [478, 245] on body "Please visit us on your desktop We're working on making our marketplace mobile-…" at bounding box center [552, 405] width 1105 height 811
select select "**********"
click at [521, 217] on div "**********" at bounding box center [552, 240] width 304 height 47
click at [488, 308] on body "Please visit us on your desktop We're working on making our marketplace mobile-…" at bounding box center [552, 405] width 1105 height 811
select select "*****"
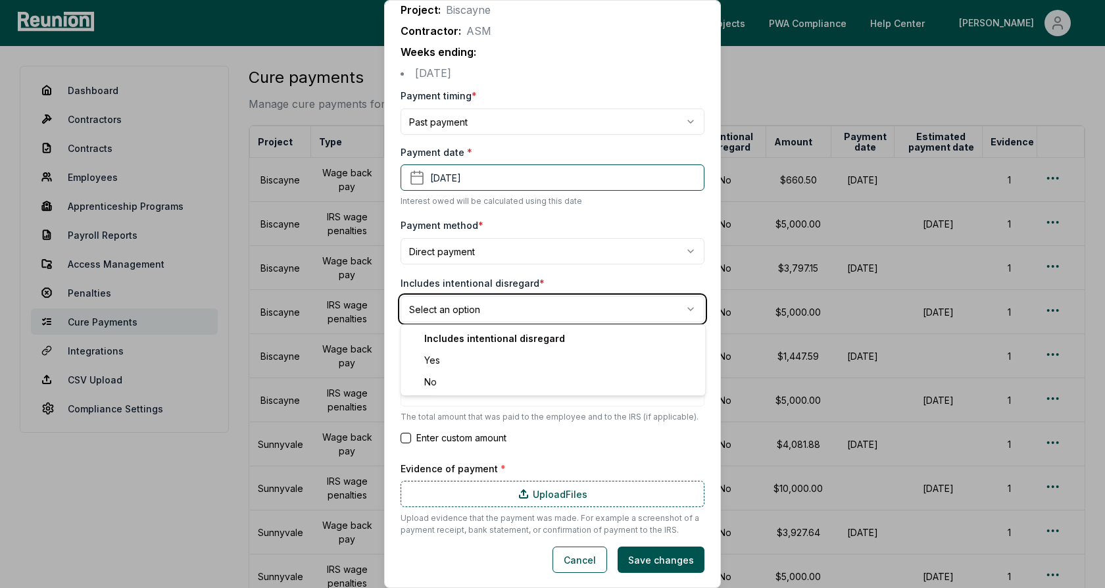
type input "*******"
click at [506, 282] on label "Includes intentional disregard *" at bounding box center [472, 282] width 144 height 11
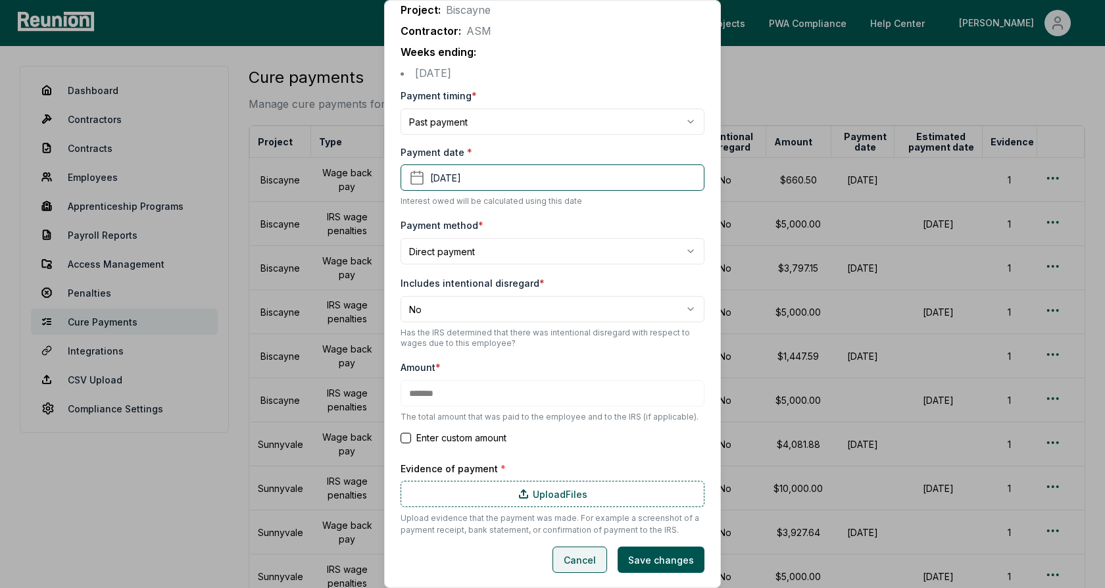
click at [584, 563] on button "Cancel" at bounding box center [579, 559] width 55 height 26
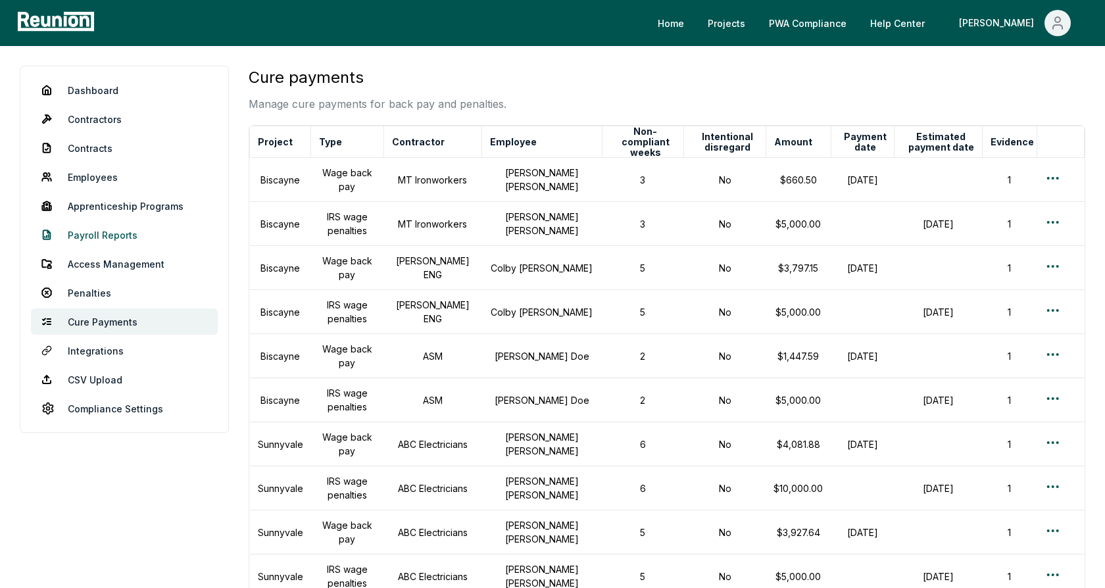
click at [97, 239] on link "Payroll Reports" at bounding box center [124, 235] width 187 height 26
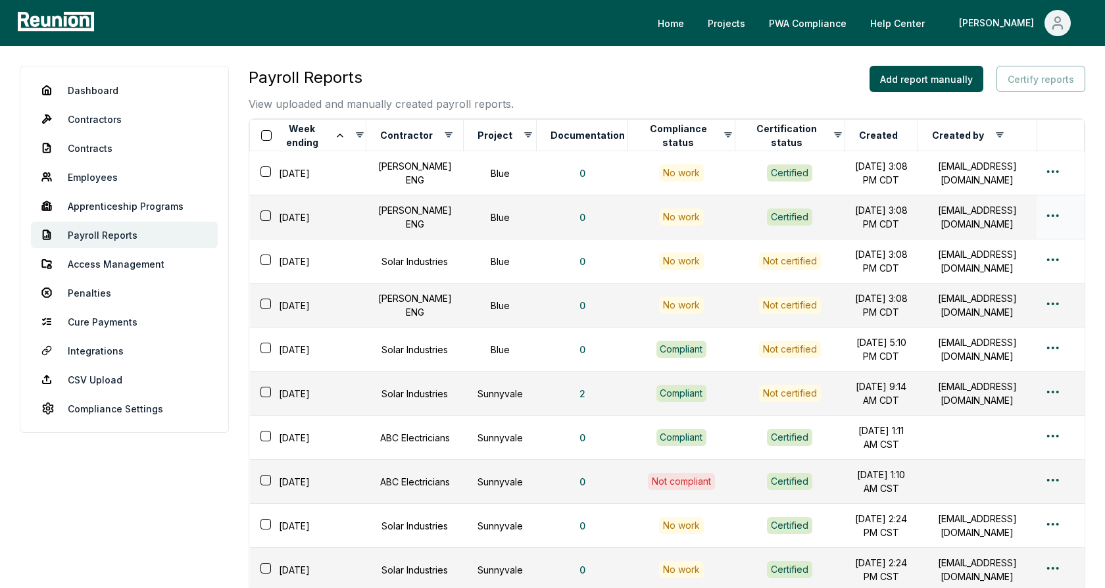
click at [1059, 210] on html "Please visit us on your desktop We're working on making our marketplace mobile-…" at bounding box center [552, 378] width 1105 height 756
click at [1007, 260] on div "Edit" at bounding box center [1030, 267] width 125 height 22
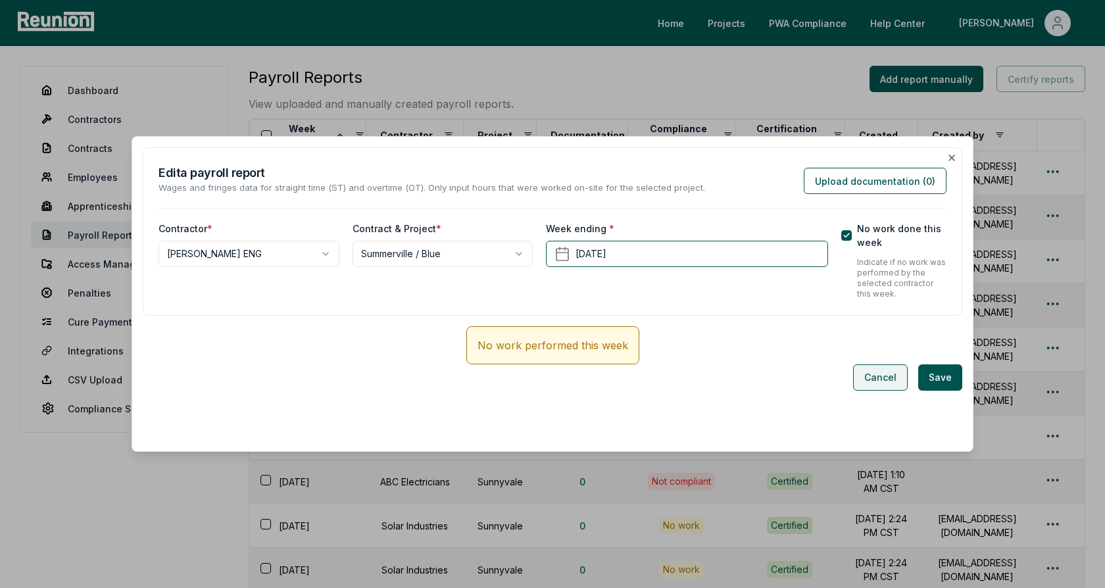
click at [882, 377] on button "Cancel" at bounding box center [880, 377] width 55 height 26
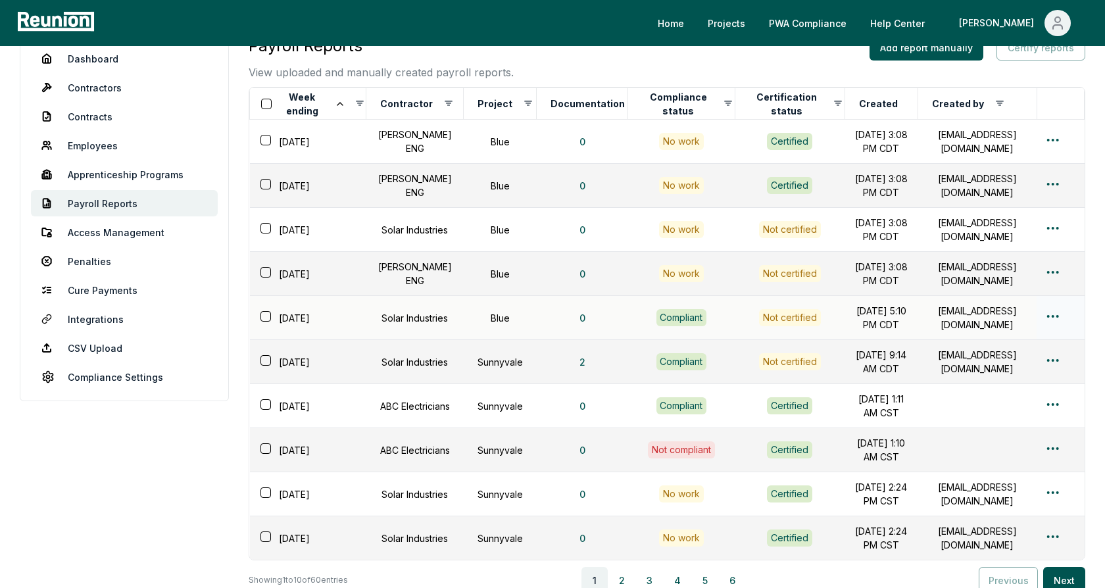
scroll to position [81, 0]
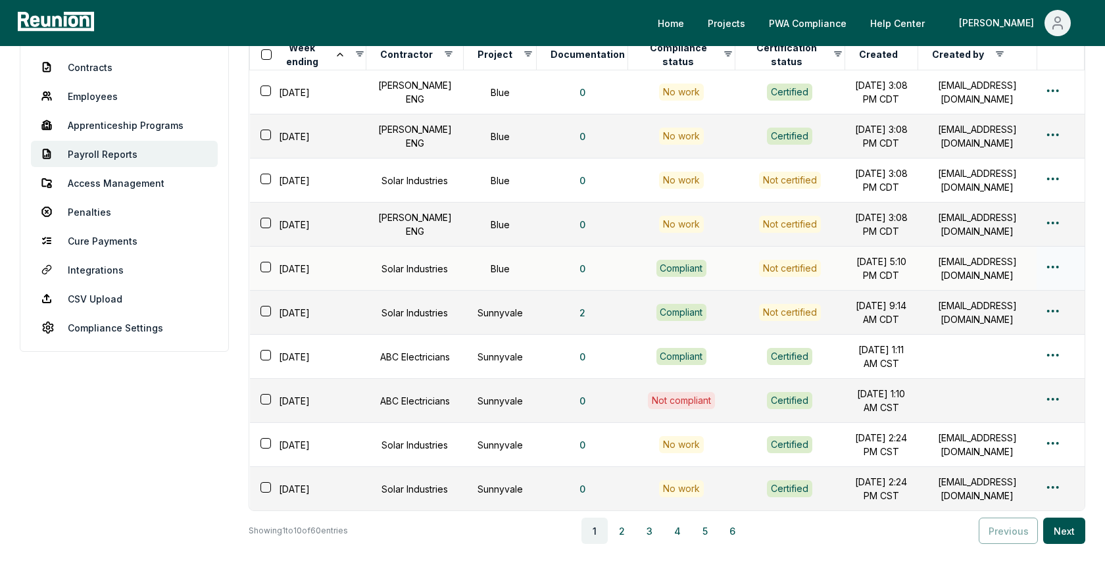
click at [1060, 264] on html "Please visit us on your desktop We're working on making our marketplace mobile-…" at bounding box center [552, 297] width 1105 height 756
click at [995, 318] on div "Edit" at bounding box center [1030, 317] width 125 height 22
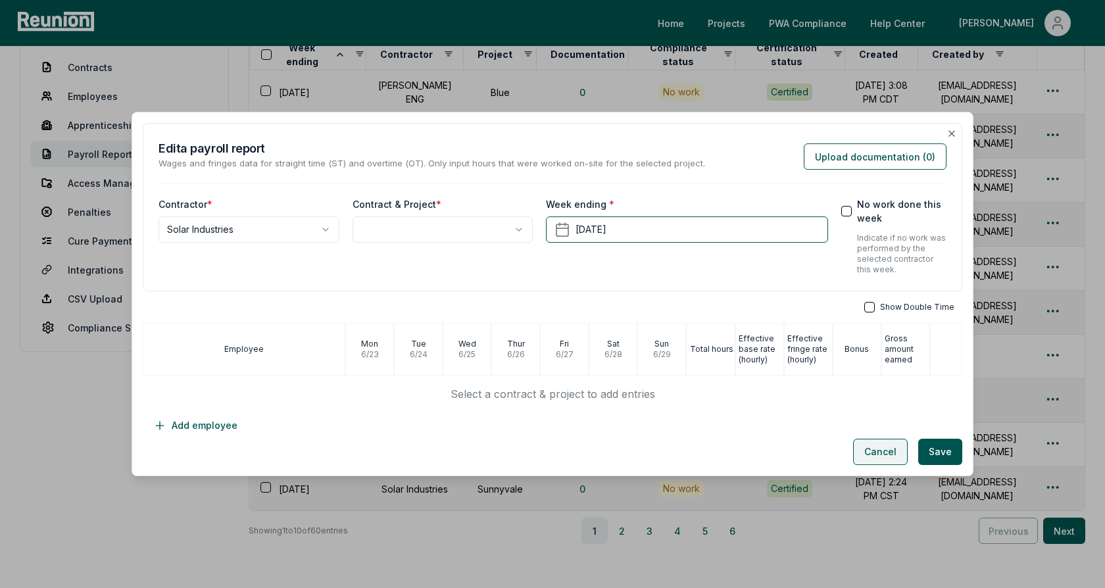
click at [873, 452] on button "Cancel" at bounding box center [880, 452] width 55 height 26
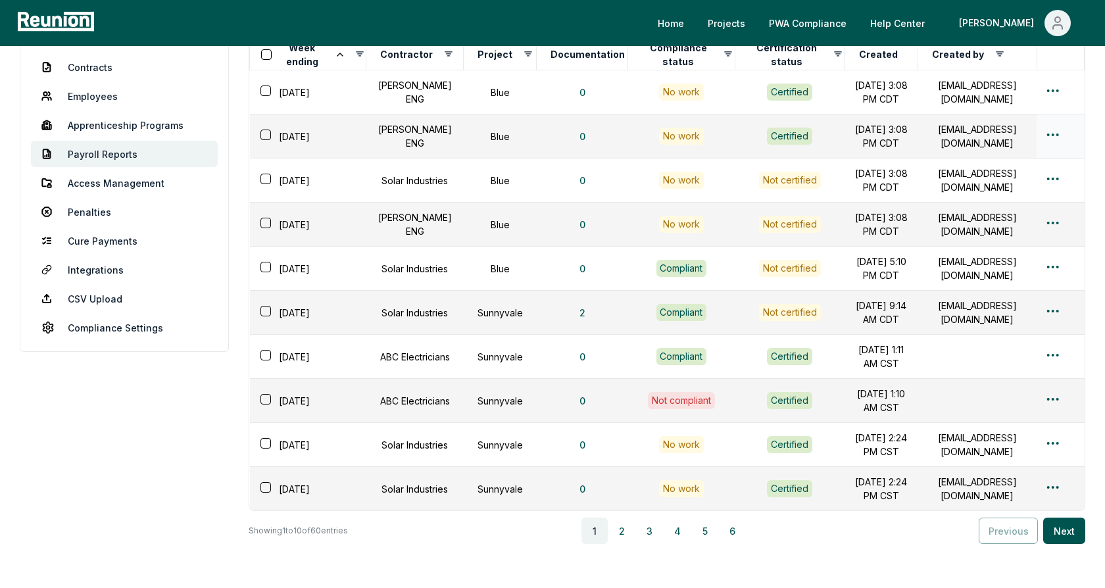
scroll to position [0, 0]
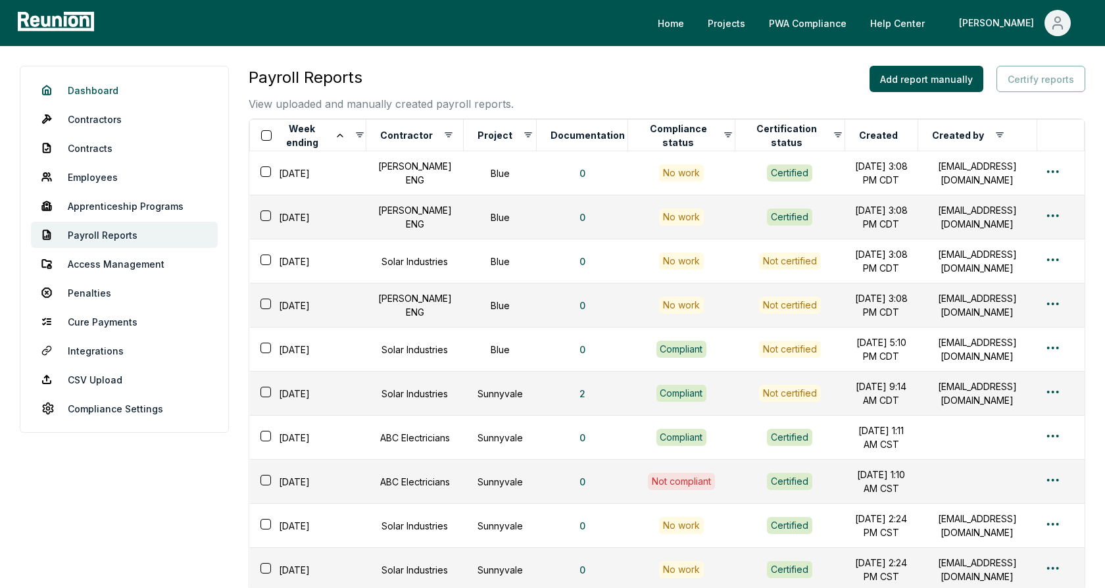
click at [95, 85] on link "Dashboard" at bounding box center [124, 90] width 187 height 26
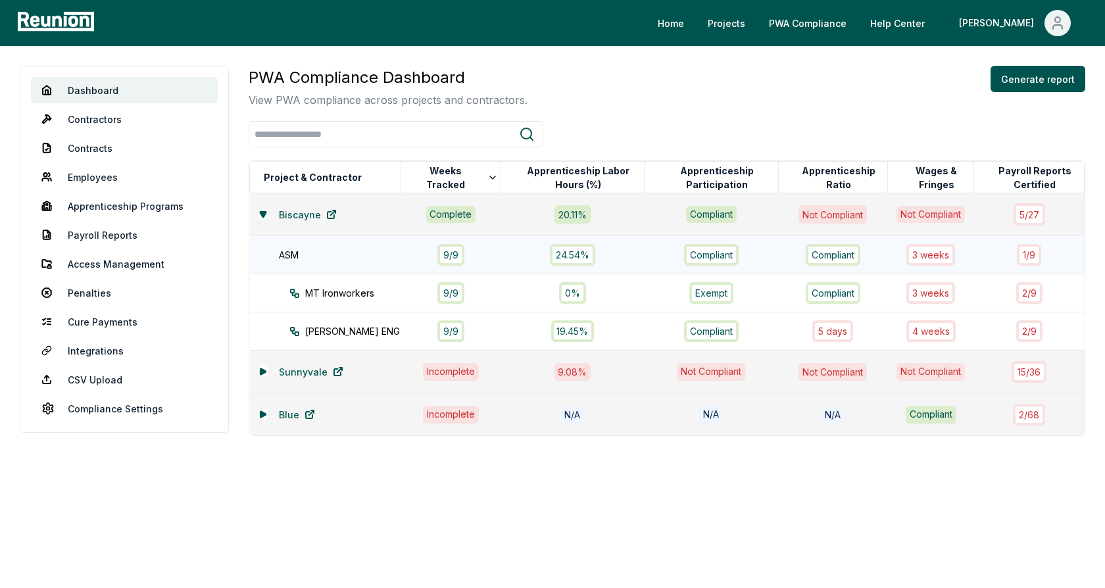
click at [345, 255] on div "ASM" at bounding box center [346, 255] width 135 height 14
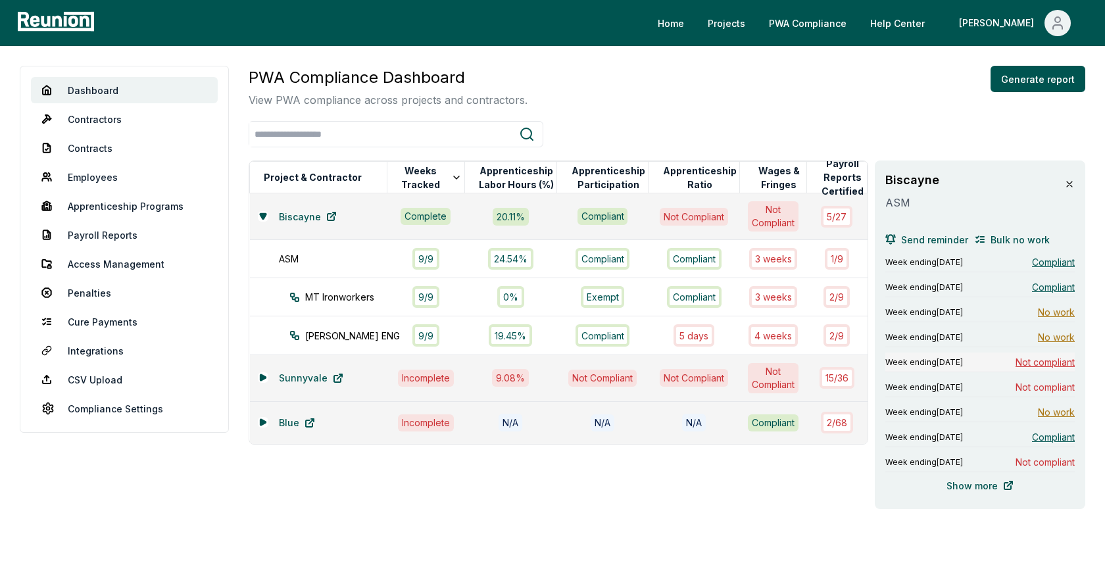
click at [1043, 357] on span "Not compliant" at bounding box center [1044, 362] width 59 height 14
click at [1035, 359] on span "Not compliant" at bounding box center [1044, 362] width 59 height 14
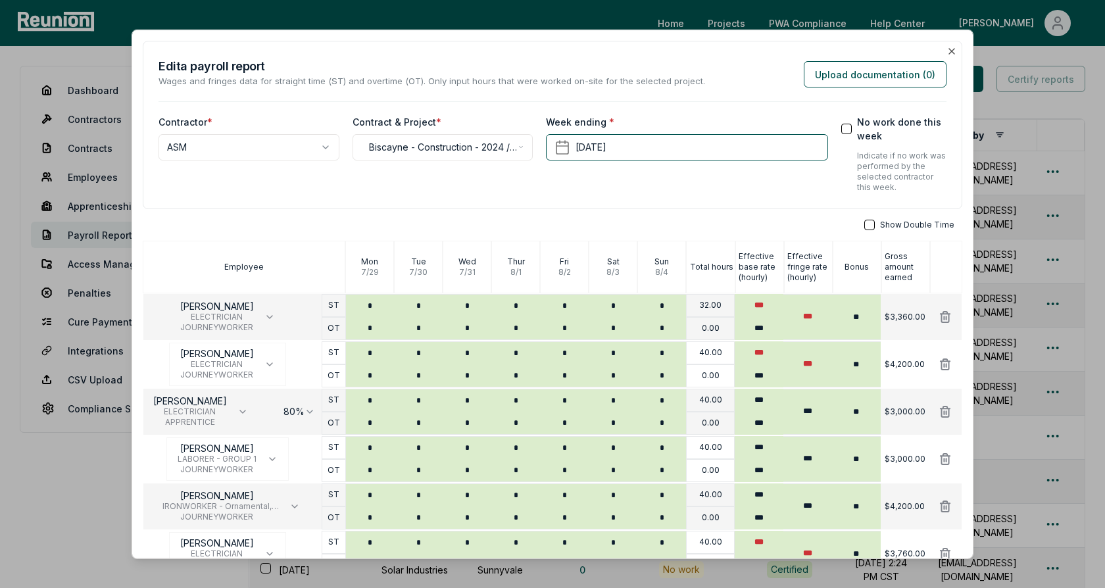
click at [763, 91] on div "**********" at bounding box center [552, 125] width 819 height 168
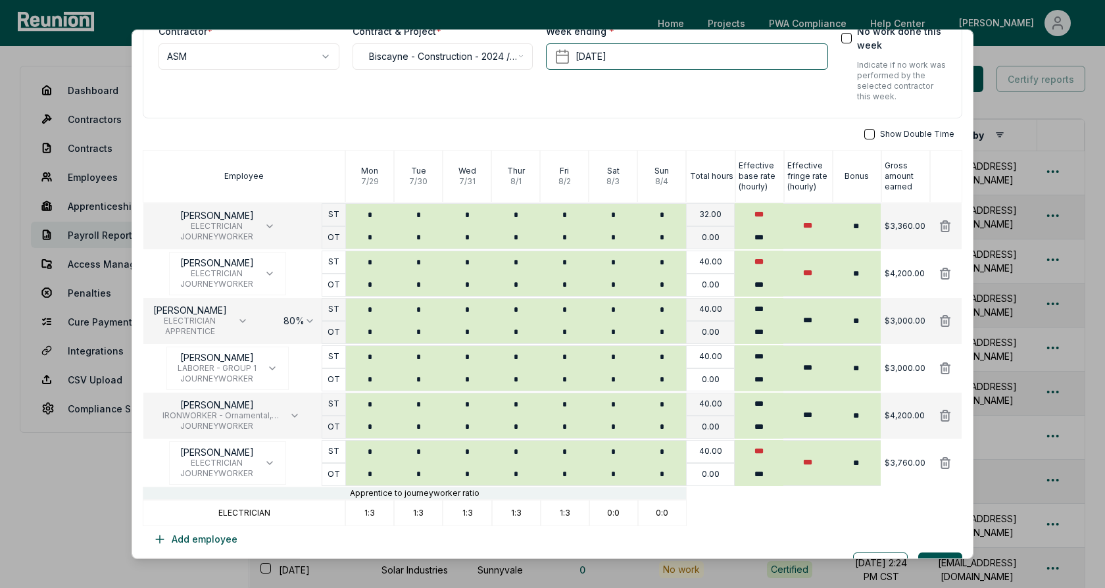
scroll to position [96, 0]
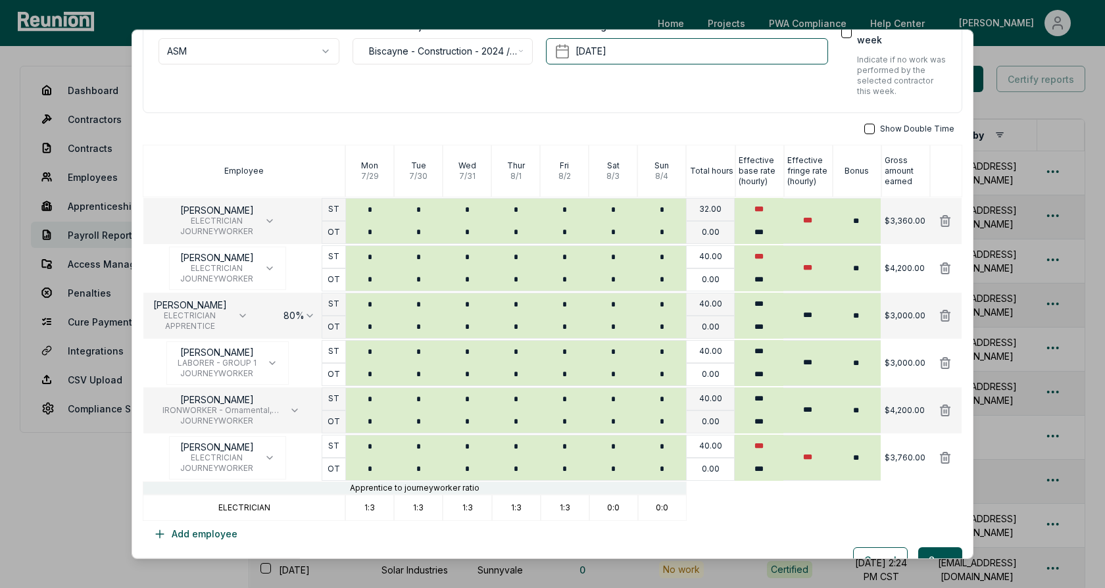
click at [803, 126] on div "Show Double Time" at bounding box center [552, 129] width 819 height 11
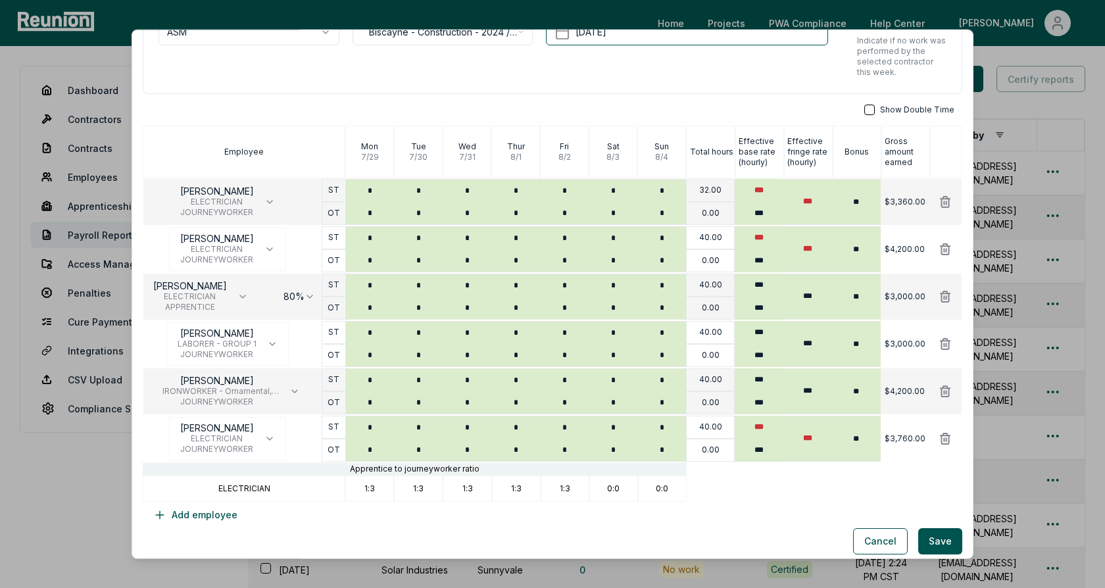
scroll to position [120, 0]
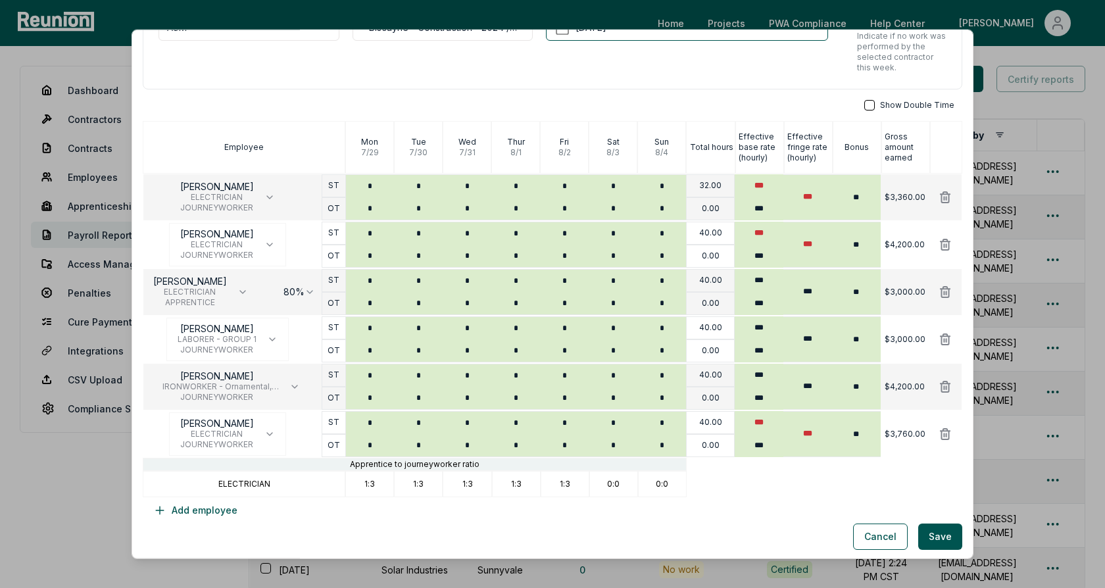
click at [799, 100] on div "Show Double Time" at bounding box center [552, 105] width 819 height 11
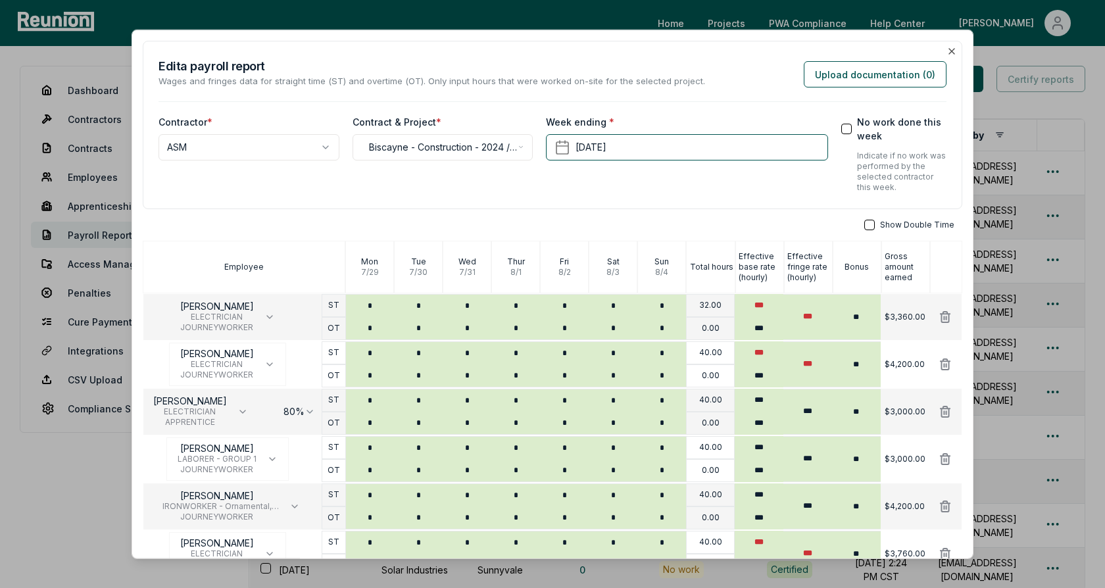
click at [647, 183] on div "Week ending * August 4th, 2024" at bounding box center [686, 154] width 281 height 78
click at [953, 46] on icon "button" at bounding box center [951, 51] width 11 height 11
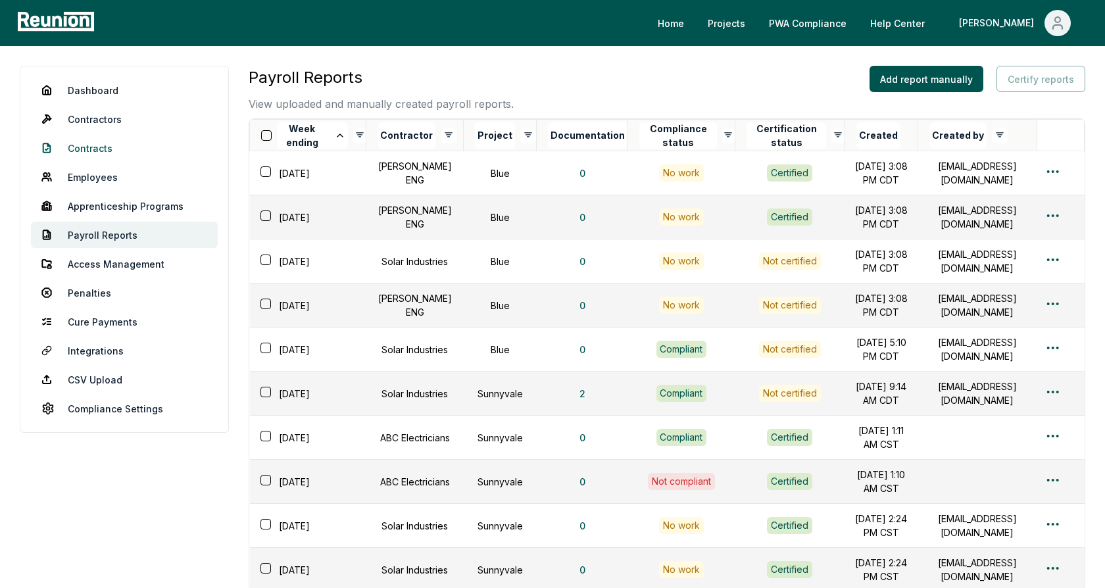
click at [97, 146] on link "Contracts" at bounding box center [124, 148] width 187 height 26
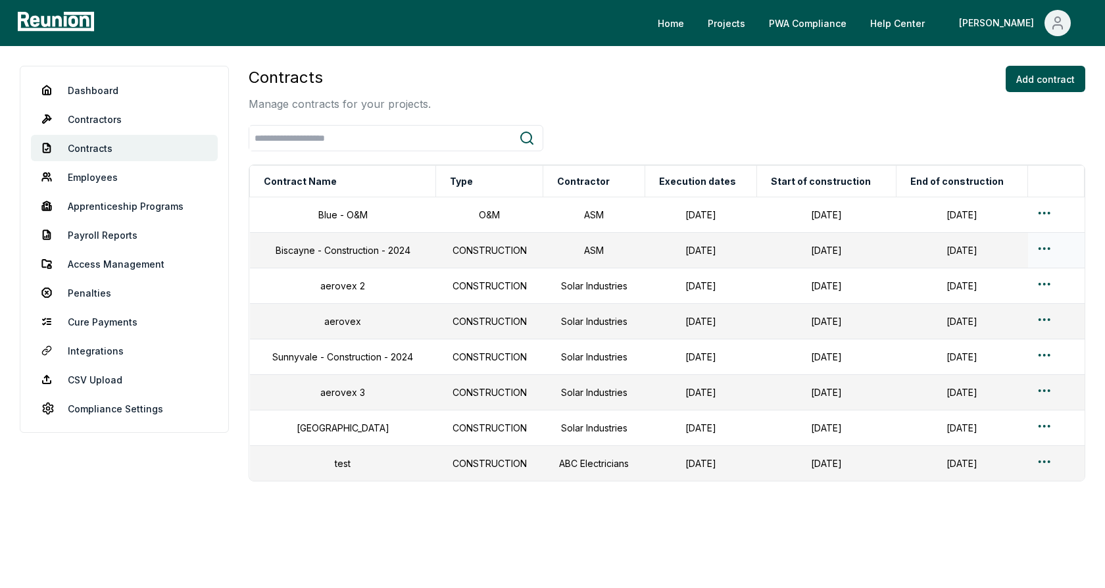
click at [1037, 250] on html "Please visit us on your desktop We're working on making our marketplace mobile-…" at bounding box center [552, 303] width 1105 height 606
click at [988, 300] on div "Edit" at bounding box center [1030, 301] width 125 height 22
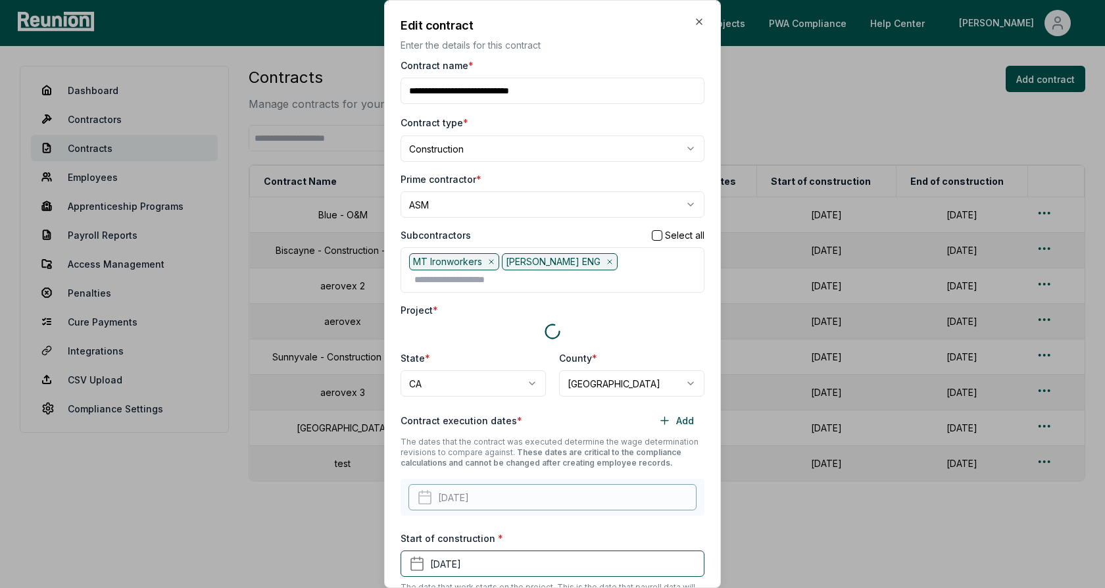
click at [547, 129] on div "**********" at bounding box center [552, 137] width 304 height 47
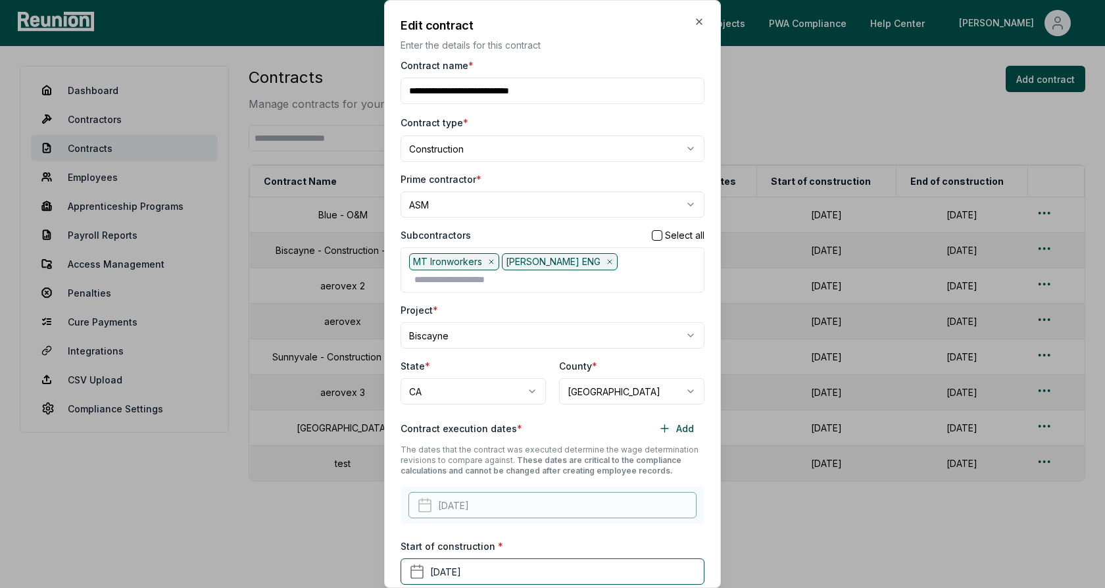
click at [456, 153] on body "Please visit us on your desktop We're working on making our marketplace mobile-…" at bounding box center [552, 303] width 1105 height 606
click at [518, 123] on body "Please visit us on your desktop We're working on making our marketplace mobile-…" at bounding box center [552, 303] width 1105 height 606
click at [500, 173] on div "Prime contractor *" at bounding box center [552, 179] width 304 height 14
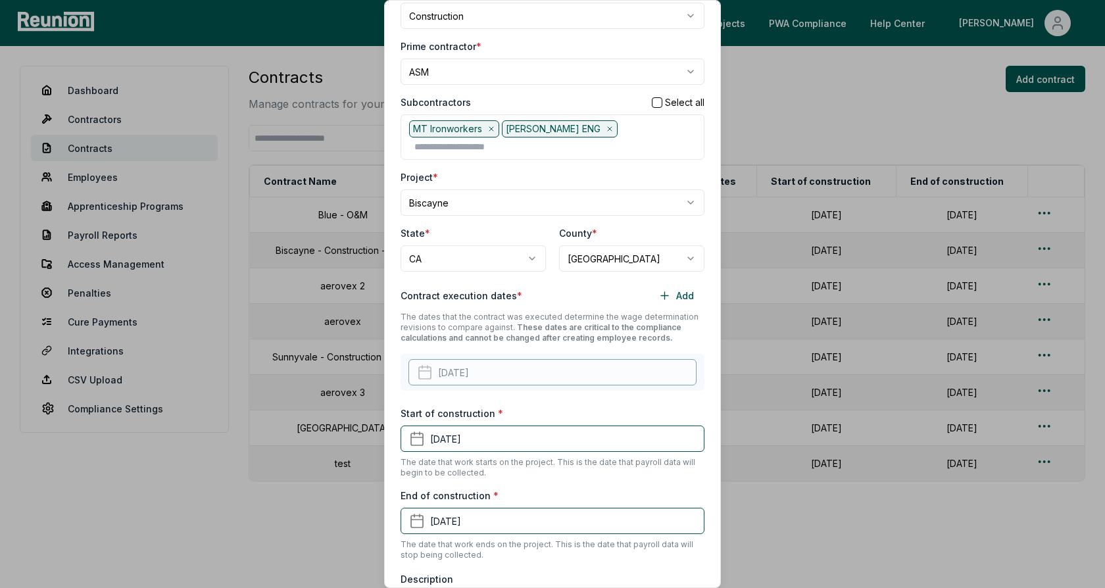
scroll to position [230, 0]
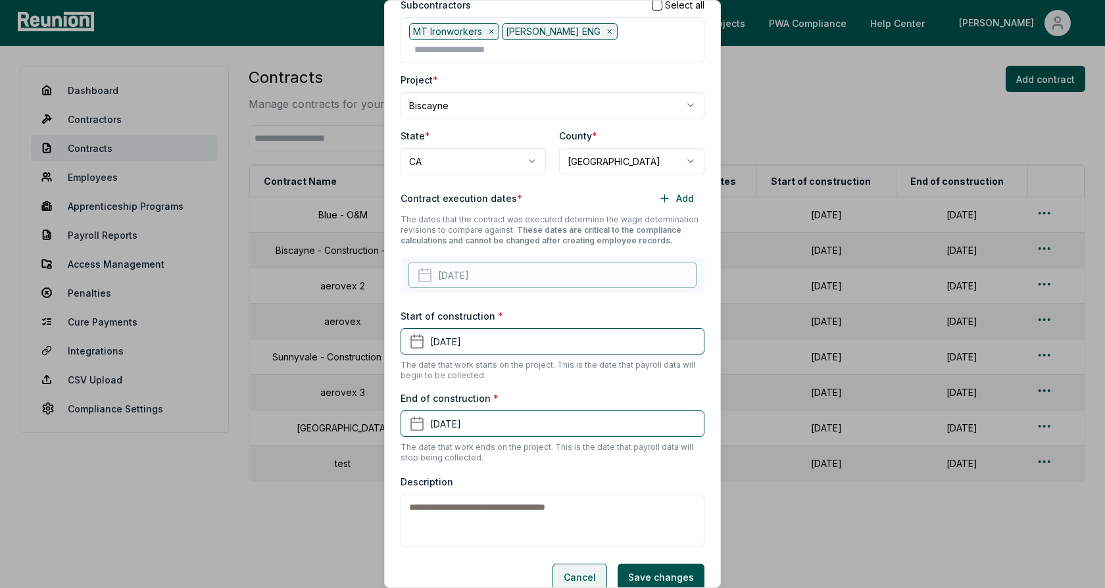
click at [581, 563] on button "Cancel" at bounding box center [579, 576] width 55 height 26
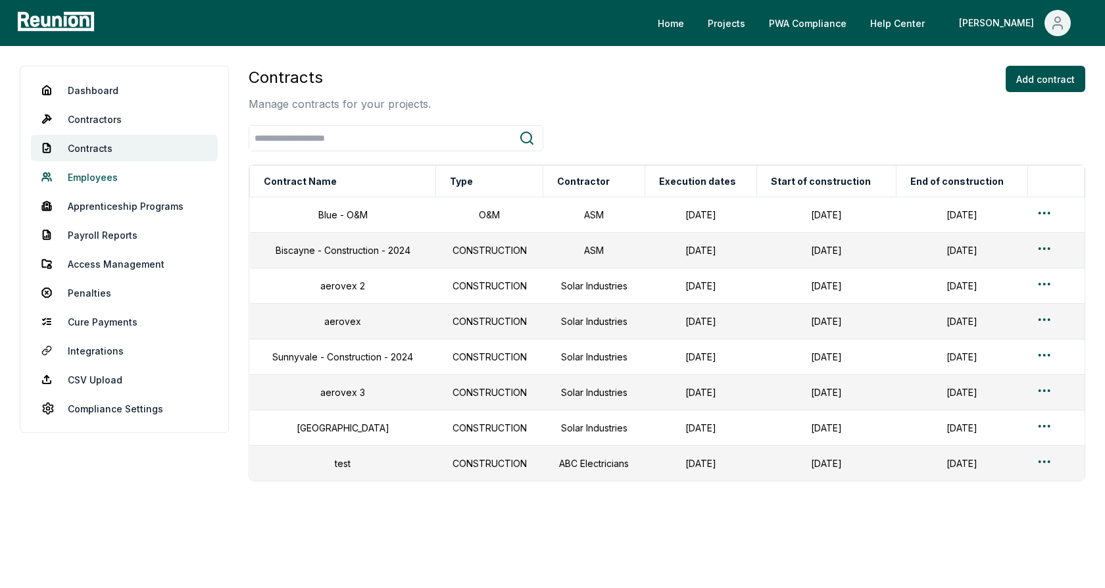
click at [106, 178] on link "Employees" at bounding box center [124, 177] width 187 height 26
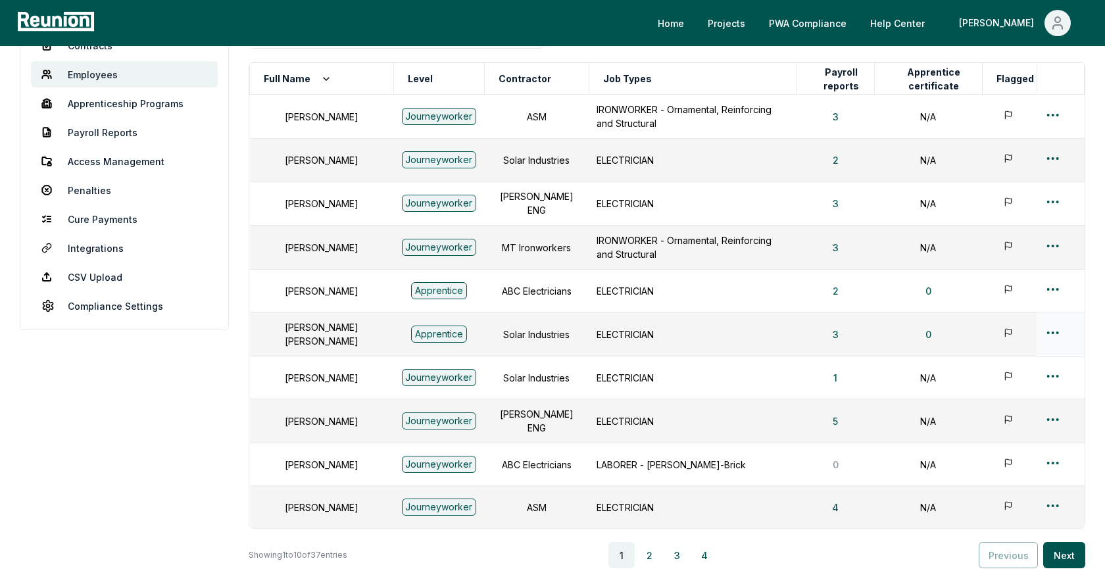
scroll to position [131, 0]
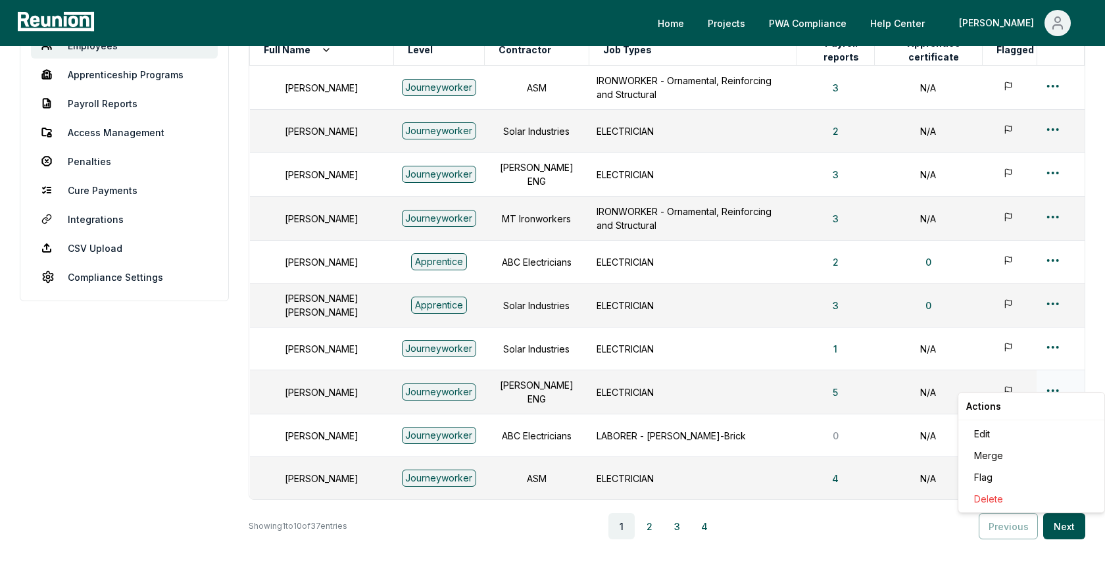
click at [1057, 376] on html "Please visit us on your desktop We're working on making our marketplace mobile-…" at bounding box center [552, 267] width 1105 height 796
click at [980, 431] on div "Edit" at bounding box center [1030, 434] width 125 height 22
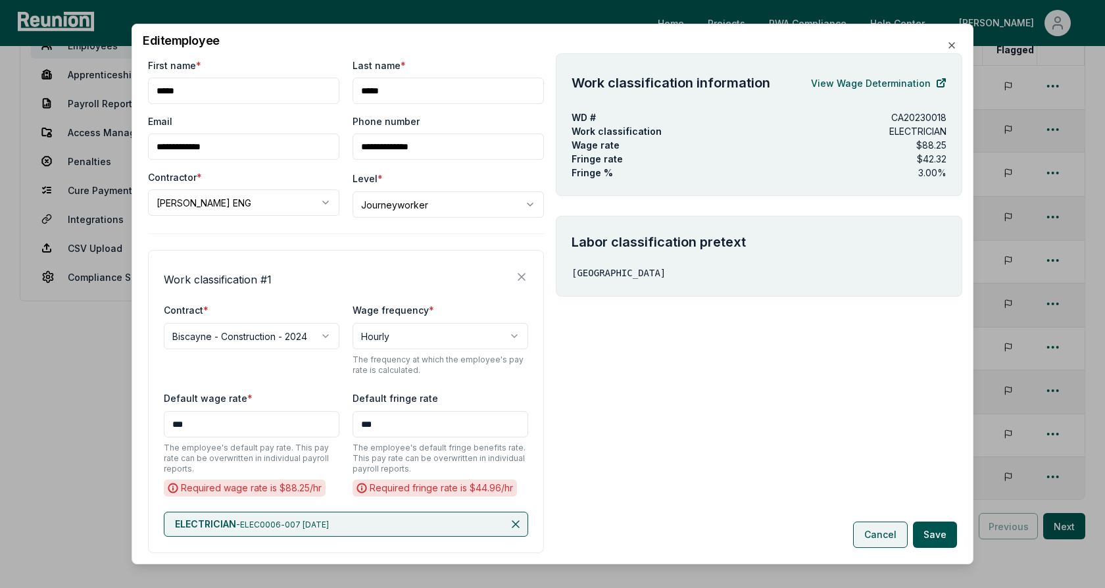
click at [872, 529] on button "Cancel" at bounding box center [880, 534] width 55 height 26
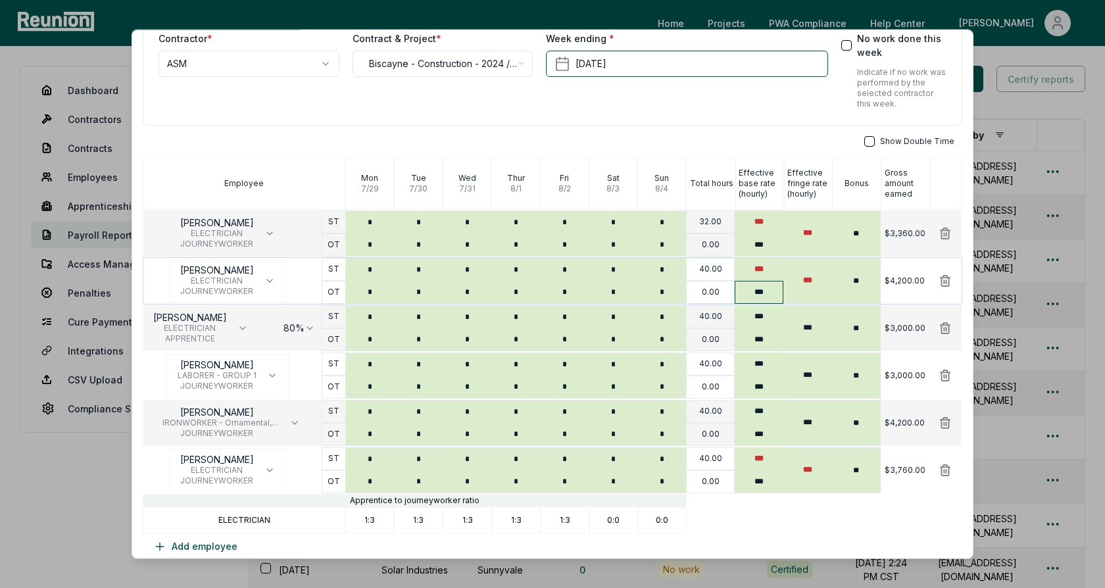
scroll to position [100, 0]
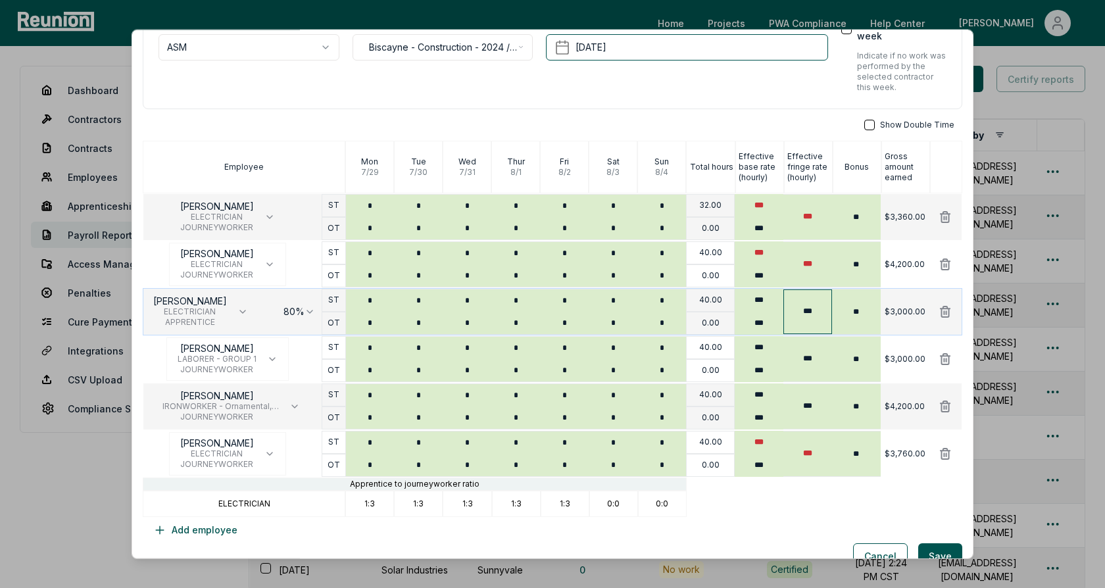
click at [821, 312] on input "***" at bounding box center [807, 311] width 49 height 45
type input "***"
click at [819, 342] on input "***" at bounding box center [807, 359] width 49 height 45
type input "***"
type input "*"
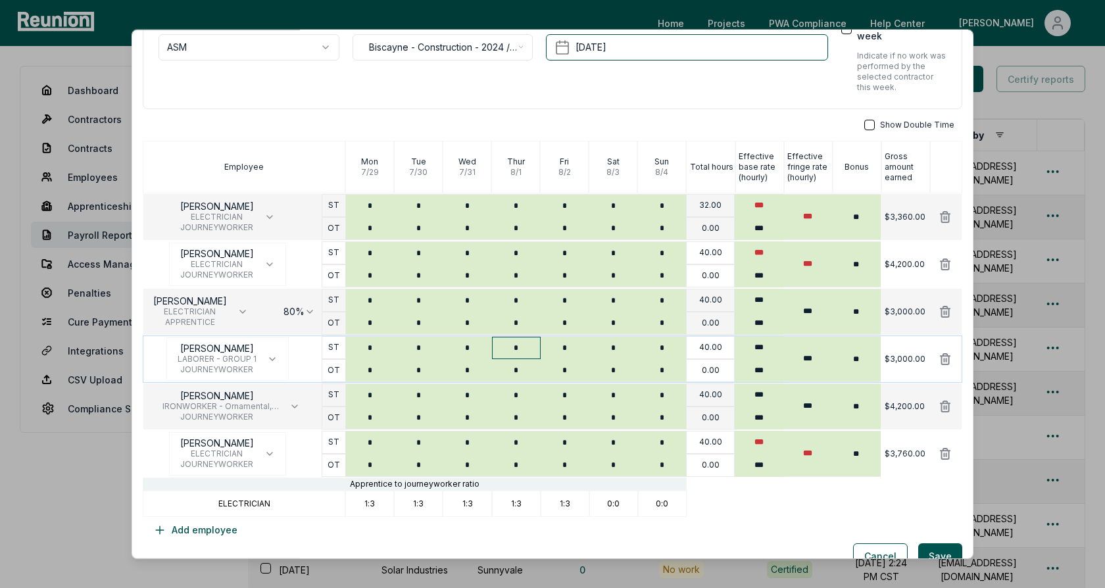
click at [525, 347] on input "*" at bounding box center [516, 348] width 49 height 22
type input "*"
click at [518, 307] on input "*" at bounding box center [516, 300] width 49 height 22
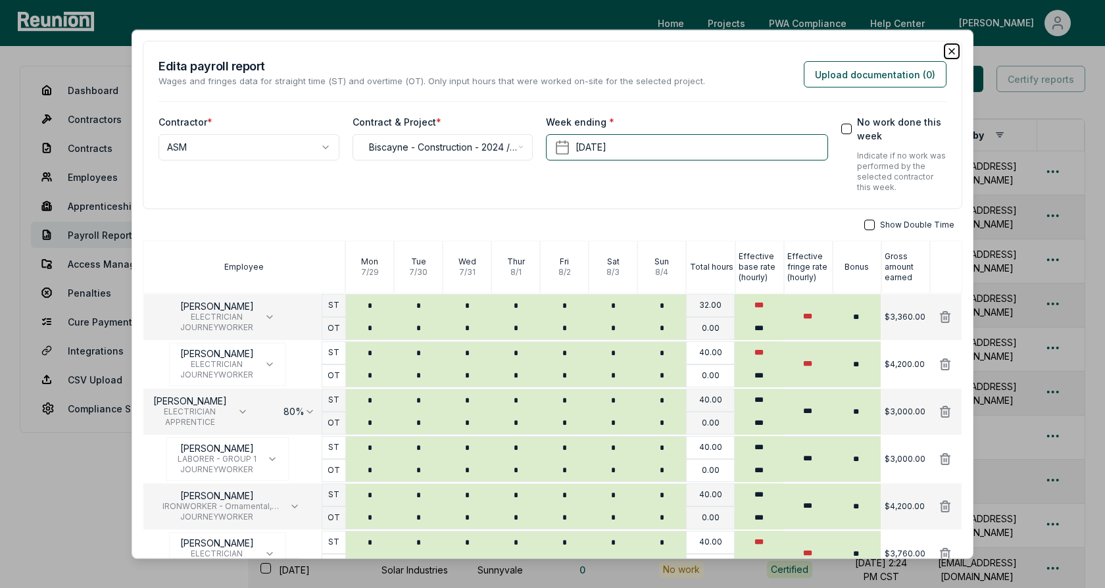
click at [952, 53] on icon "button" at bounding box center [951, 51] width 11 height 11
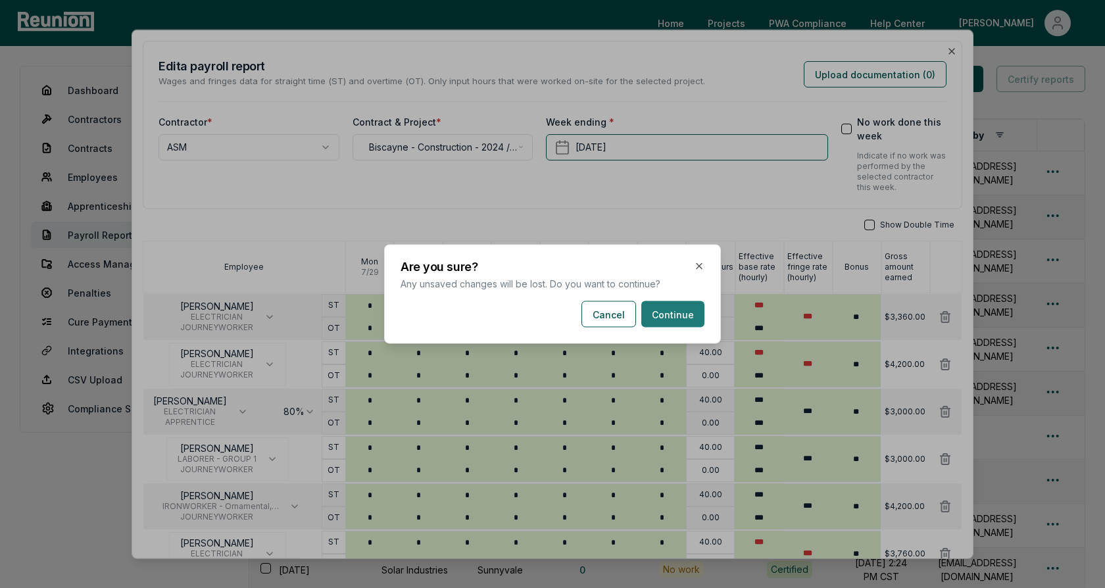
click at [665, 317] on button "Continue" at bounding box center [672, 314] width 63 height 26
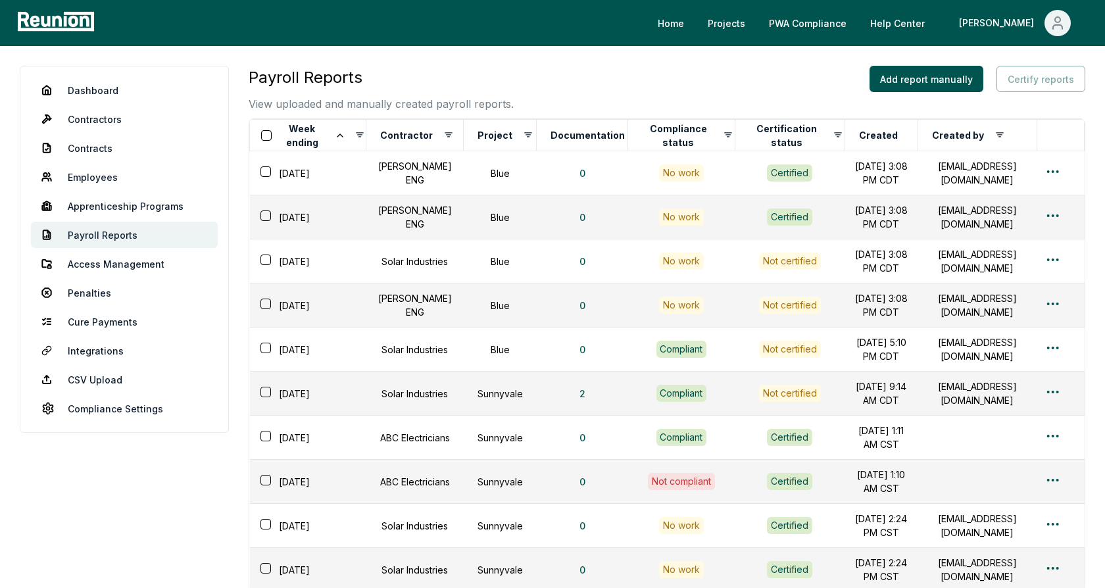
click at [642, 97] on div "Payroll Reports View uploaded and manually created payroll reports. Add report …" at bounding box center [667, 89] width 836 height 46
click at [642, 79] on div "Payroll Reports View uploaded and manually created payroll reports. Add report …" at bounding box center [667, 89] width 836 height 46
click at [923, 79] on button "Add report manually" at bounding box center [926, 79] width 114 height 26
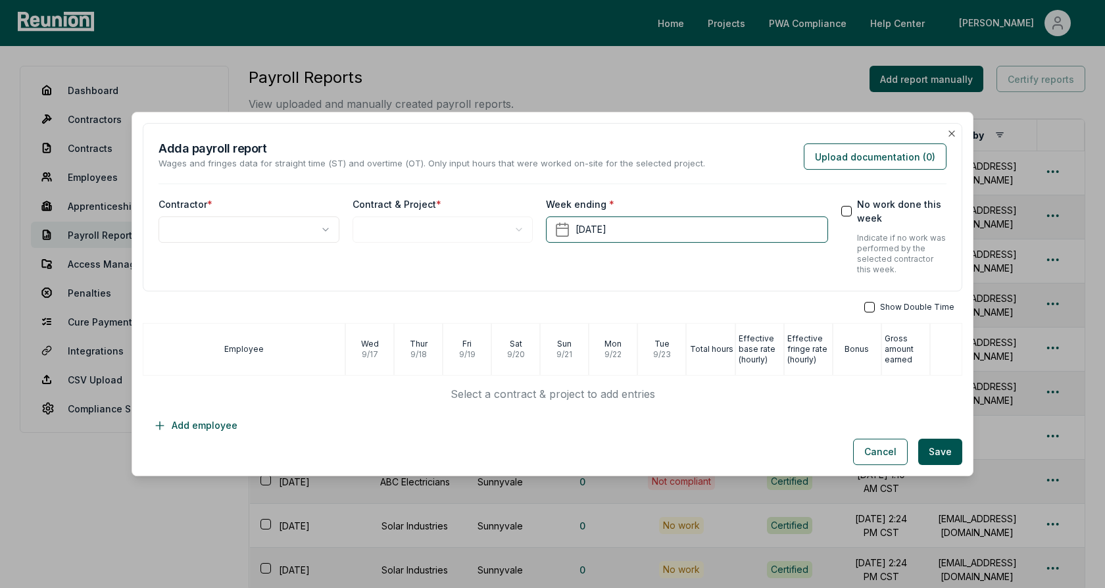
click at [270, 237] on body "Please visit us on your desktop We're working on making our marketplace mobile-…" at bounding box center [552, 378] width 1105 height 756
click at [408, 225] on body "Please visit us on your desktop We're working on making our marketplace mobile-…" at bounding box center [552, 378] width 1105 height 756
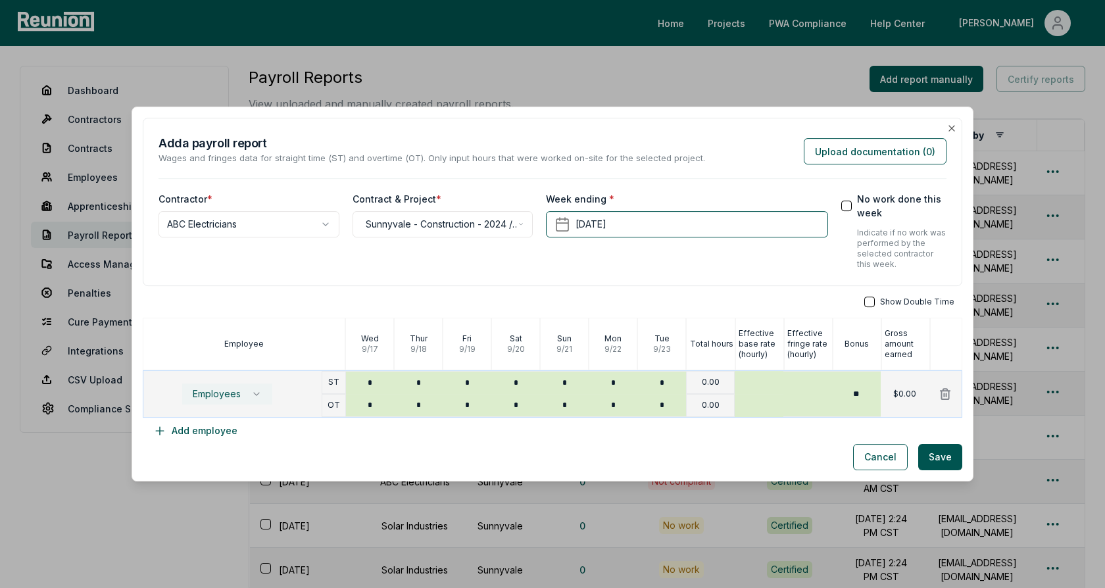
click at [238, 394] on span "Employees" at bounding box center [217, 394] width 48 height 11
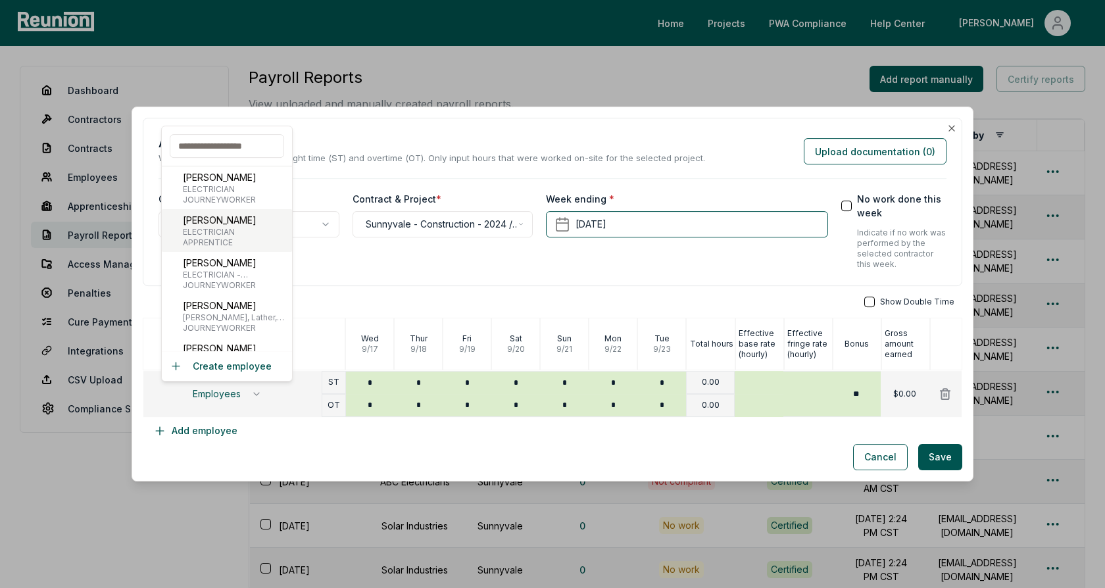
click at [235, 235] on div "[PERSON_NAME] ELECTRICIAN APPRENTICE" at bounding box center [227, 230] width 130 height 43
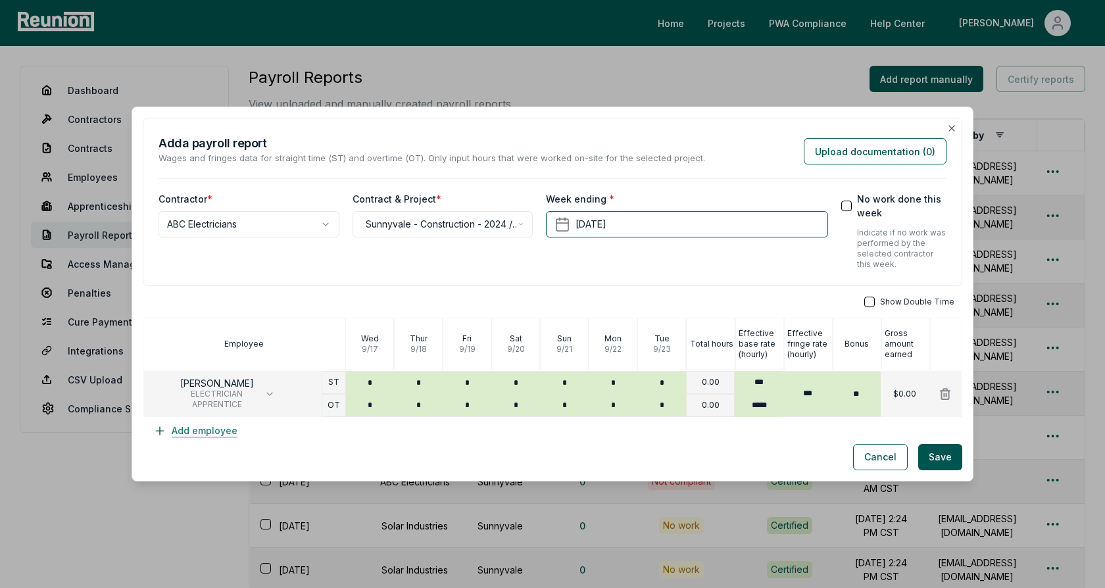
click at [197, 429] on button "Add employee" at bounding box center [195, 430] width 105 height 26
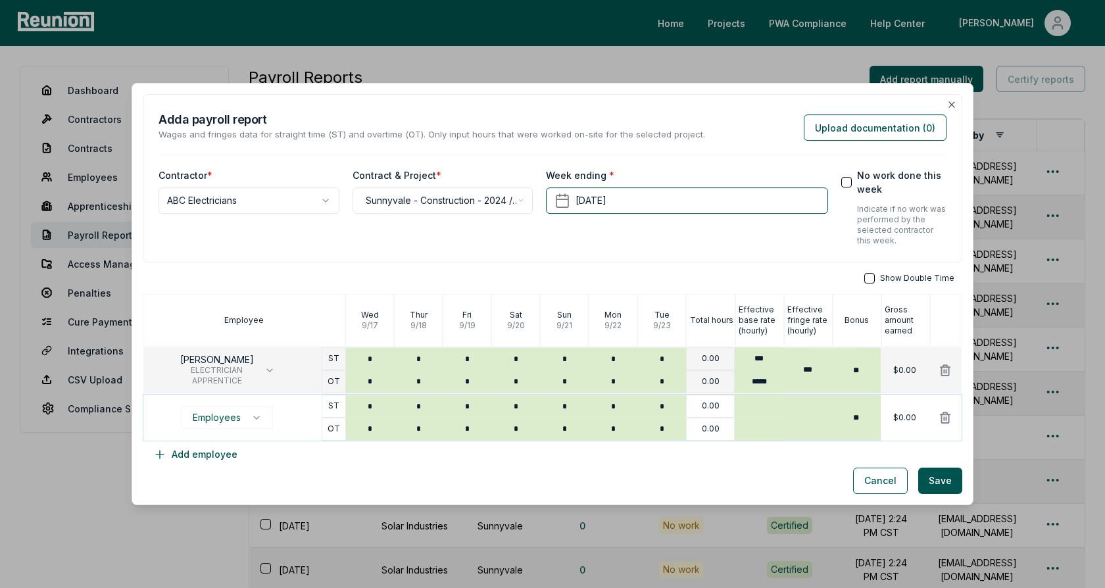
click at [221, 406] on div "Employees" at bounding box center [232, 417] width 178 height 46
click at [220, 407] on button "Employees" at bounding box center [226, 417] width 91 height 22
click at [210, 404] on div "Employees" at bounding box center [232, 417] width 178 height 46
click at [210, 419] on span "Employees" at bounding box center [217, 417] width 48 height 11
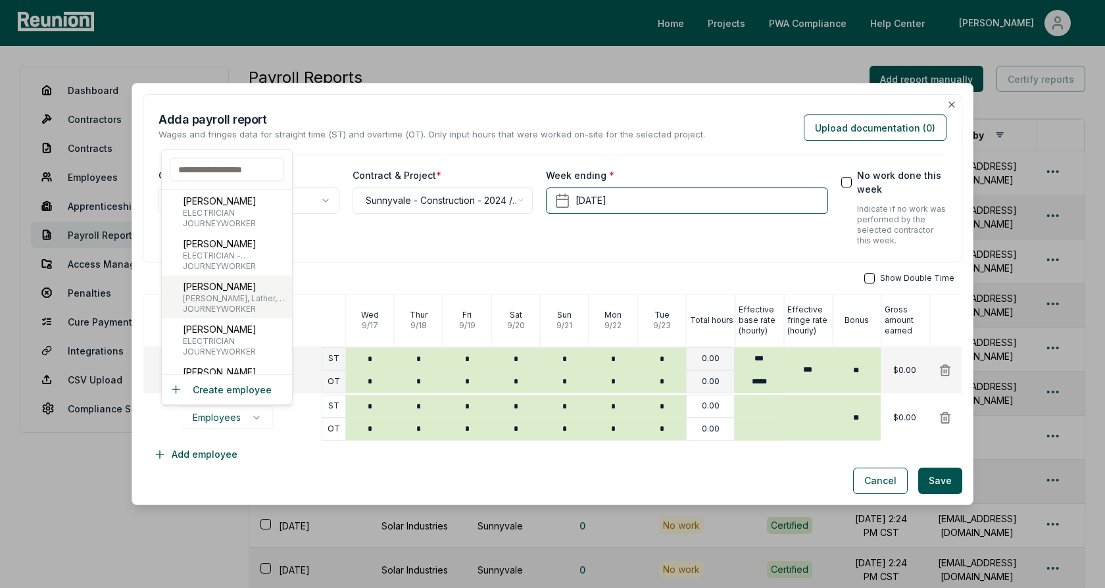
click at [237, 289] on p "[PERSON_NAME]" at bounding box center [235, 286] width 104 height 14
type input "***"
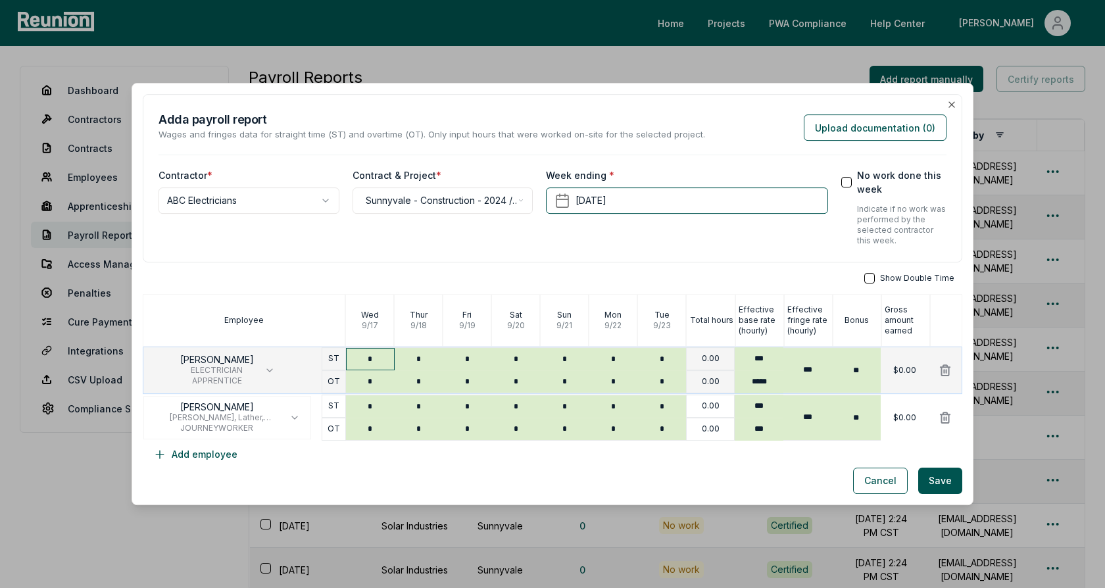
click at [384, 365] on input "*" at bounding box center [370, 359] width 49 height 22
type input "*"
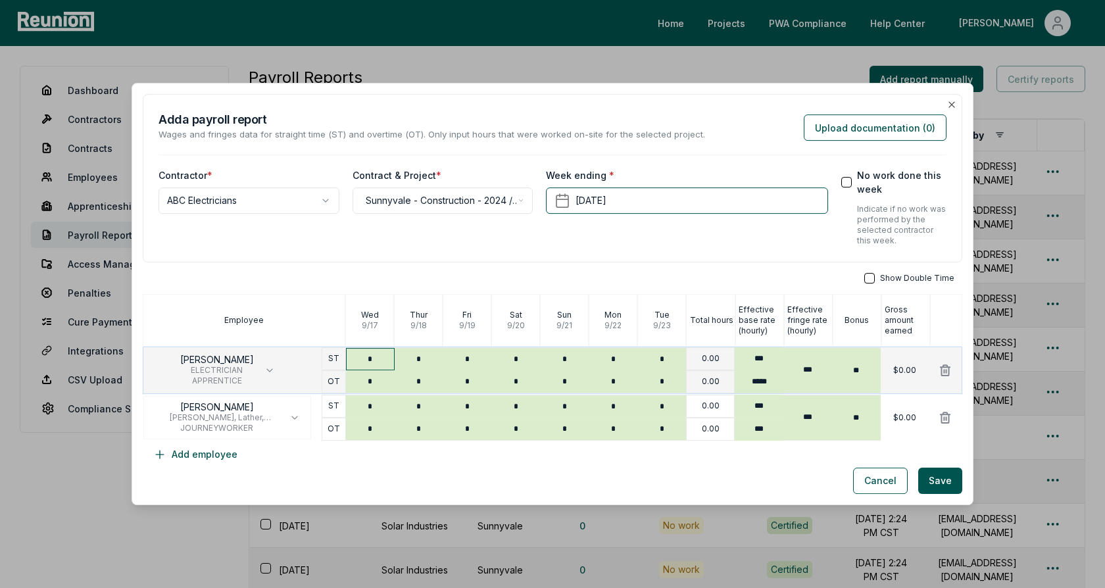
type input "*"
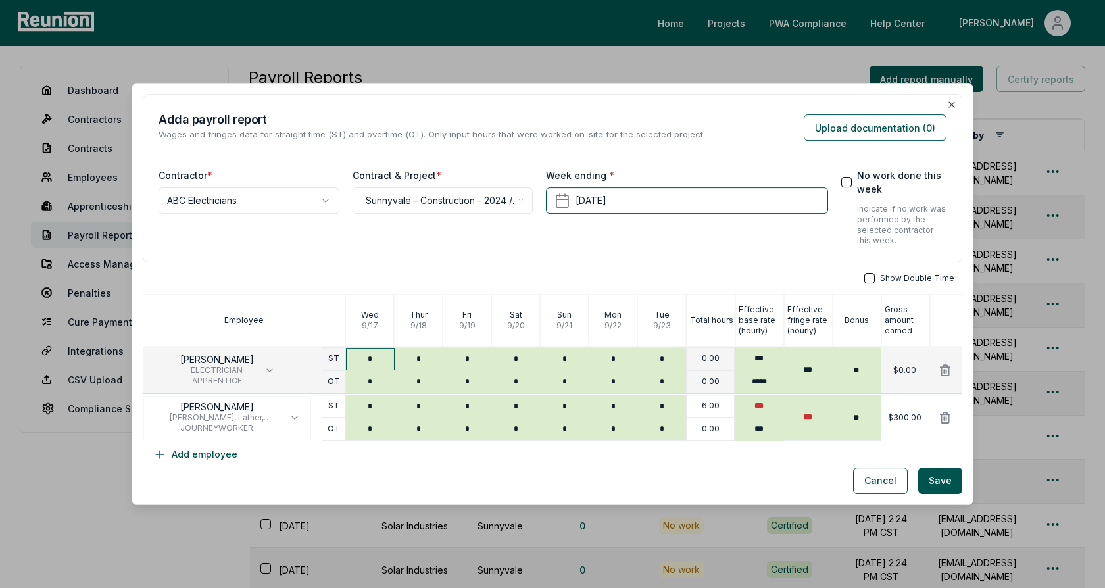
type input "*"
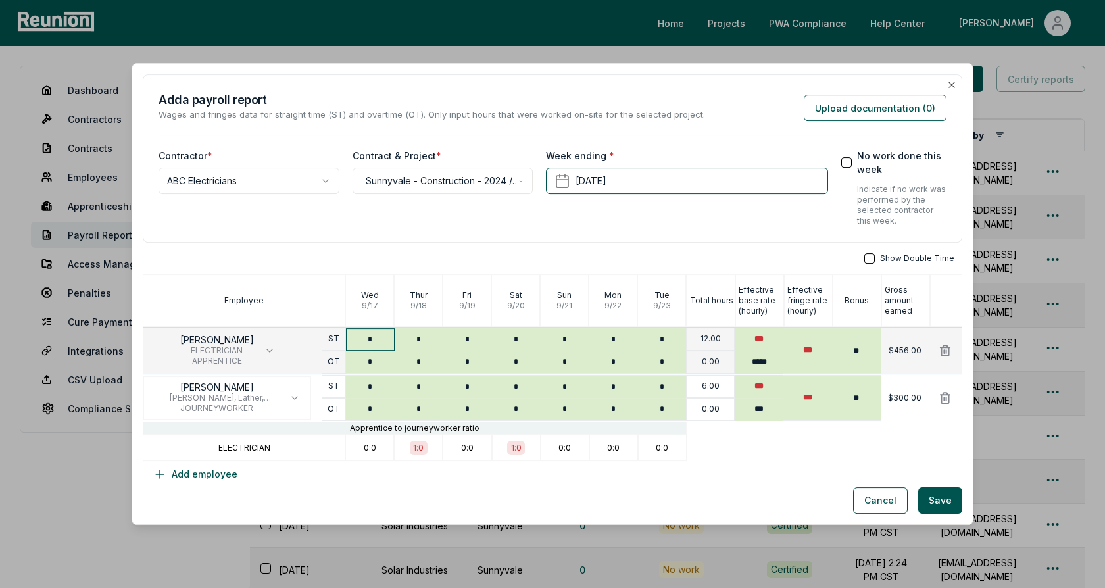
type input "*"
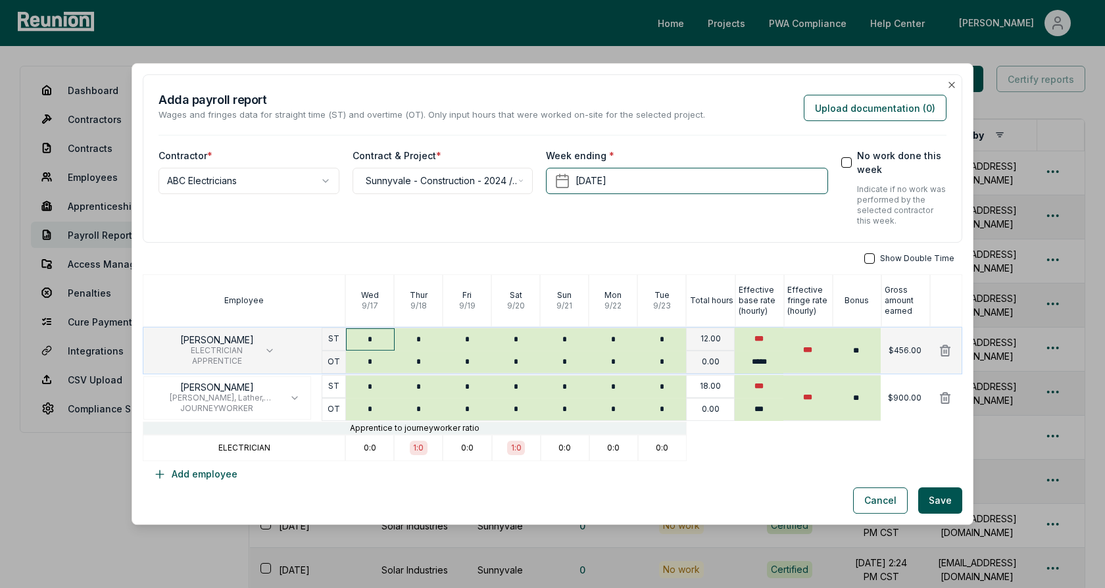
type input "*"
click at [874, 261] on button "button" at bounding box center [869, 258] width 11 height 11
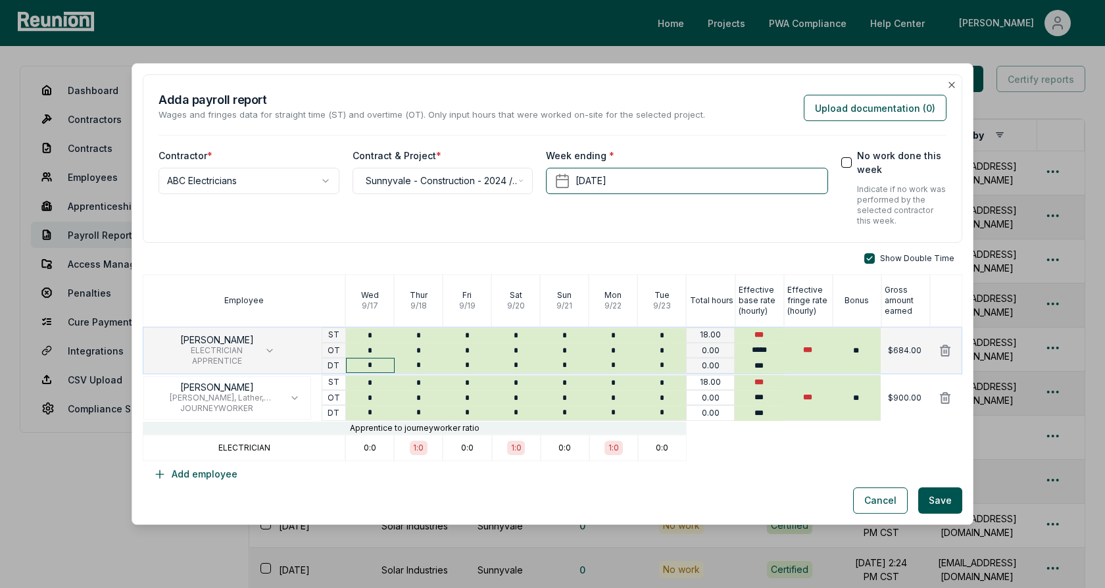
click at [379, 365] on input "*" at bounding box center [370, 365] width 49 height 15
type input "*"
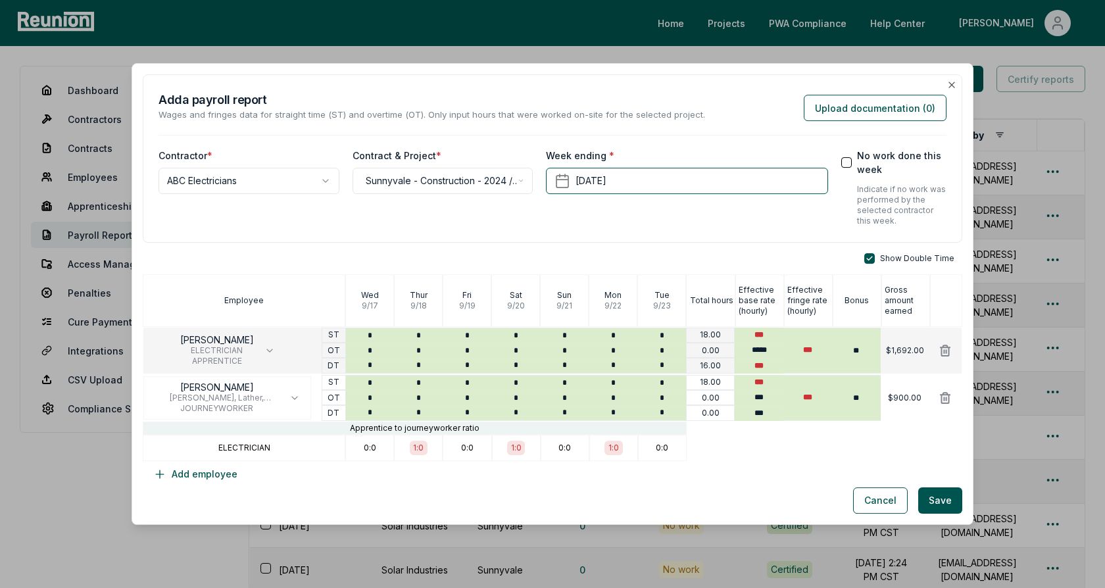
click at [490, 228] on div "**********" at bounding box center [552, 158] width 819 height 168
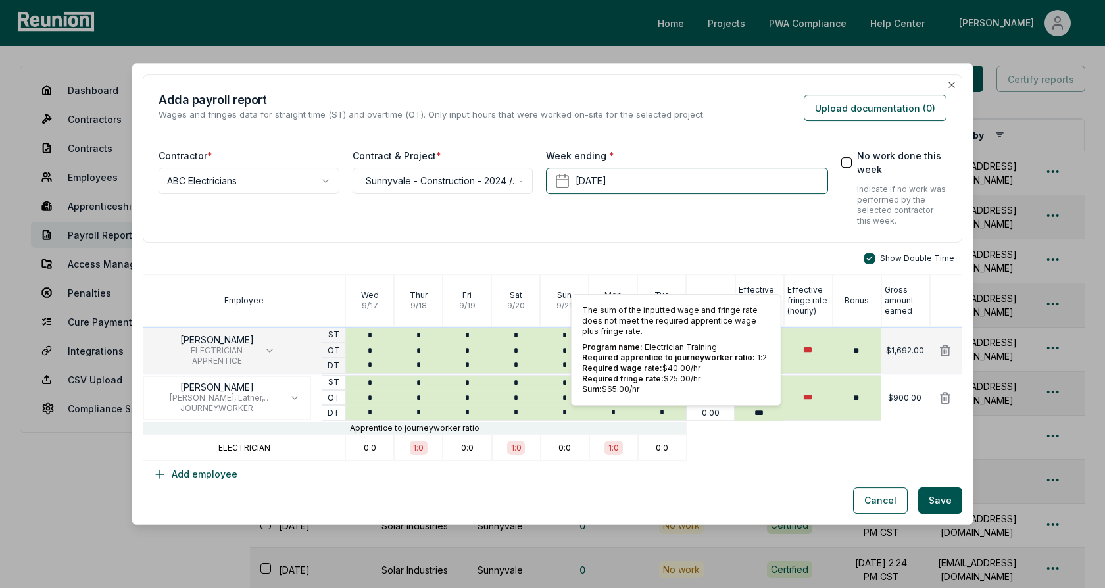
click at [904, 346] on p "$1,692.00" at bounding box center [905, 350] width 38 height 11
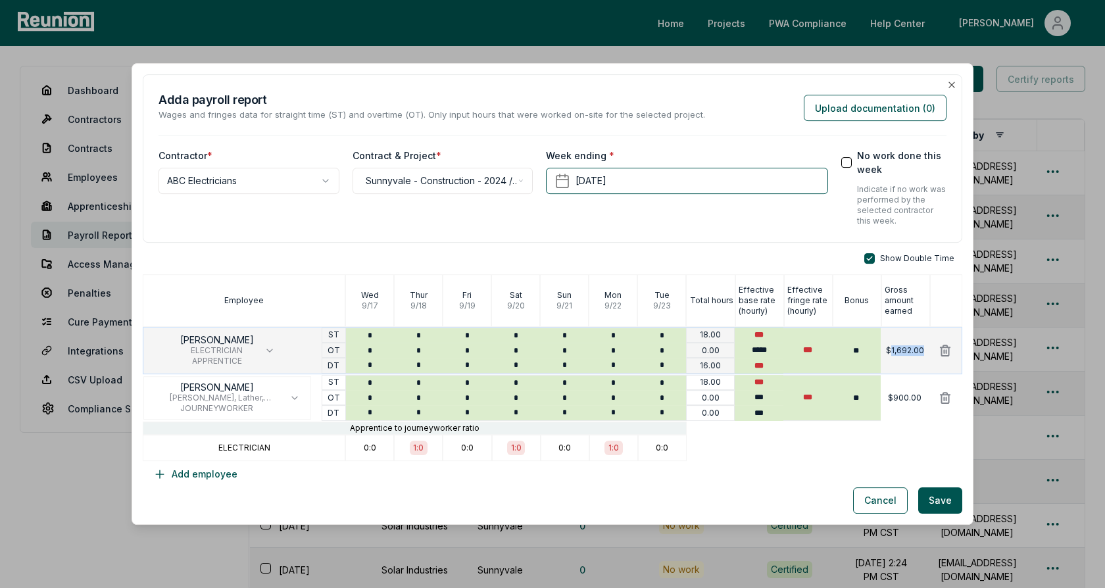
click at [904, 346] on p "$1,692.00" at bounding box center [905, 350] width 38 height 11
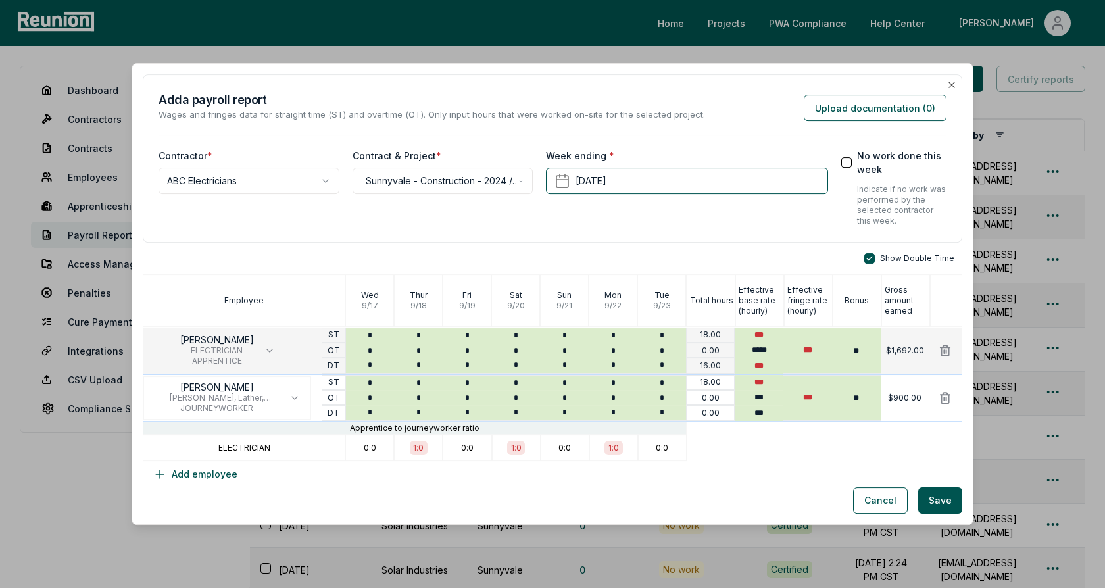
click at [901, 406] on div "$900.00" at bounding box center [904, 398] width 49 height 46
click at [811, 348] on input "***" at bounding box center [807, 350] width 49 height 45
type input "***"
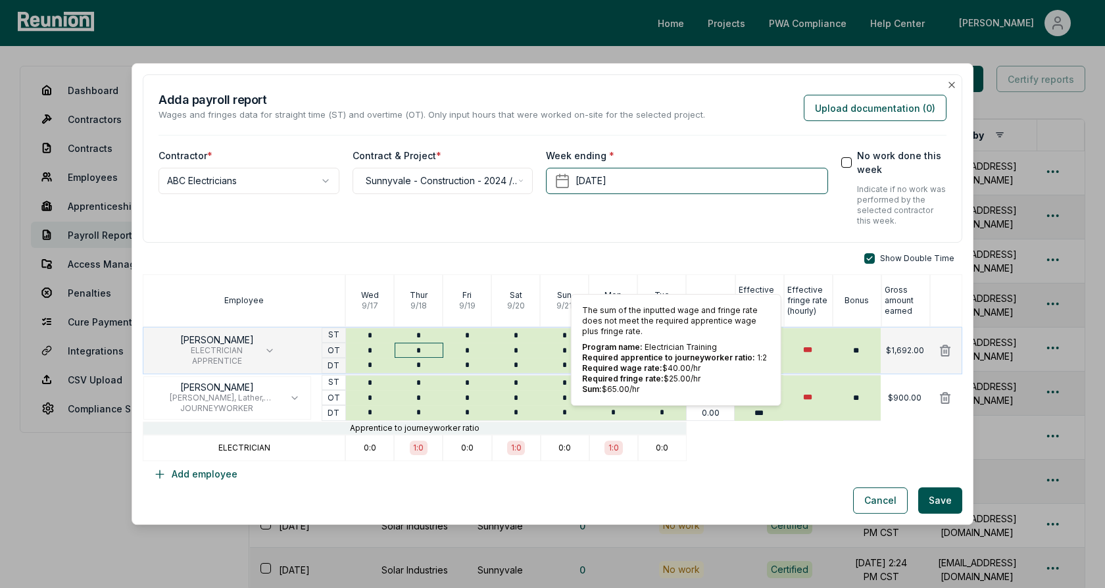
click at [402, 352] on input "*" at bounding box center [418, 350] width 49 height 15
type input "*"
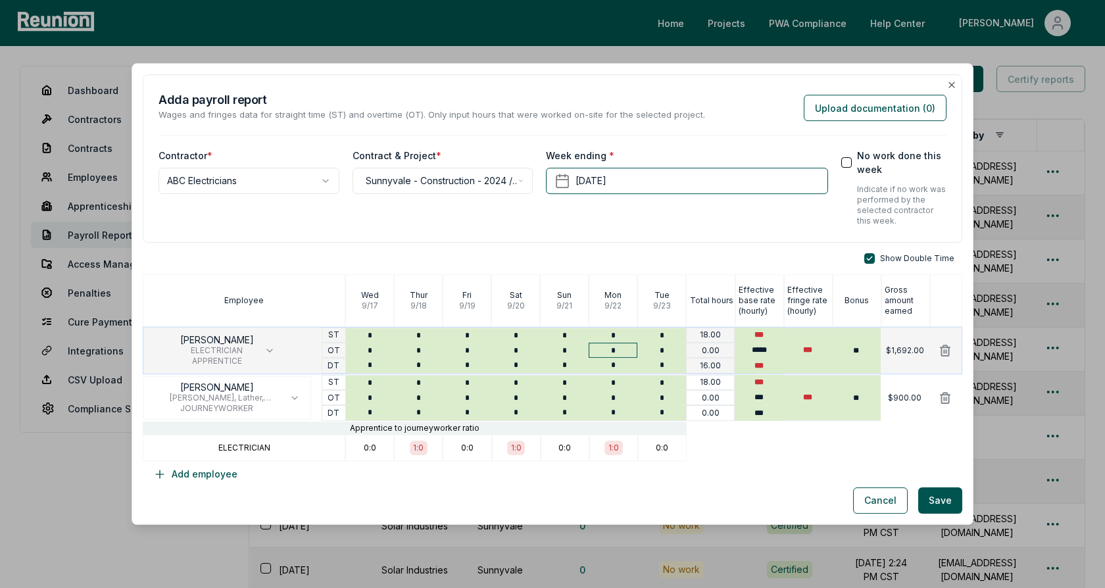
click at [634, 352] on input "*" at bounding box center [612, 350] width 49 height 15
type input "*"
click at [652, 355] on input "*" at bounding box center [661, 350] width 49 height 15
type input "*"
click at [655, 368] on input "*" at bounding box center [661, 365] width 49 height 15
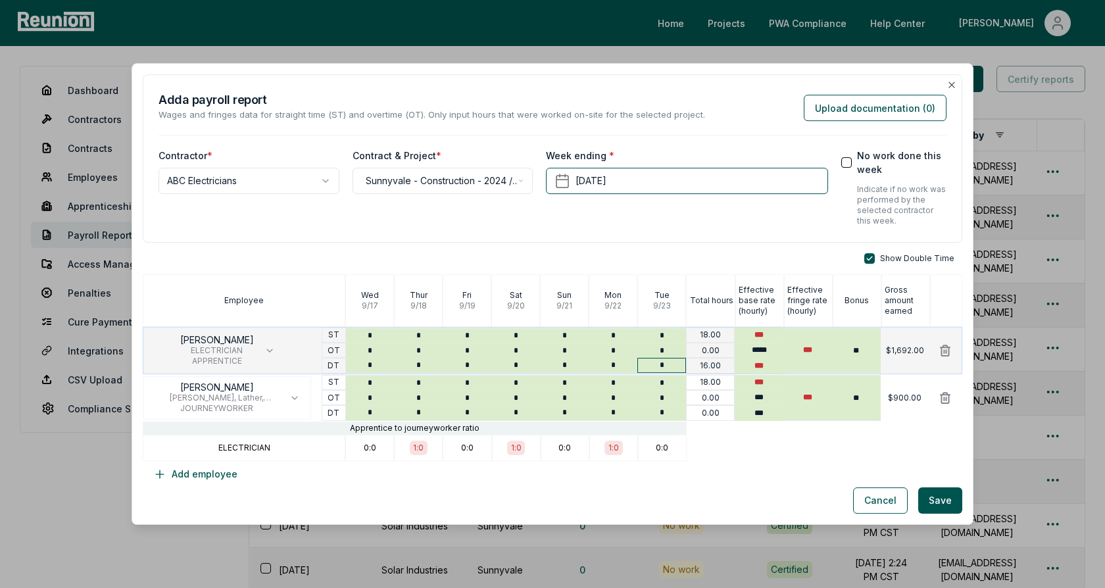
type input "*"
click at [789, 348] on input "***" at bounding box center [807, 350] width 49 height 45
type input "***"
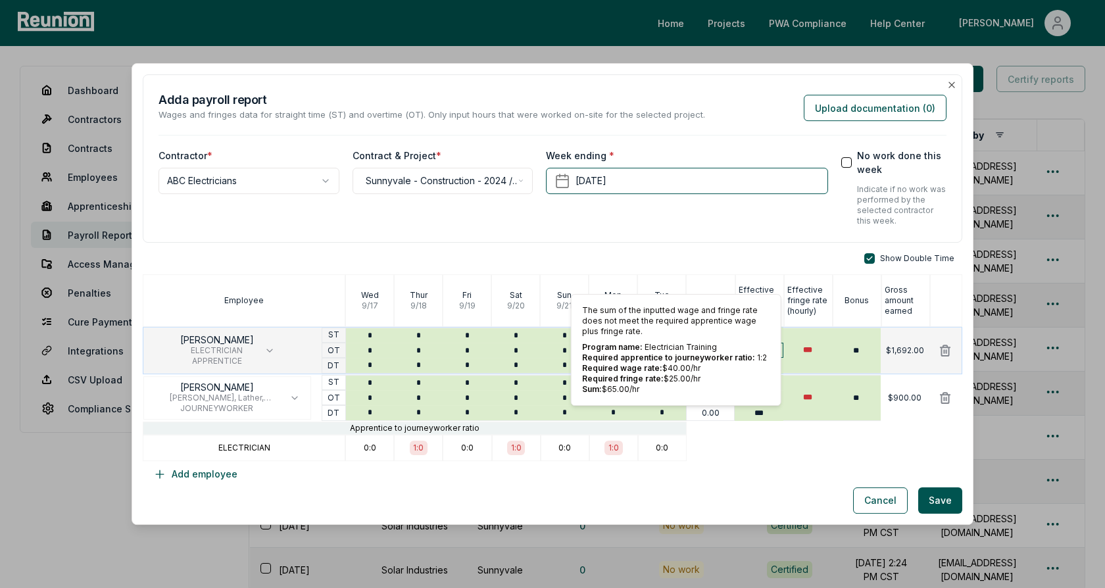
click at [763, 350] on p "Program name: Electrician Training" at bounding box center [676, 347] width 188 height 11
click at [809, 262] on div "Show Double Time" at bounding box center [552, 258] width 819 height 11
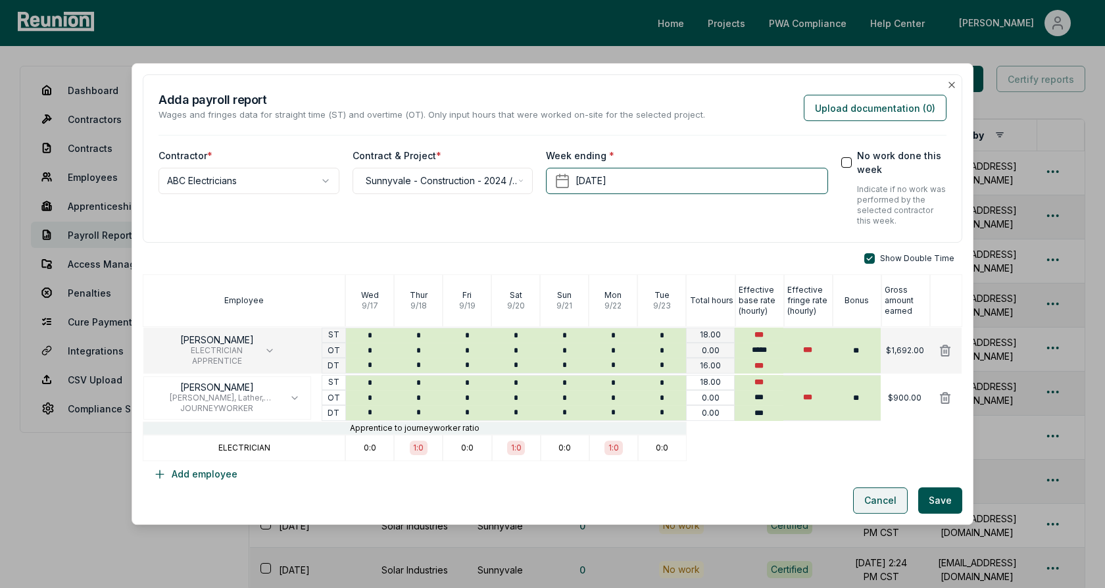
click at [874, 492] on button "Cancel" at bounding box center [880, 500] width 55 height 26
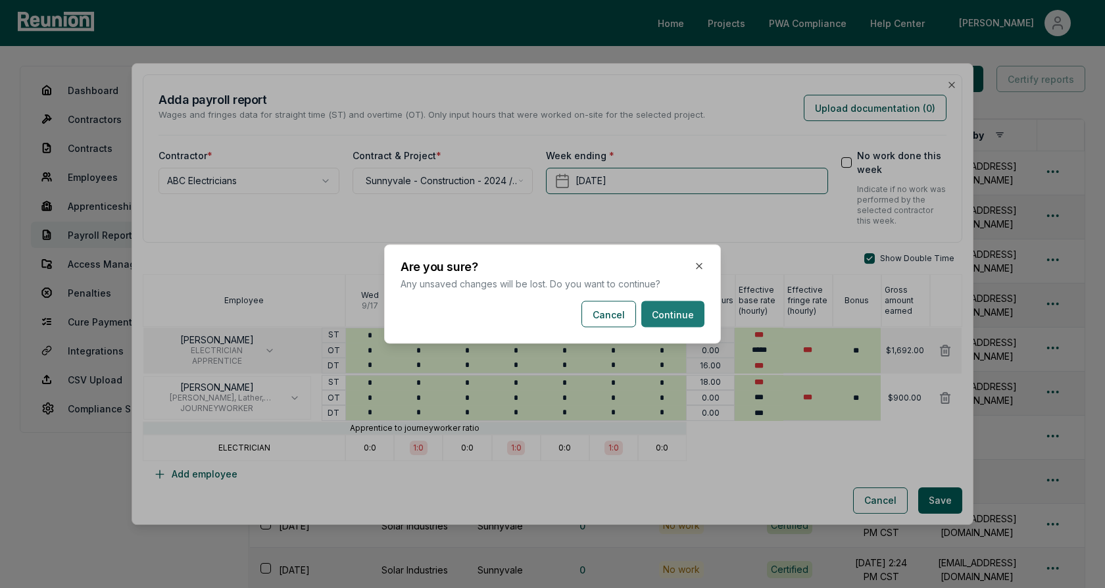
click at [656, 318] on button "Continue" at bounding box center [672, 314] width 63 height 26
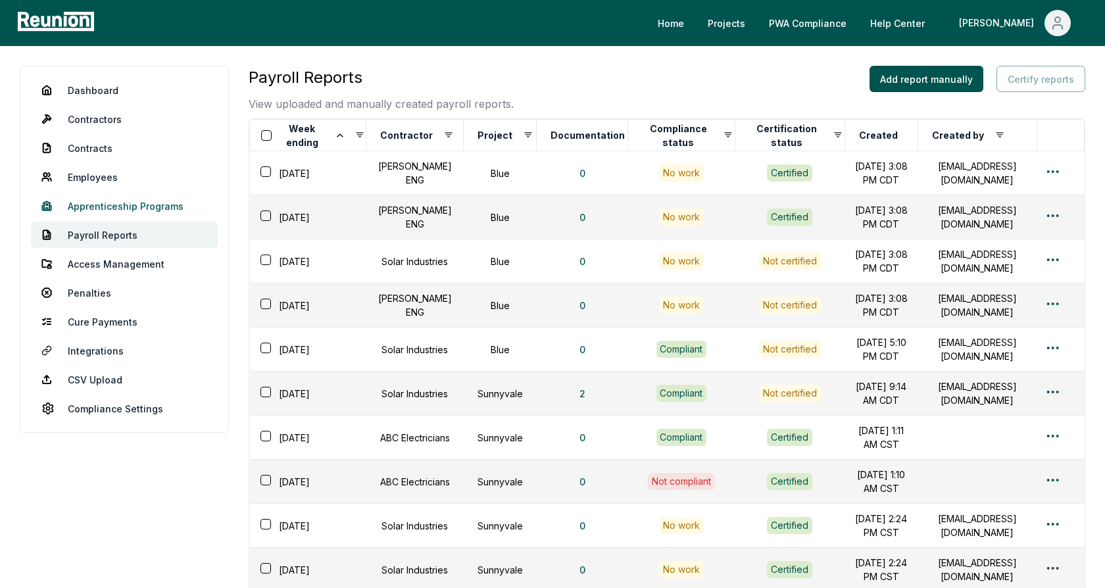
click at [104, 204] on link "Apprenticeship Programs" at bounding box center [124, 206] width 187 height 26
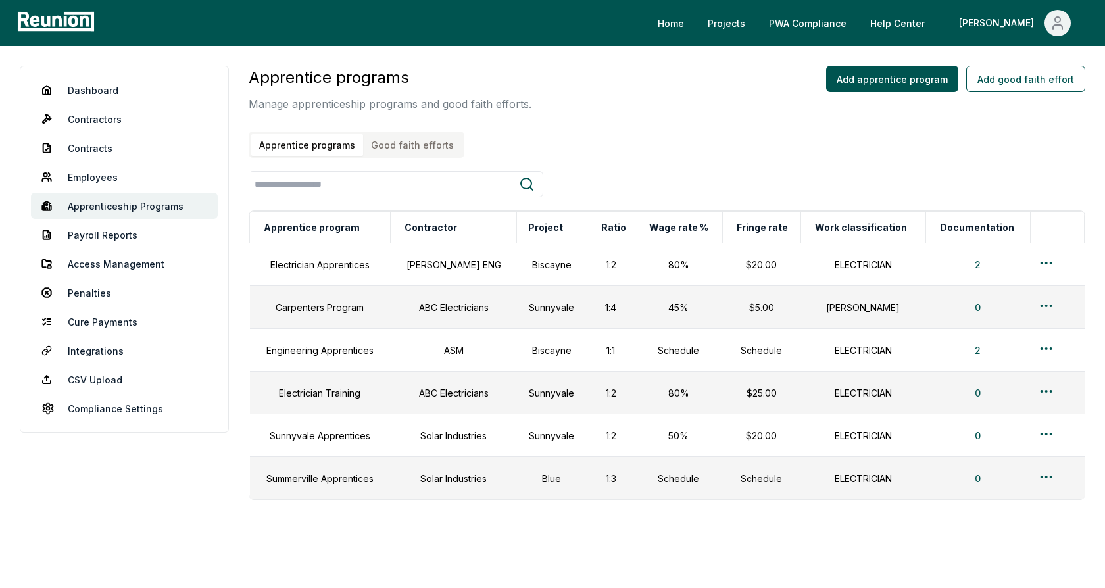
click at [573, 143] on div "Apprentice programs Manage apprenticeship programs and good faith efforts. Appr…" at bounding box center [667, 112] width 836 height 92
click at [1039, 260] on html "Please visit us on your desktop We're working on making our marketplace mobile-…" at bounding box center [552, 312] width 1105 height 625
click at [983, 316] on div "Edit" at bounding box center [1030, 314] width 125 height 22
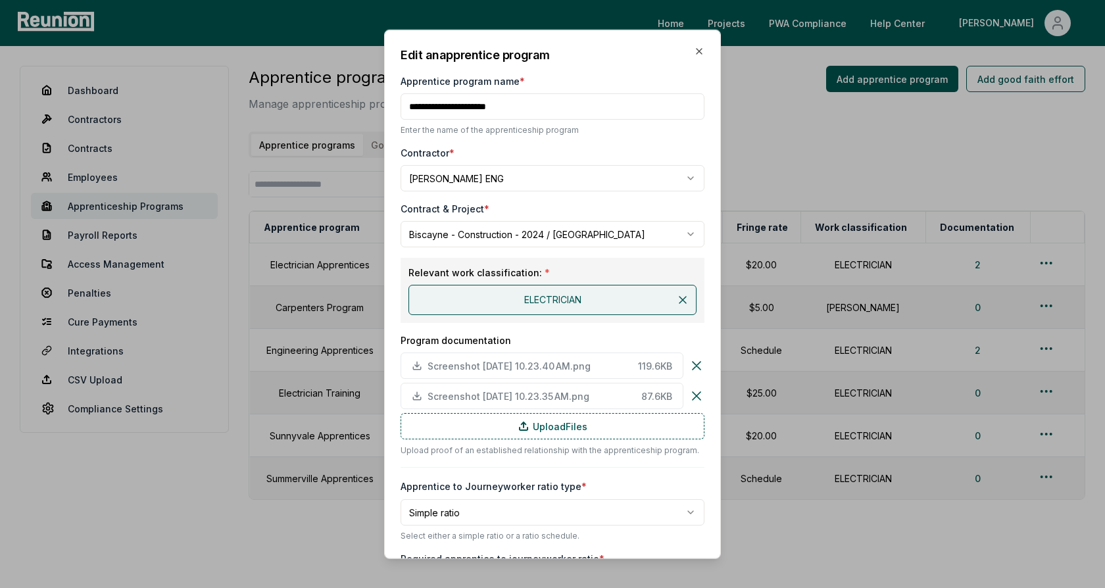
click at [604, 153] on div "Contractor *" at bounding box center [552, 153] width 304 height 14
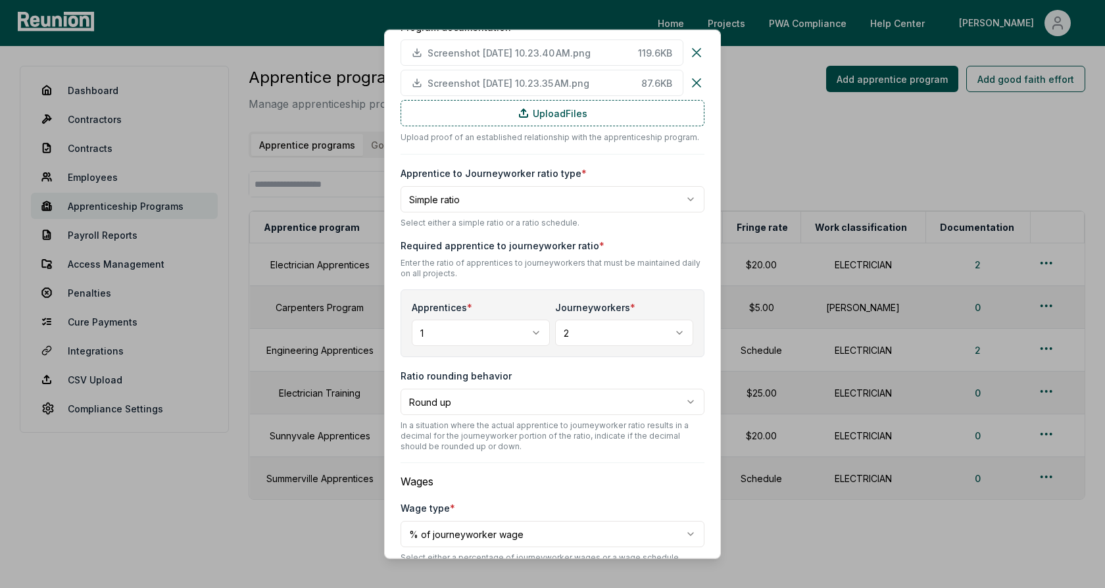
scroll to position [373, 0]
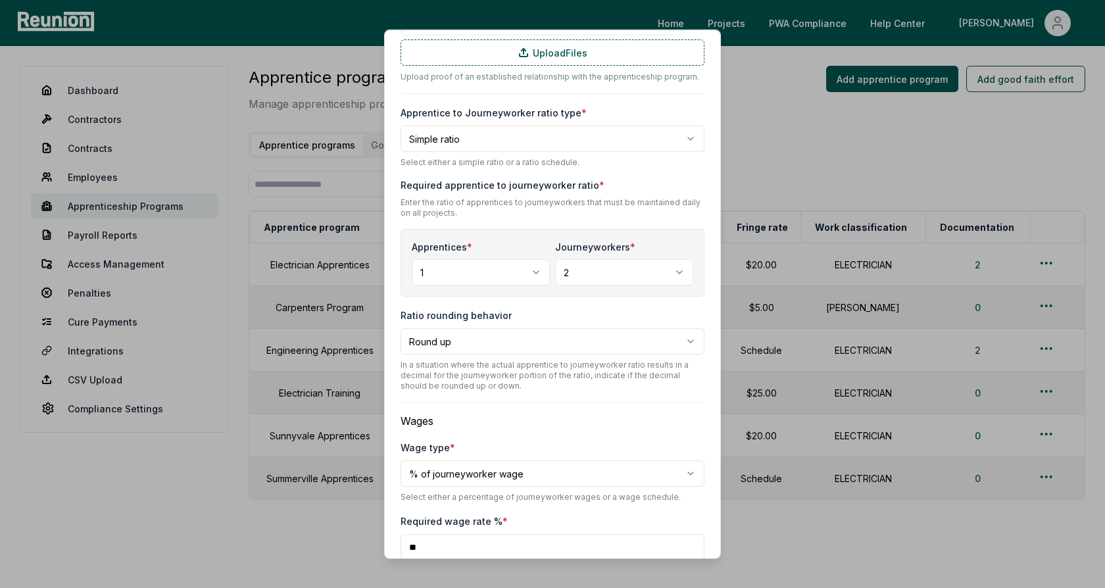
click at [504, 142] on body "Please visit us on your desktop We're working on making our marketplace mobile-…" at bounding box center [552, 312] width 1105 height 625
select select "********"
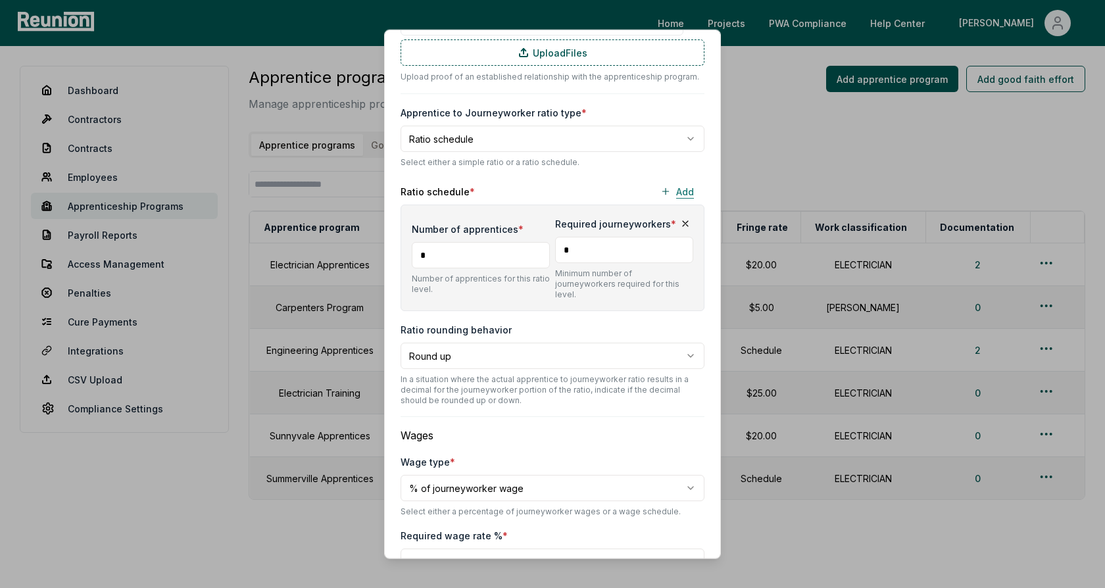
click at [680, 191] on button "Add" at bounding box center [677, 191] width 55 height 26
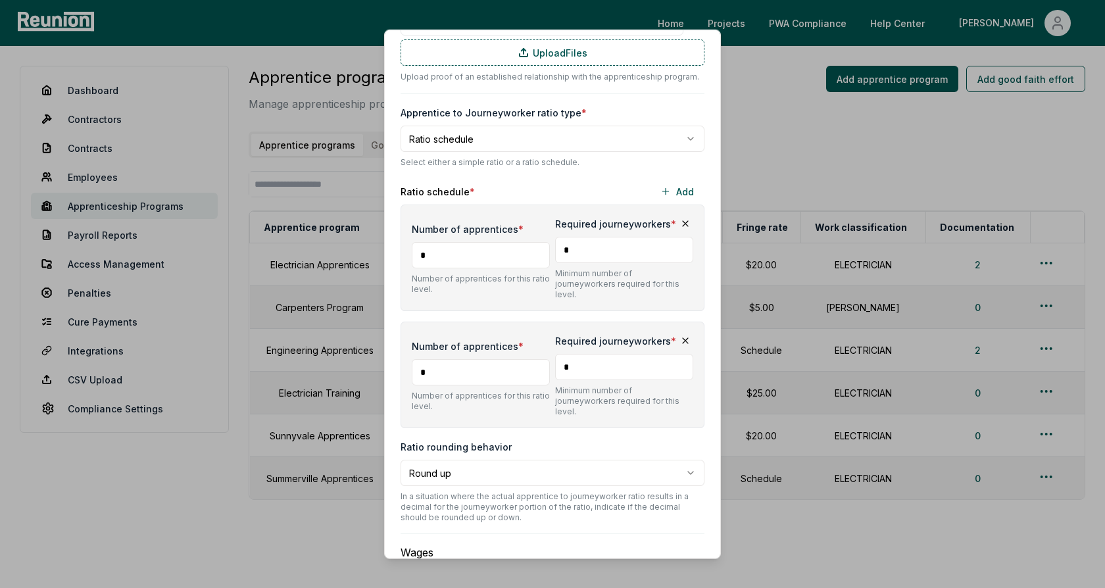
type input "*"
click at [621, 354] on input "*" at bounding box center [624, 367] width 138 height 26
type input "*"
click at [589, 300] on div "Number of apprentices * * Number of apprentices for this ratio level. Required …" at bounding box center [552, 316] width 304 height 224
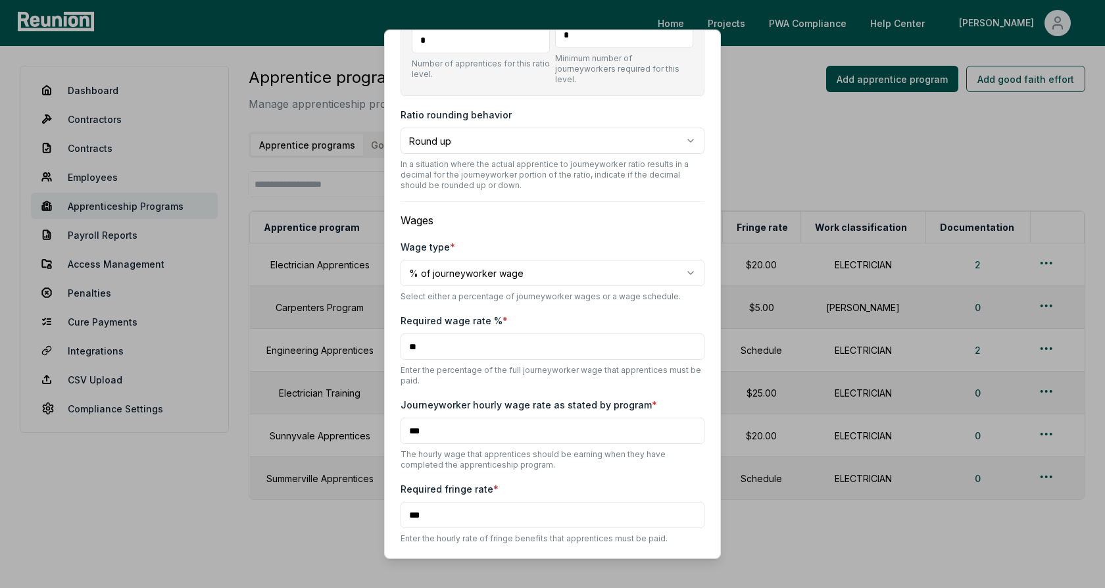
scroll to position [725, 0]
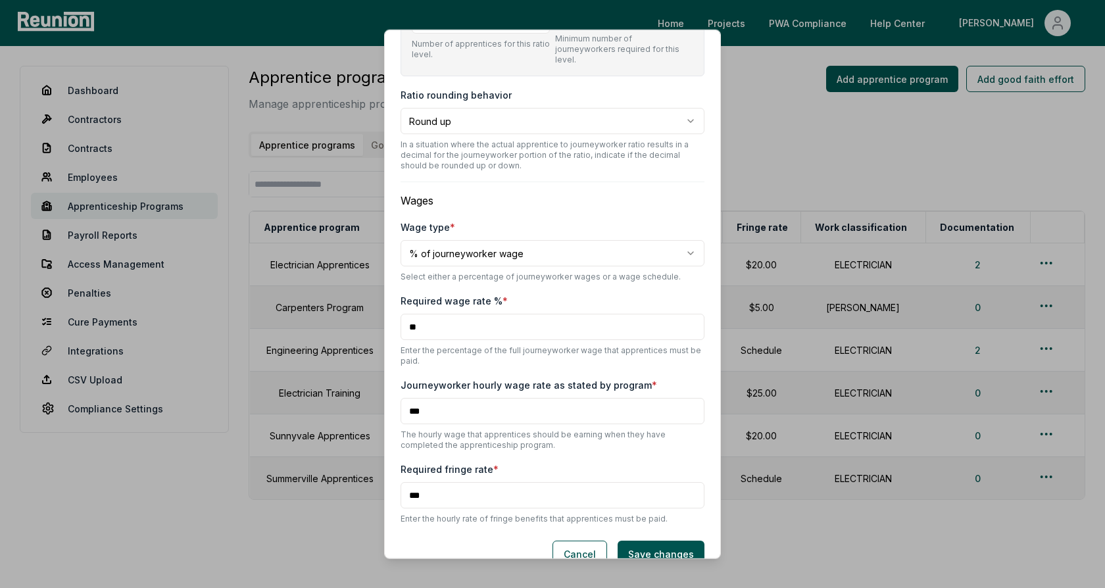
drag, startPoint x: 433, startPoint y: 390, endPoint x: 398, endPoint y: 387, distance: 35.0
click at [398, 387] on div "**********" at bounding box center [552, 294] width 337 height 529
click at [425, 398] on input "***" at bounding box center [552, 411] width 304 height 26
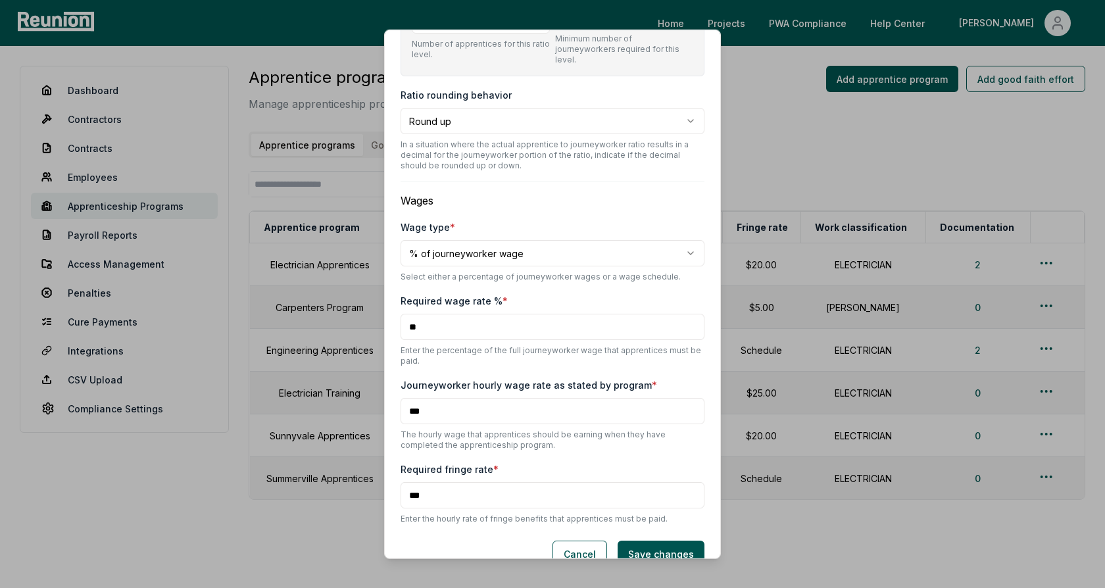
click at [435, 398] on input "***" at bounding box center [552, 411] width 304 height 26
click at [433, 314] on input "**" at bounding box center [552, 327] width 304 height 26
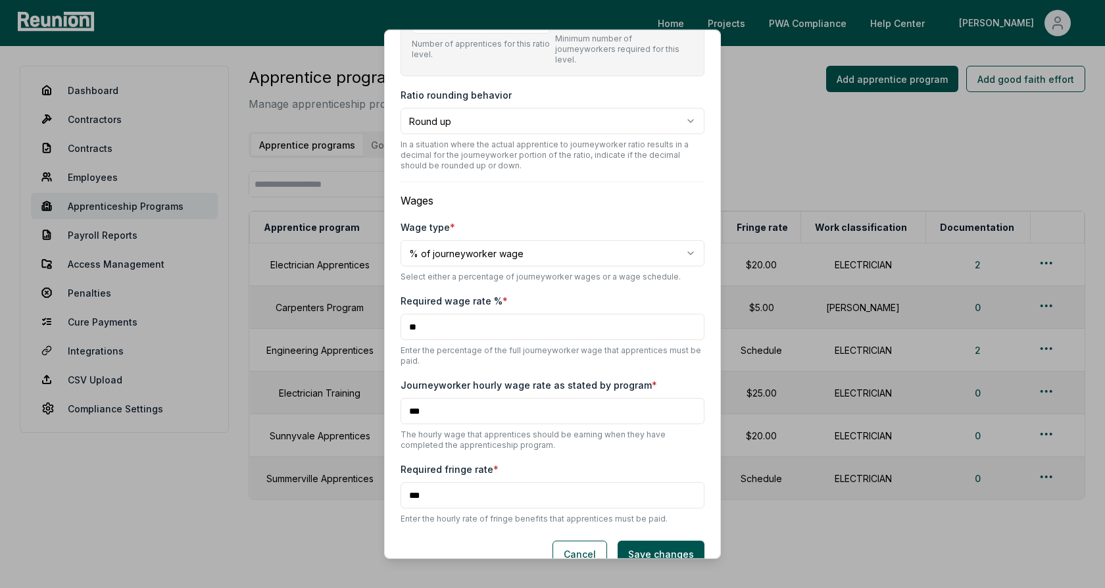
click at [476, 231] on body "Please visit us on your desktop We're working on making our marketplace mobile-…" at bounding box center [552, 312] width 1105 height 625
select select "**********"
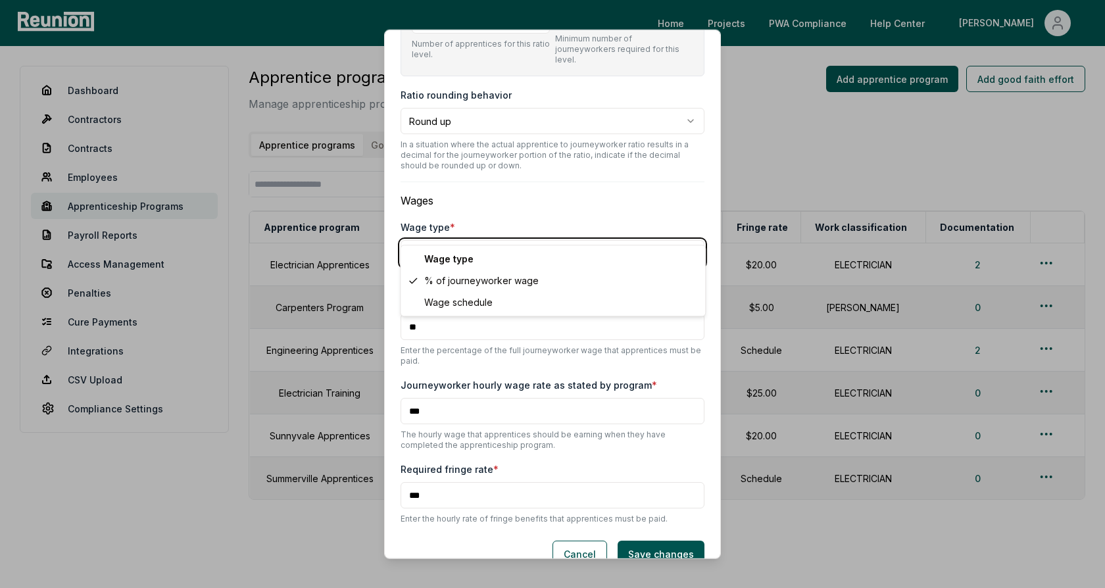
scroll to position [616, 0]
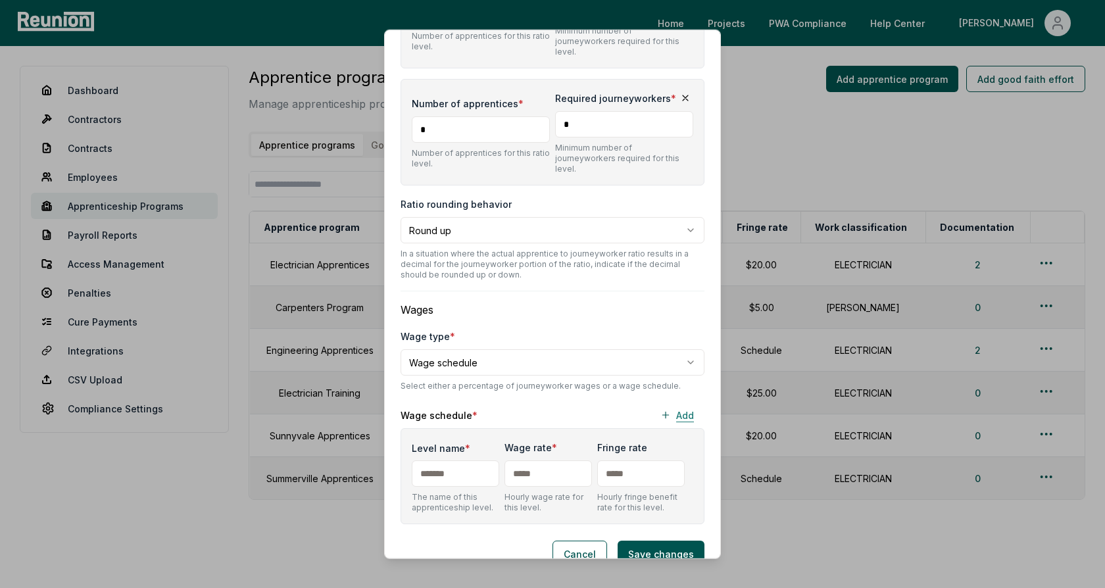
click at [682, 402] on button "Add" at bounding box center [677, 415] width 55 height 26
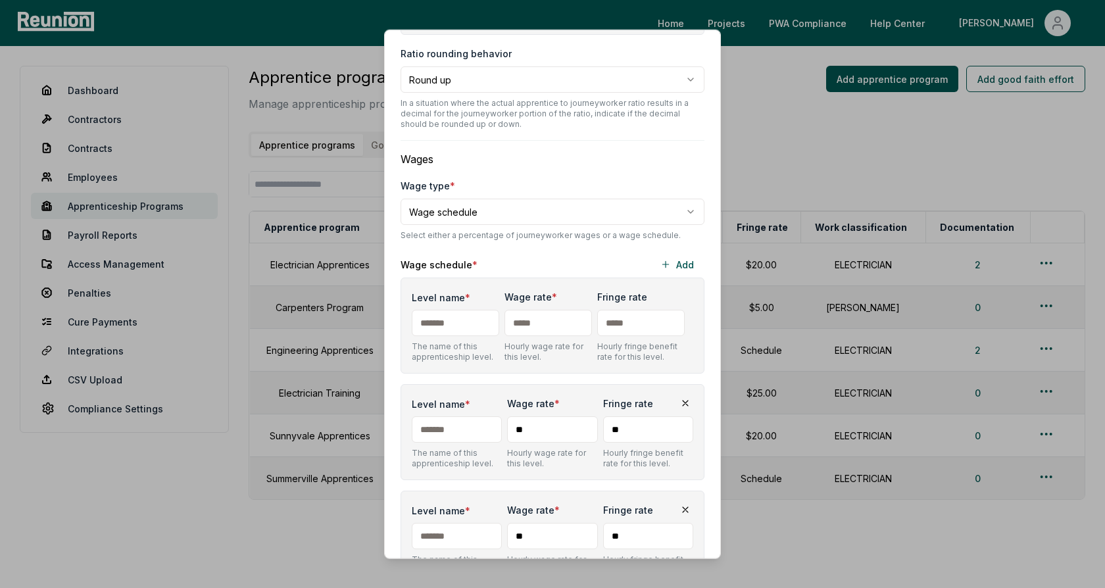
scroll to position [817, 0]
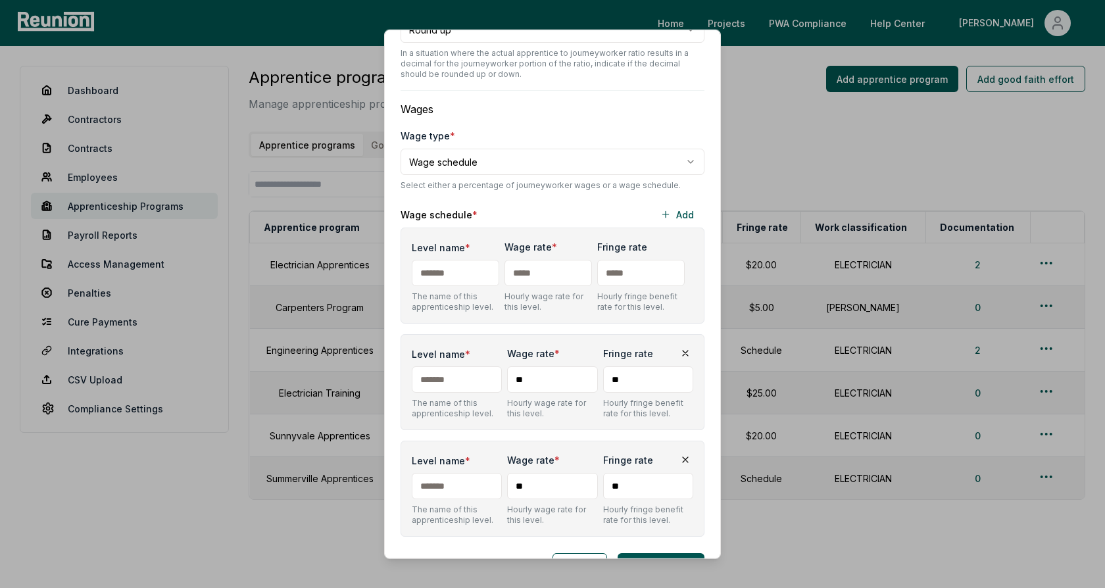
click at [462, 260] on input "Level name *" at bounding box center [455, 273] width 87 height 26
type input "*"
click at [442, 366] on input "Level name *" at bounding box center [457, 379] width 90 height 26
type input "*"
click at [437, 473] on input "Level name *" at bounding box center [457, 486] width 90 height 26
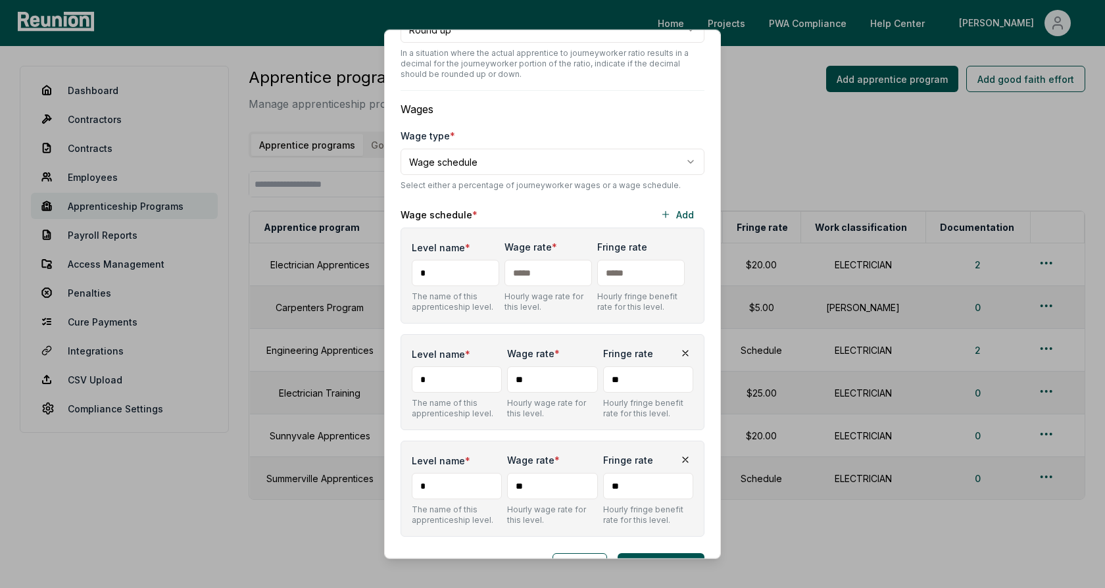
type input "*"
click at [552, 260] on input "text" at bounding box center [547, 273] width 87 height 26
type input "***"
click at [557, 366] on input "**" at bounding box center [552, 379] width 90 height 26
type input "***"
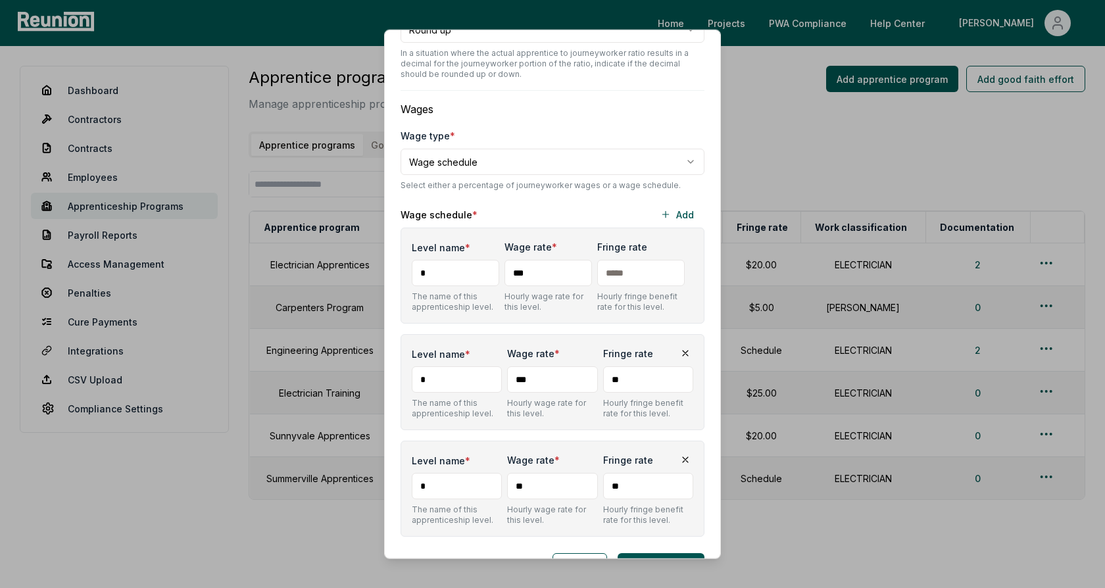
click at [545, 473] on input "**" at bounding box center [552, 486] width 90 height 26
type input "***"
click at [575, 404] on div "Level name * The name of this apprenticeship level. Wage rate * *** Hourly wage…" at bounding box center [552, 382] width 304 height 96
click at [585, 201] on div "Wage schedule * Add" at bounding box center [552, 214] width 304 height 26
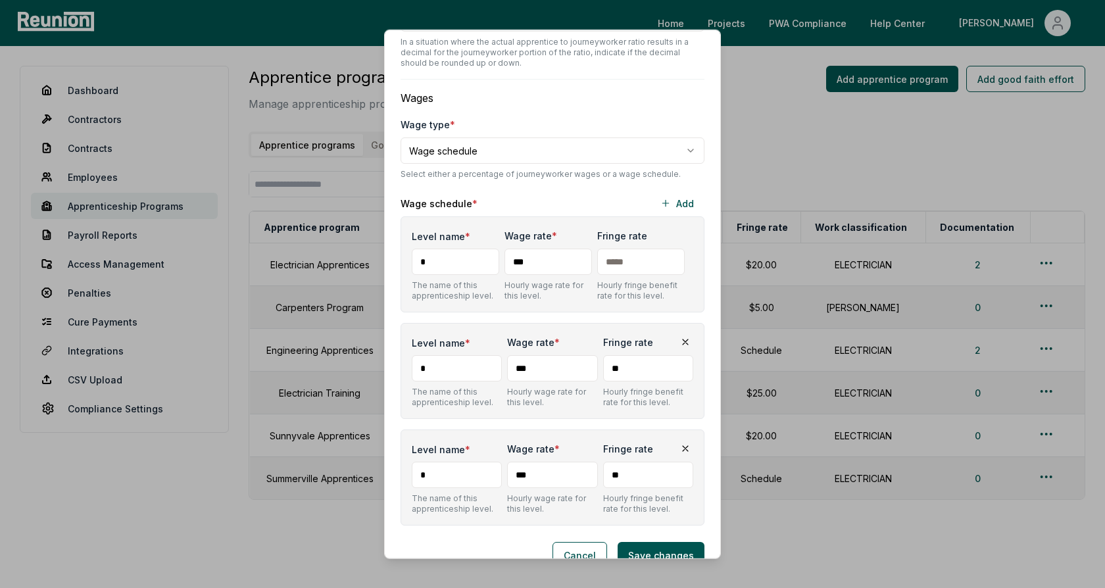
click at [516, 542] on div "Cancel Save changes" at bounding box center [552, 555] width 304 height 26
click at [581, 542] on button "Cancel" at bounding box center [579, 555] width 55 height 26
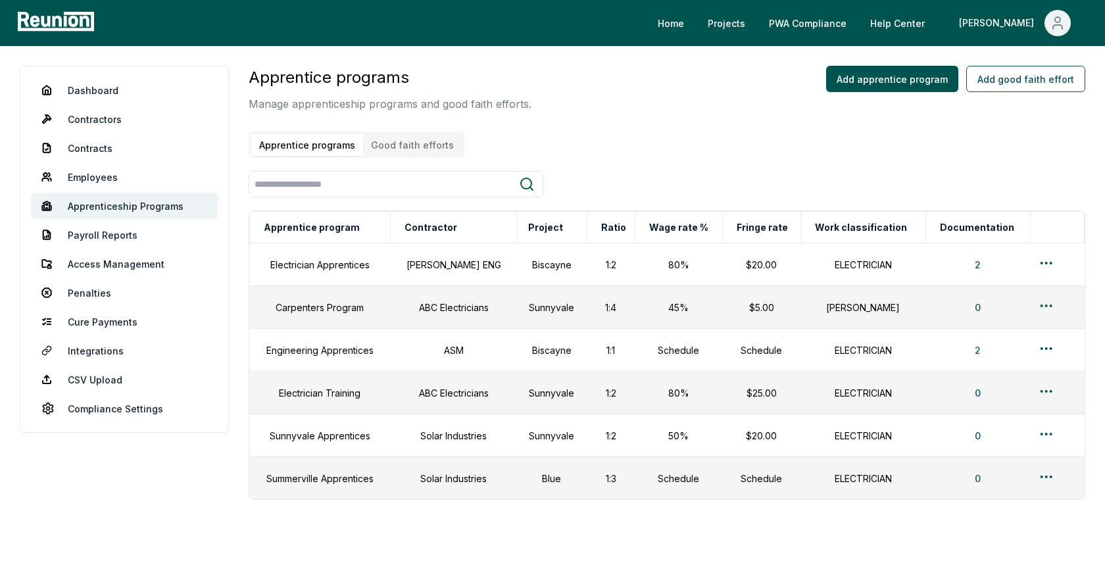
click at [742, 74] on div "Apprentice programs Manage apprenticeship programs and good faith efforts. Appr…" at bounding box center [667, 112] width 836 height 92
click at [935, 25] on link "Help Center" at bounding box center [897, 23] width 76 height 26
click at [614, 118] on div "Apprentice programs Manage apprenticeship programs and good faith efforts. Appr…" at bounding box center [667, 112] width 836 height 92
click at [83, 179] on link "Employees" at bounding box center [124, 177] width 187 height 26
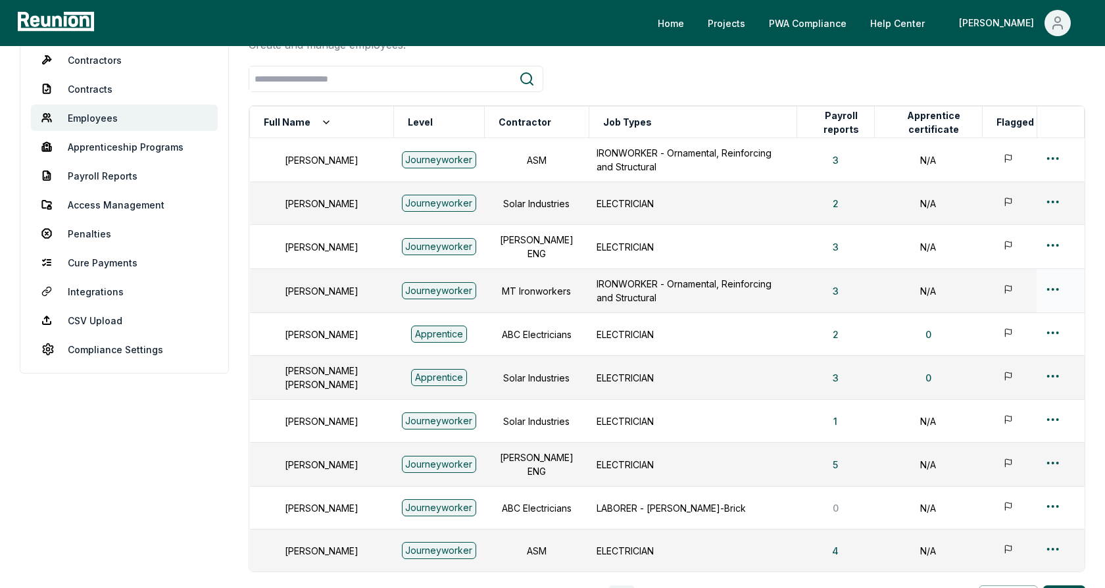
scroll to position [197, 0]
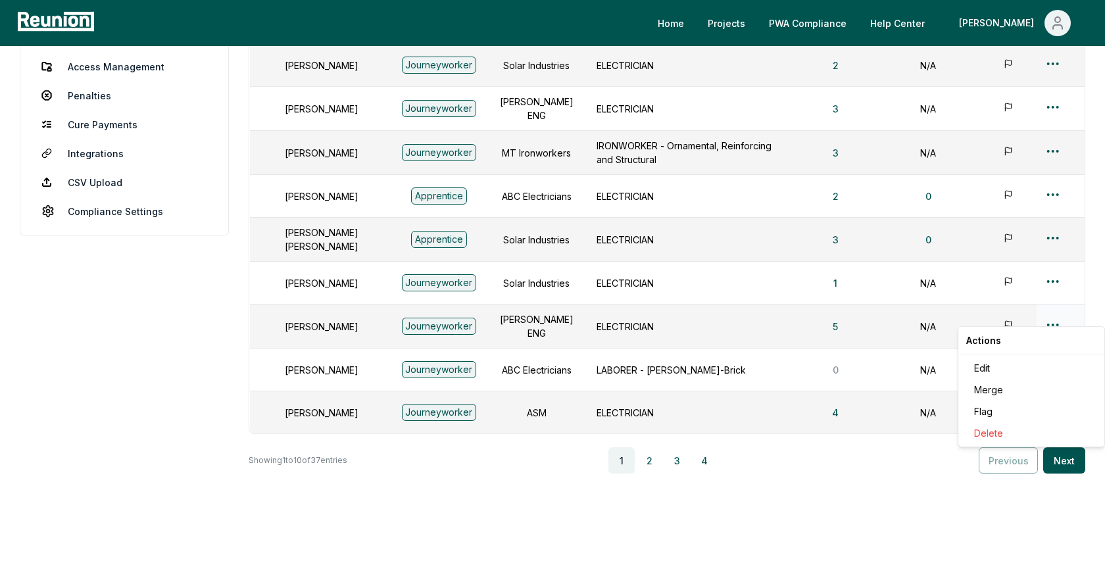
click at [1047, 313] on html "Please visit us on your desktop We're working on making our marketplace mobile-…" at bounding box center [552, 201] width 1105 height 796
click at [1000, 365] on div "Edit" at bounding box center [1030, 368] width 125 height 22
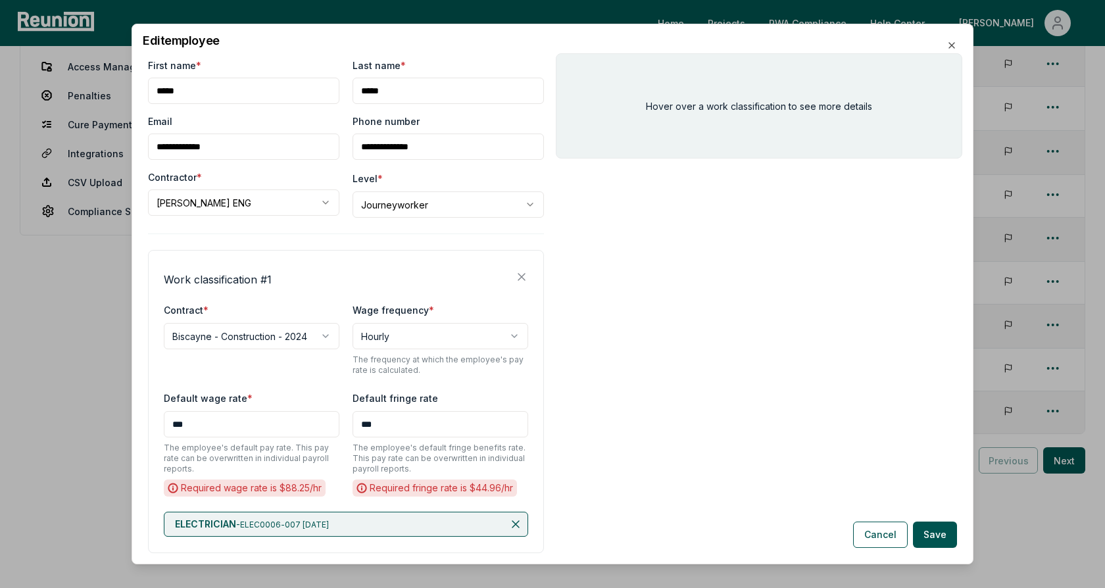
scroll to position [72, 0]
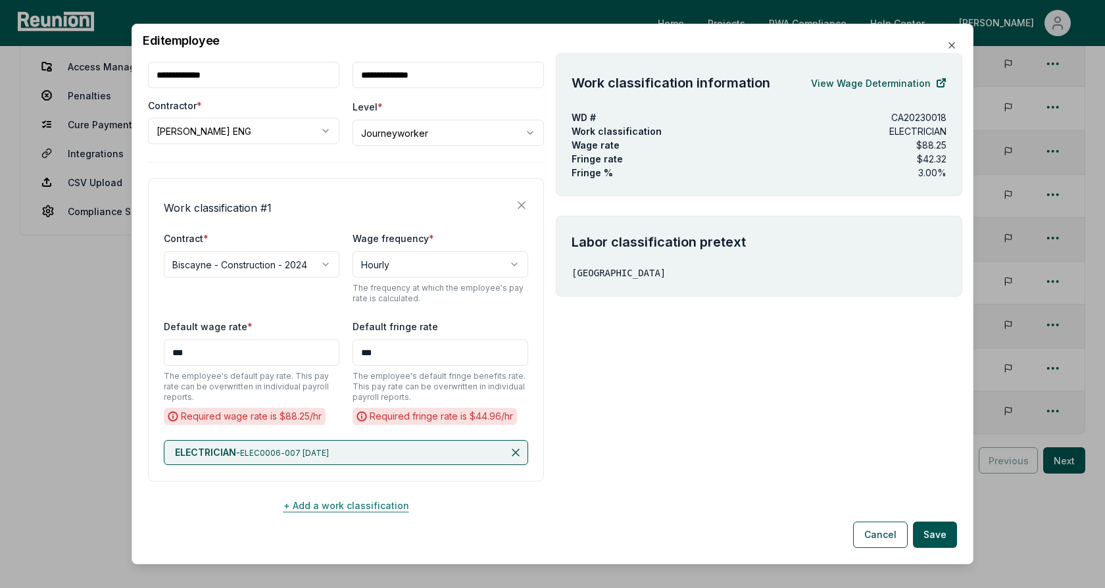
click at [355, 506] on button "+ Add a work classification" at bounding box center [346, 505] width 396 height 26
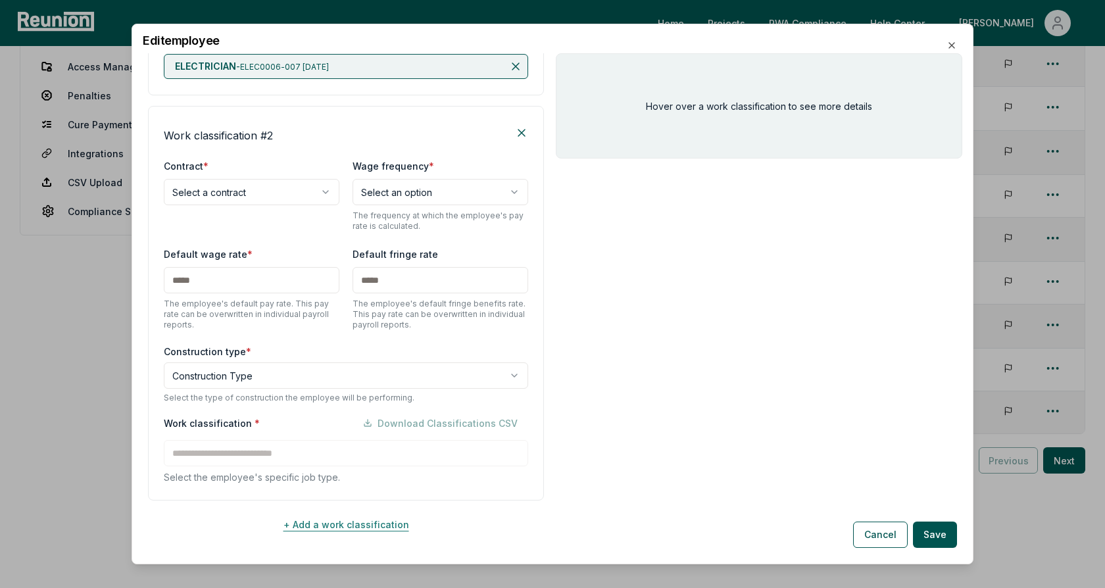
scroll to position [476, 0]
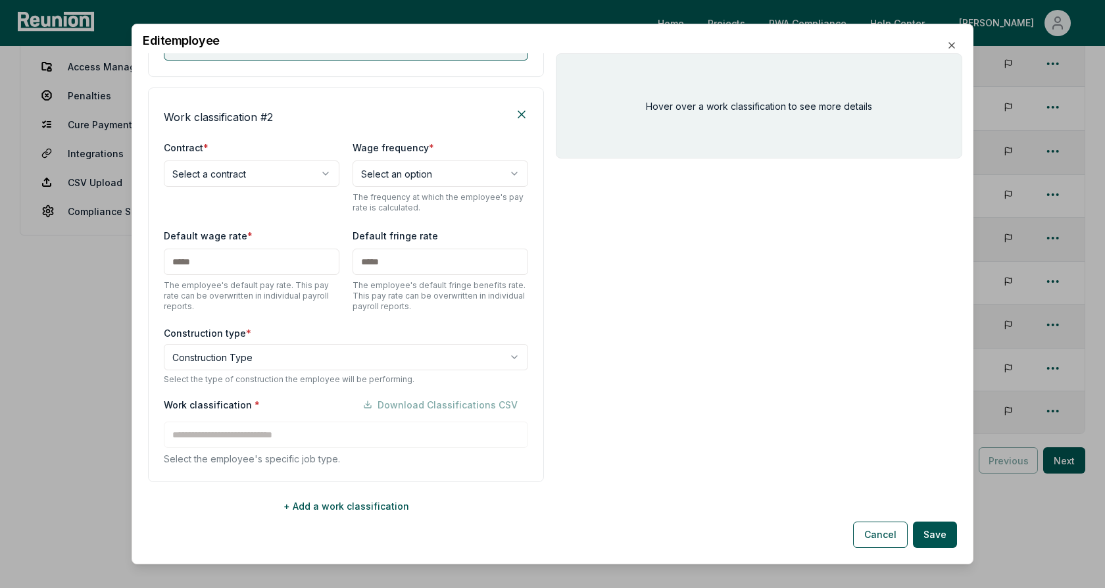
click at [255, 156] on div "**********" at bounding box center [252, 162] width 176 height 47
click at [247, 174] on body "Please visit us on your desktop We're working on making our marketplace mobile-…" at bounding box center [552, 201] width 1105 height 796
select select "**********"
click at [433, 174] on body "Please visit us on your desktop We're working on making our marketplace mobile-…" at bounding box center [552, 201] width 1105 height 796
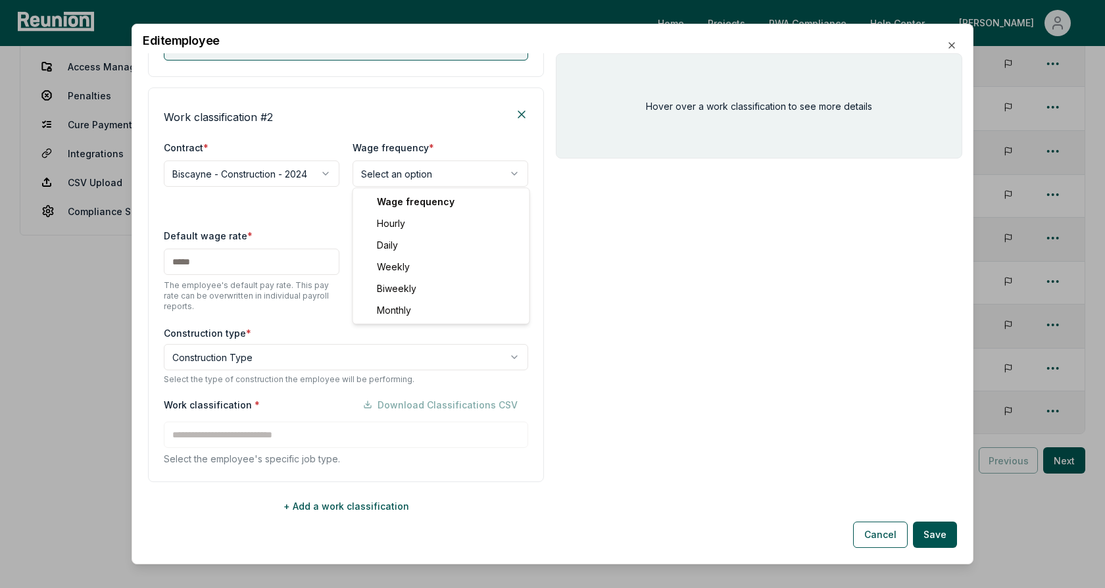
select select "******"
click at [264, 350] on body "Please visit us on your desktop We're working on making our marketplace mobile-…" at bounding box center [552, 201] width 1105 height 796
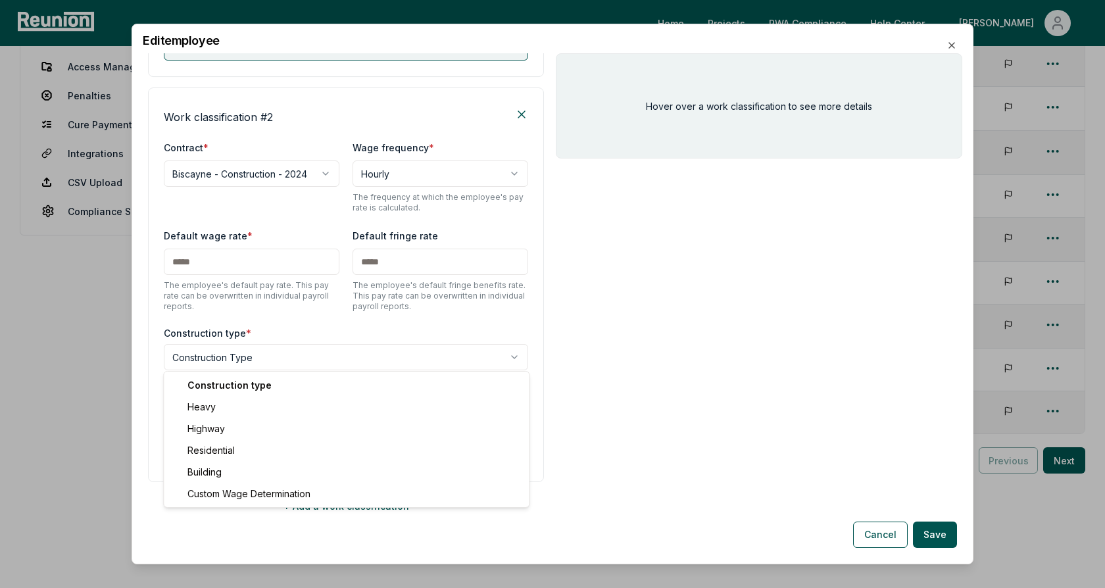
select select "*****"
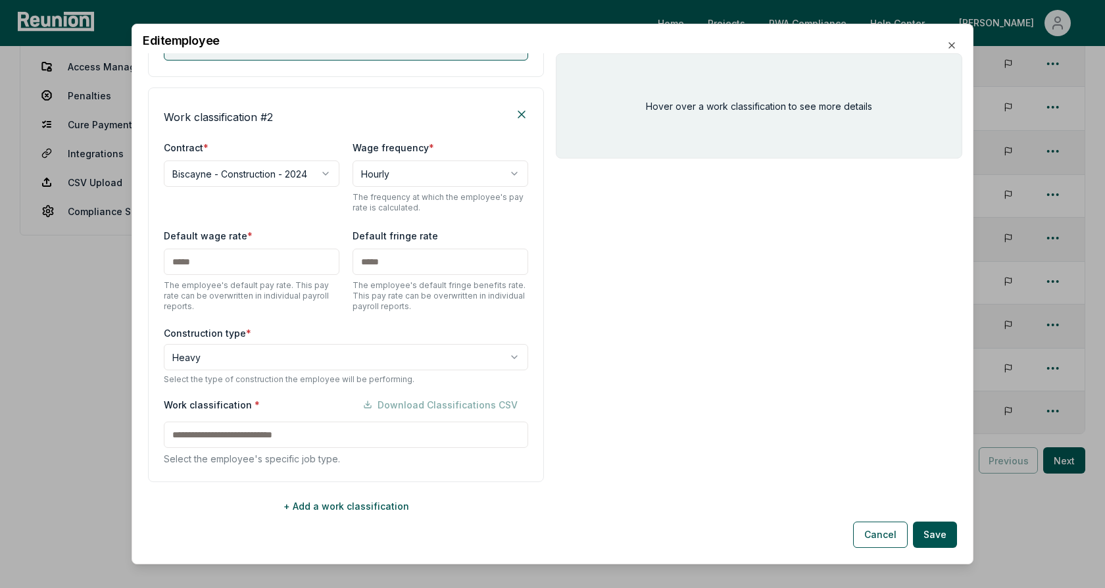
click at [241, 437] on input at bounding box center [346, 434] width 364 height 26
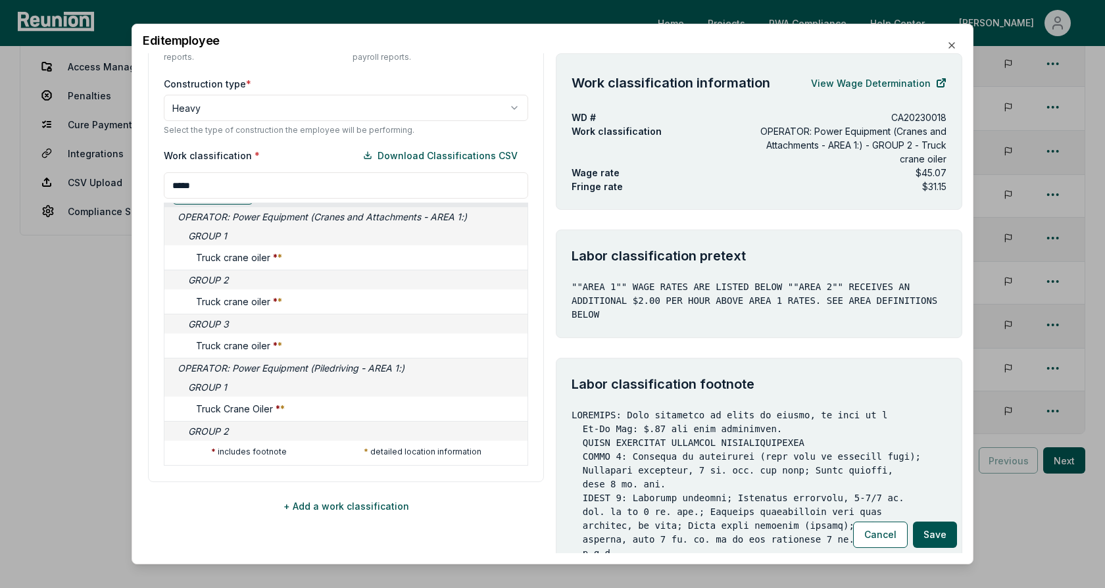
scroll to position [0, 0]
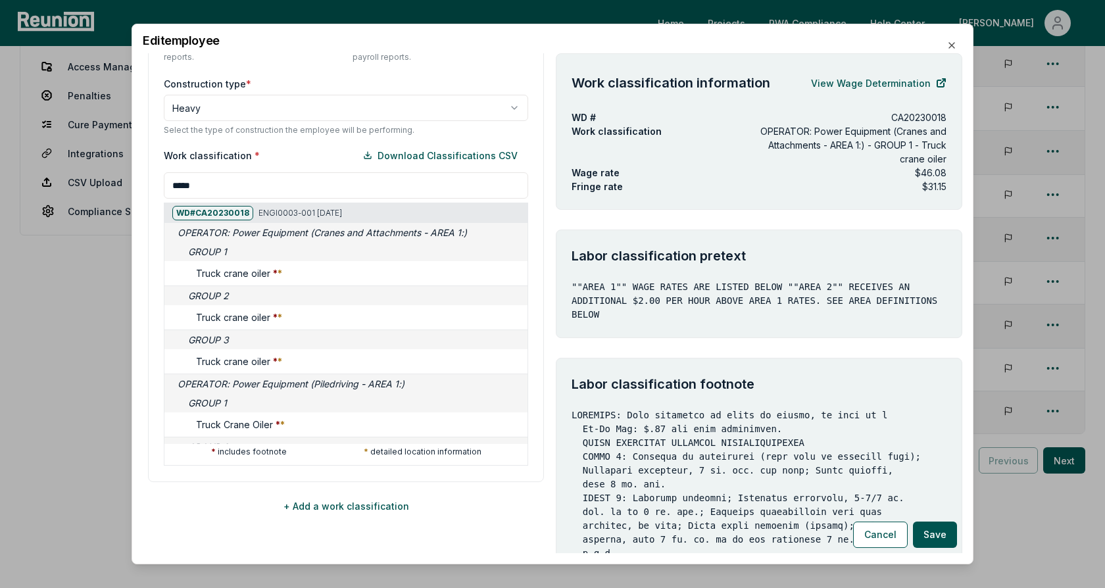
type input "*****"
drag, startPoint x: 946, startPoint y: 174, endPoint x: 915, endPoint y: 174, distance: 31.6
click at [915, 174] on div "Wage rate $46.08" at bounding box center [758, 173] width 375 height 14
click at [926, 174] on p "$46.08" at bounding box center [931, 173] width 32 height 14
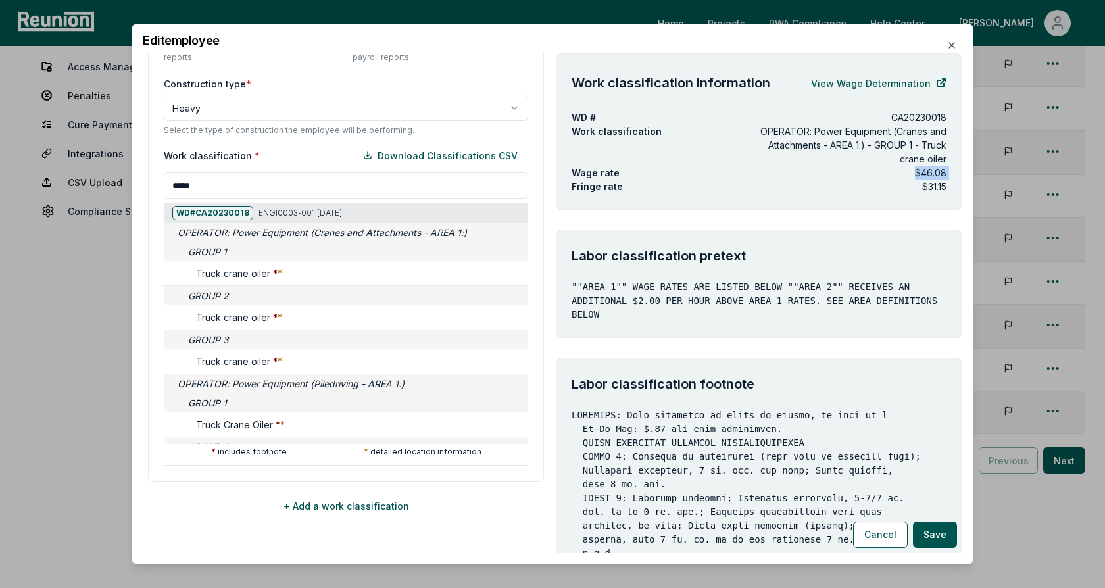
click at [926, 174] on p "$46.08" at bounding box center [931, 173] width 32 height 14
drag, startPoint x: 596, startPoint y: 284, endPoint x: 671, endPoint y: 284, distance: 74.3
click at [670, 284] on p """AREA 1"" WAGE RATES ARE LISTED BELOW ""AREA 2"" RECEIVES AN ADDITIONAL $2.00 …" at bounding box center [758, 300] width 375 height 41
click at [705, 284] on p """AREA 1"" WAGE RATES ARE LISTED BELOW ""AREA 2"" RECEIVES AN ADDITIONAL $2.00 …" at bounding box center [758, 300] width 375 height 41
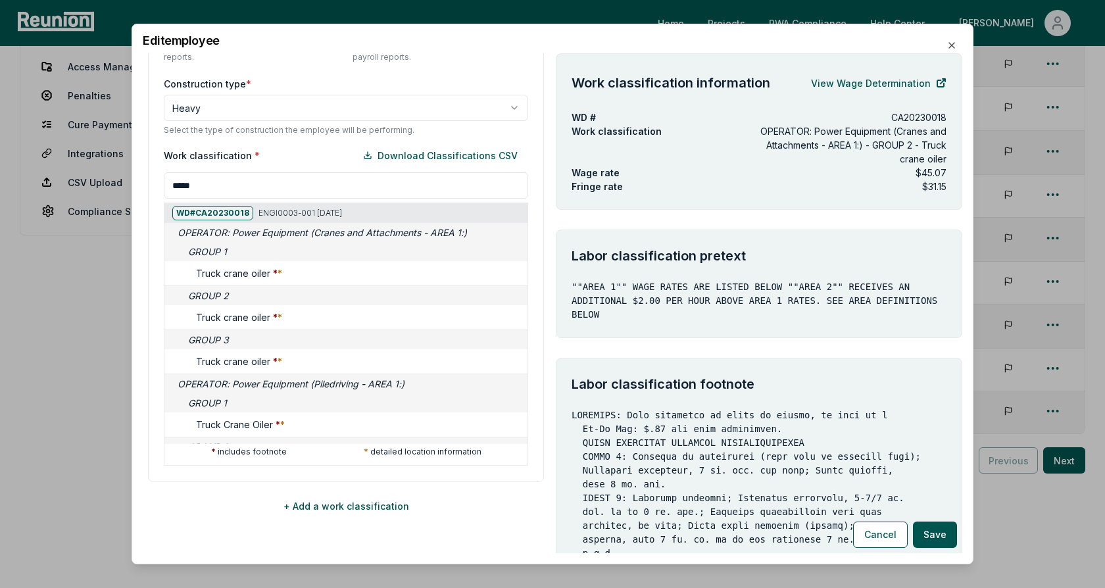
click at [936, 179] on p "$31.15" at bounding box center [934, 186] width 24 height 14
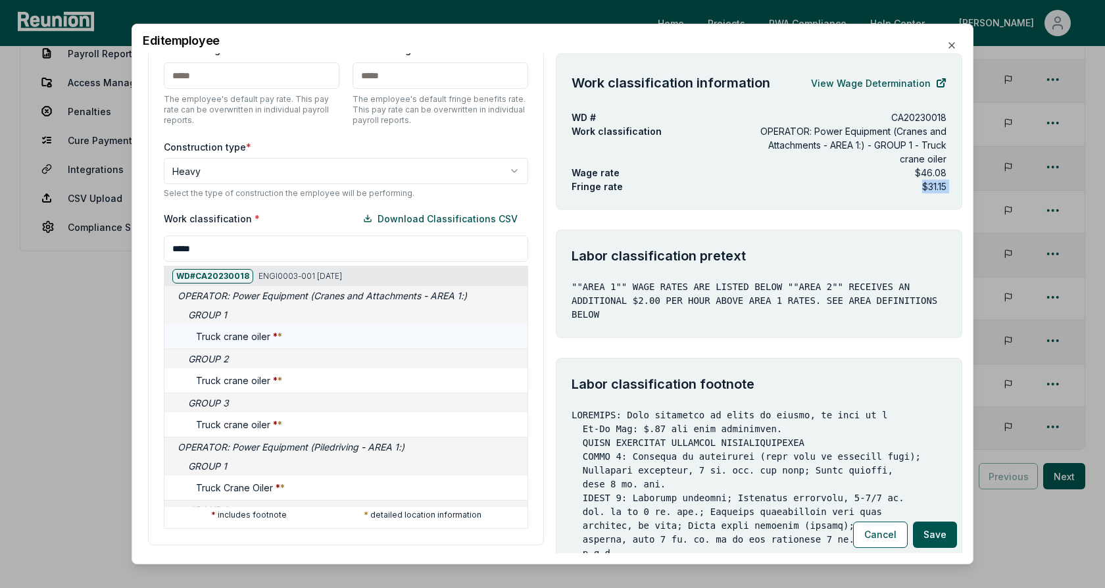
scroll to position [648, 0]
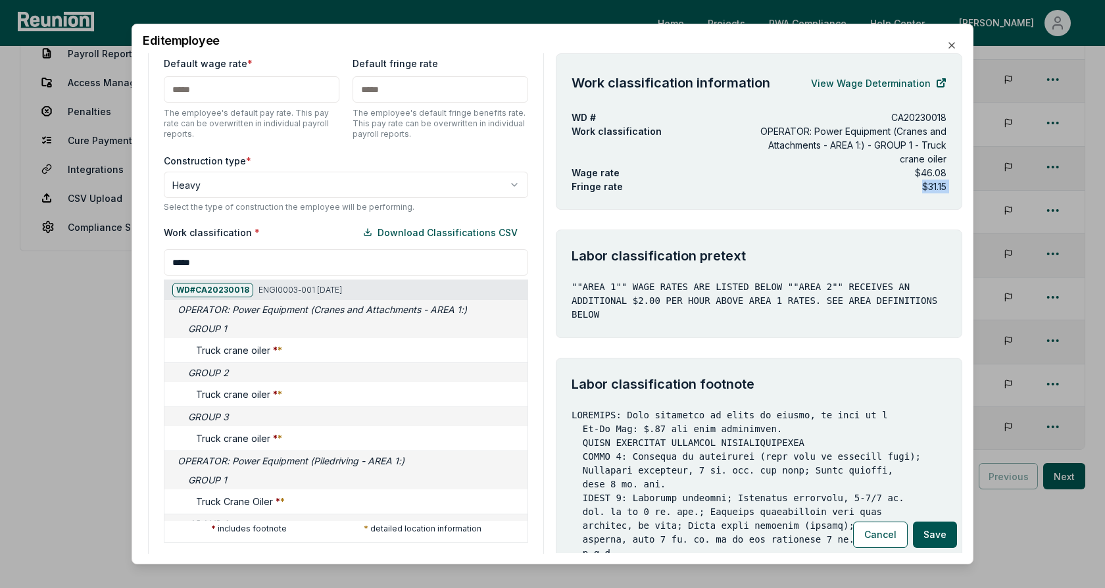
click at [724, 203] on div "Work classification information View Wage Determination WD # CA20230018 Work cl…" at bounding box center [759, 131] width 406 height 156
click at [872, 533] on button "Cancel" at bounding box center [880, 534] width 55 height 26
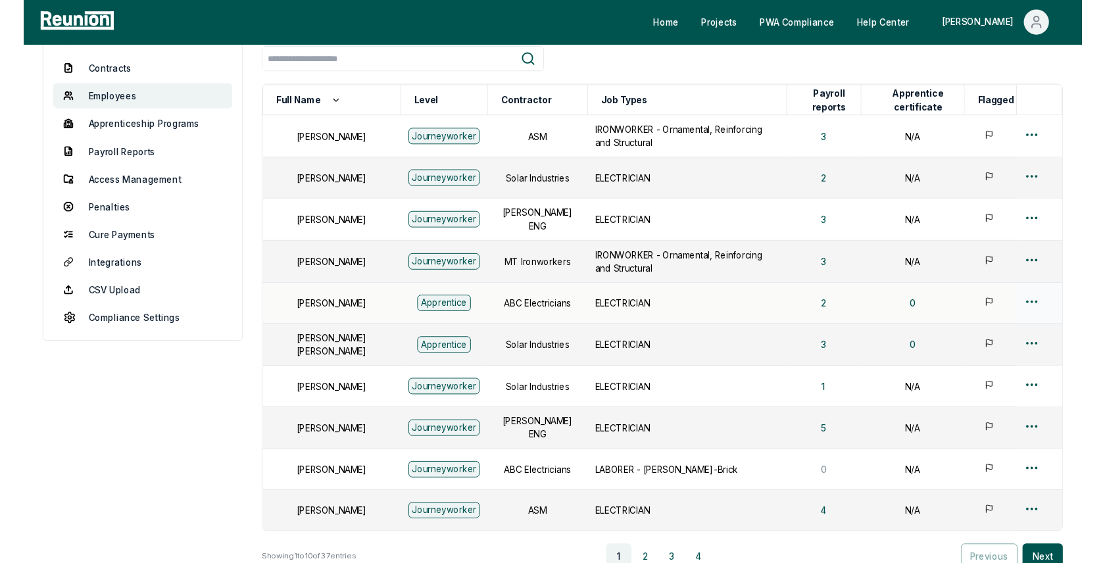
scroll to position [0, 0]
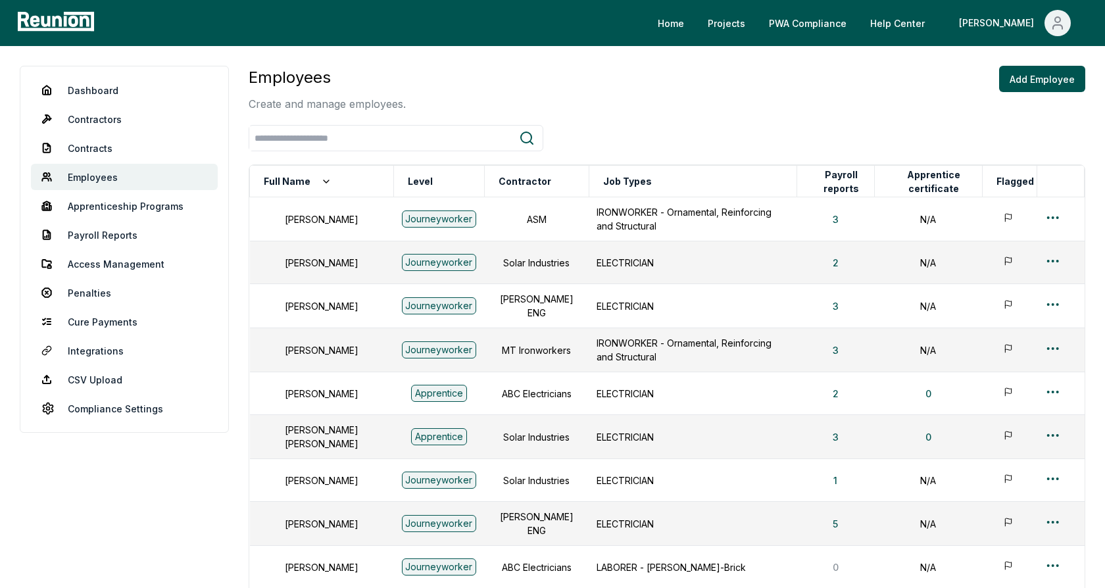
click at [564, 84] on div "Employees Create and manage employees. Add Employee" at bounding box center [667, 89] width 836 height 46
click at [531, 95] on div "Employees Create and manage employees. Add Employee" at bounding box center [667, 89] width 836 height 46
